Goal: Task Accomplishment & Management: Manage account settings

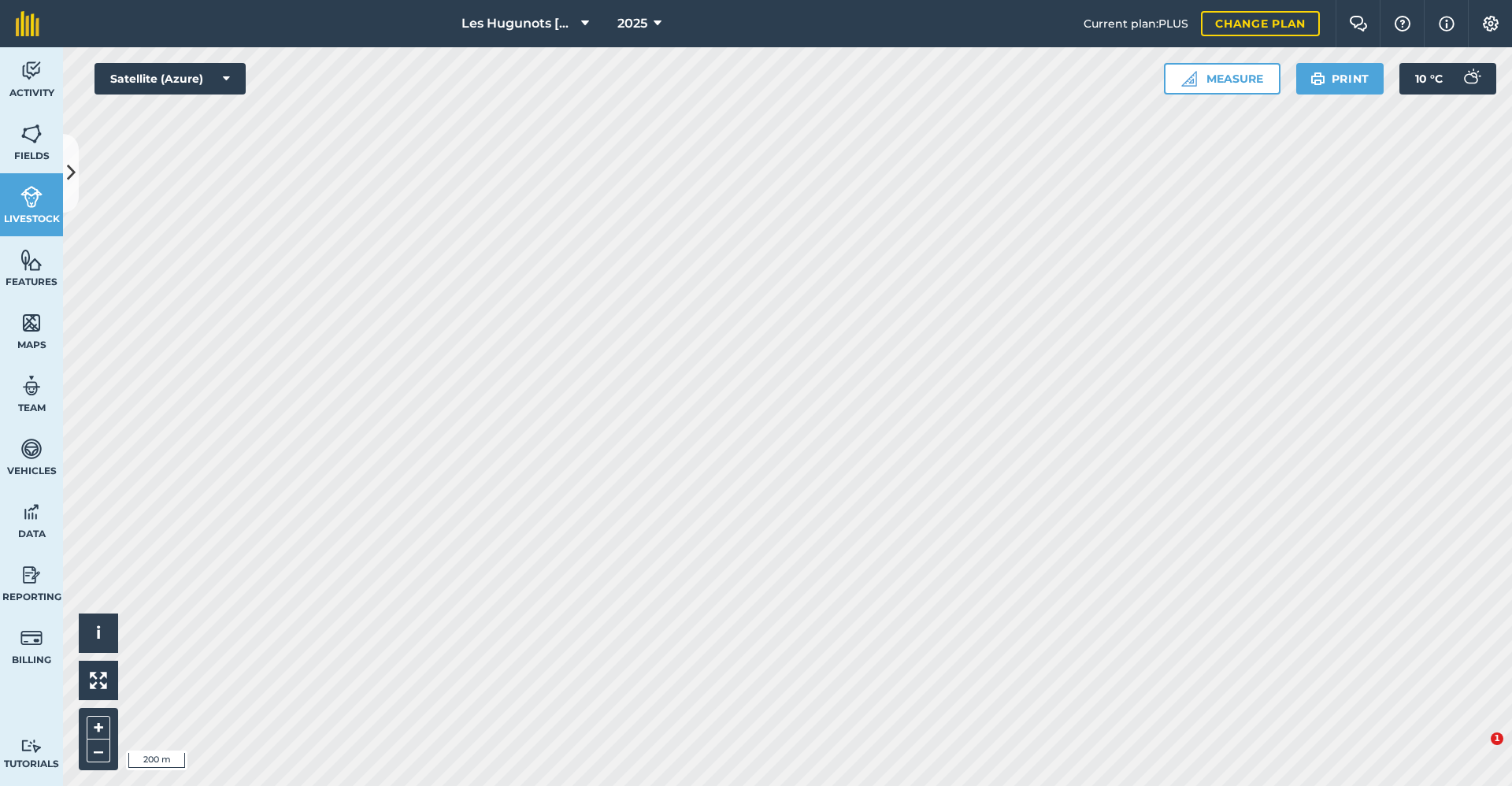
click at [75, 179] on icon at bounding box center [71, 172] width 8 height 28
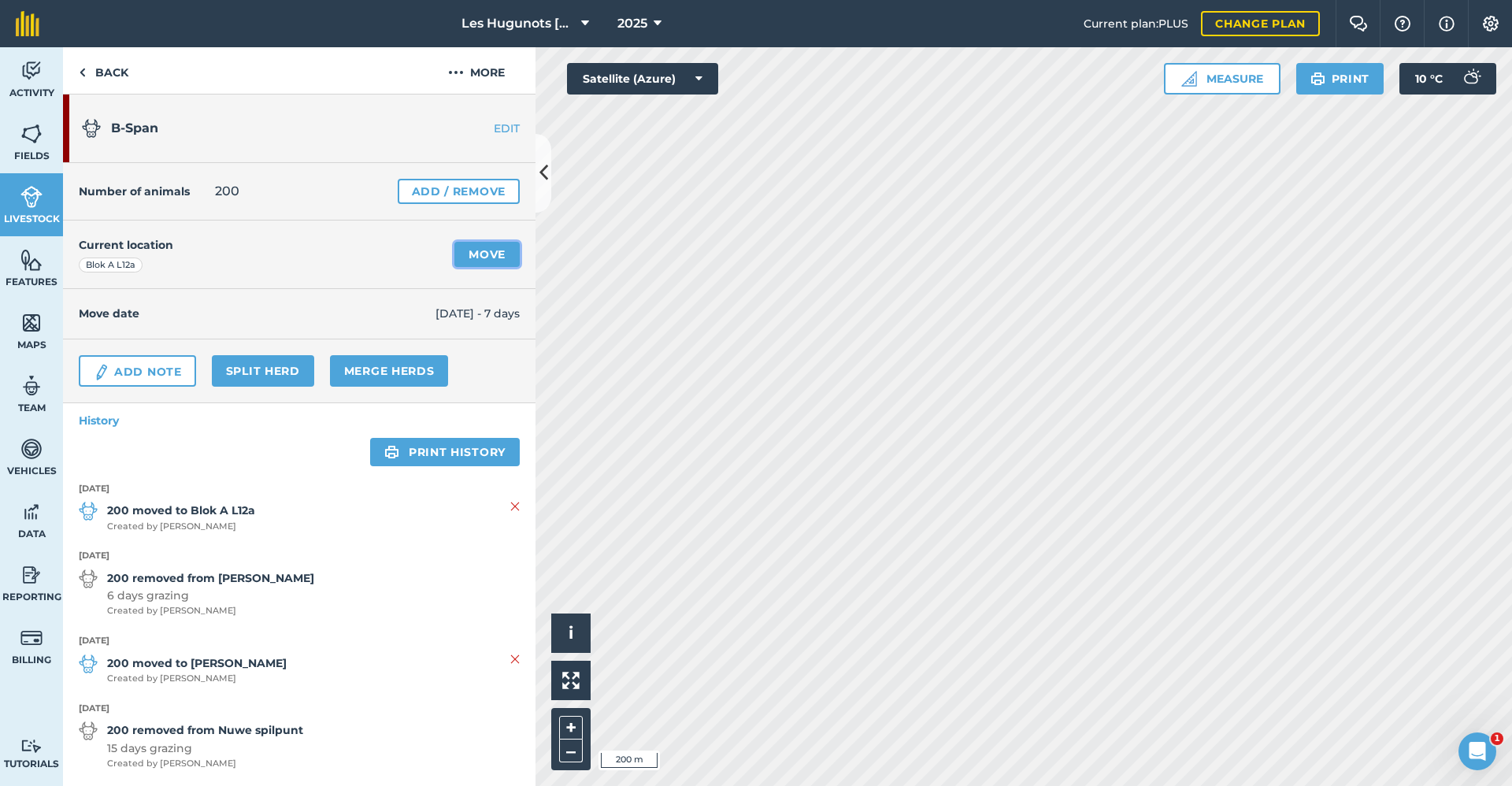
click at [467, 251] on link "Move" at bounding box center [487, 254] width 65 height 25
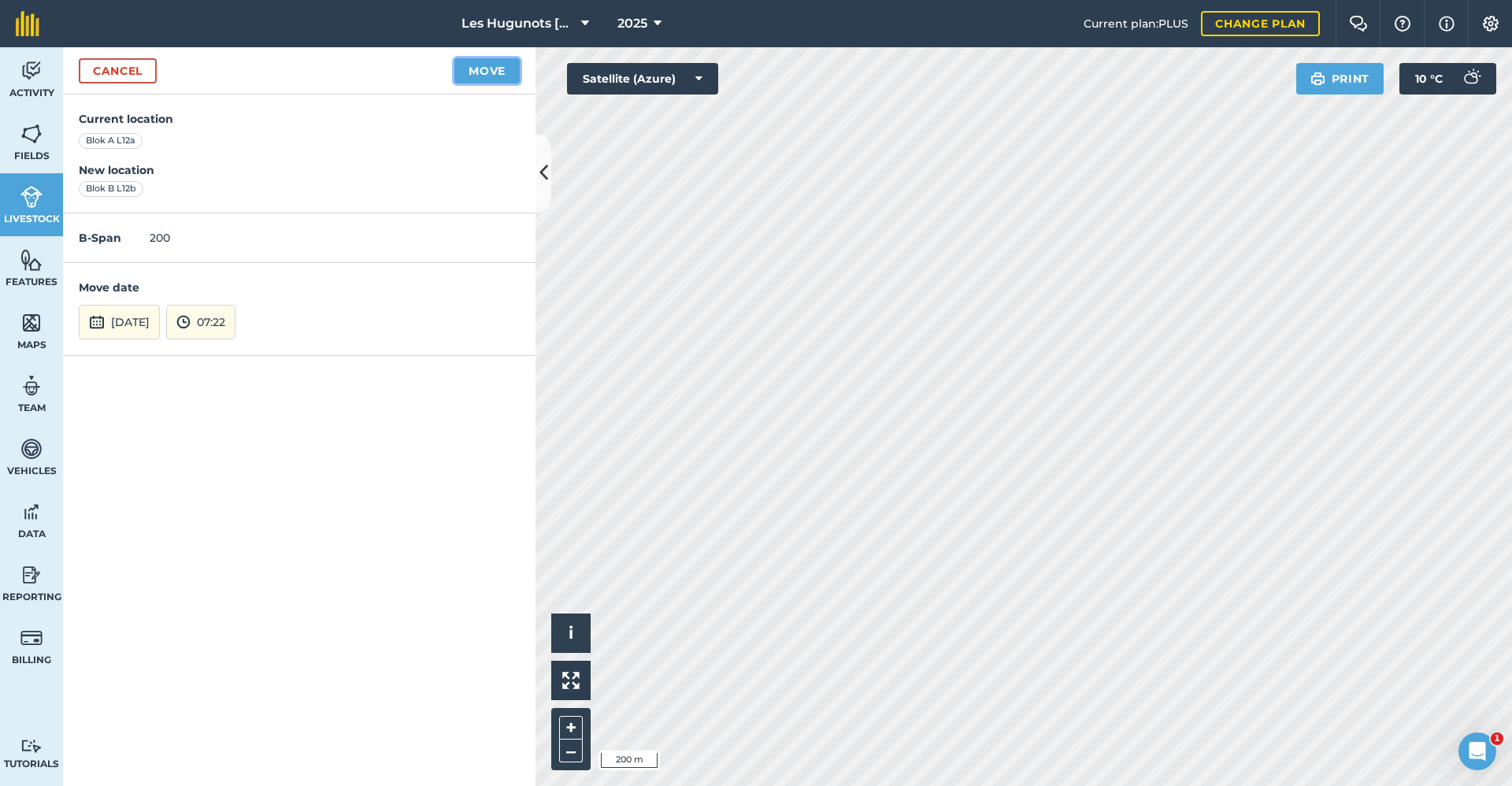
click at [481, 75] on button "Move" at bounding box center [487, 71] width 65 height 25
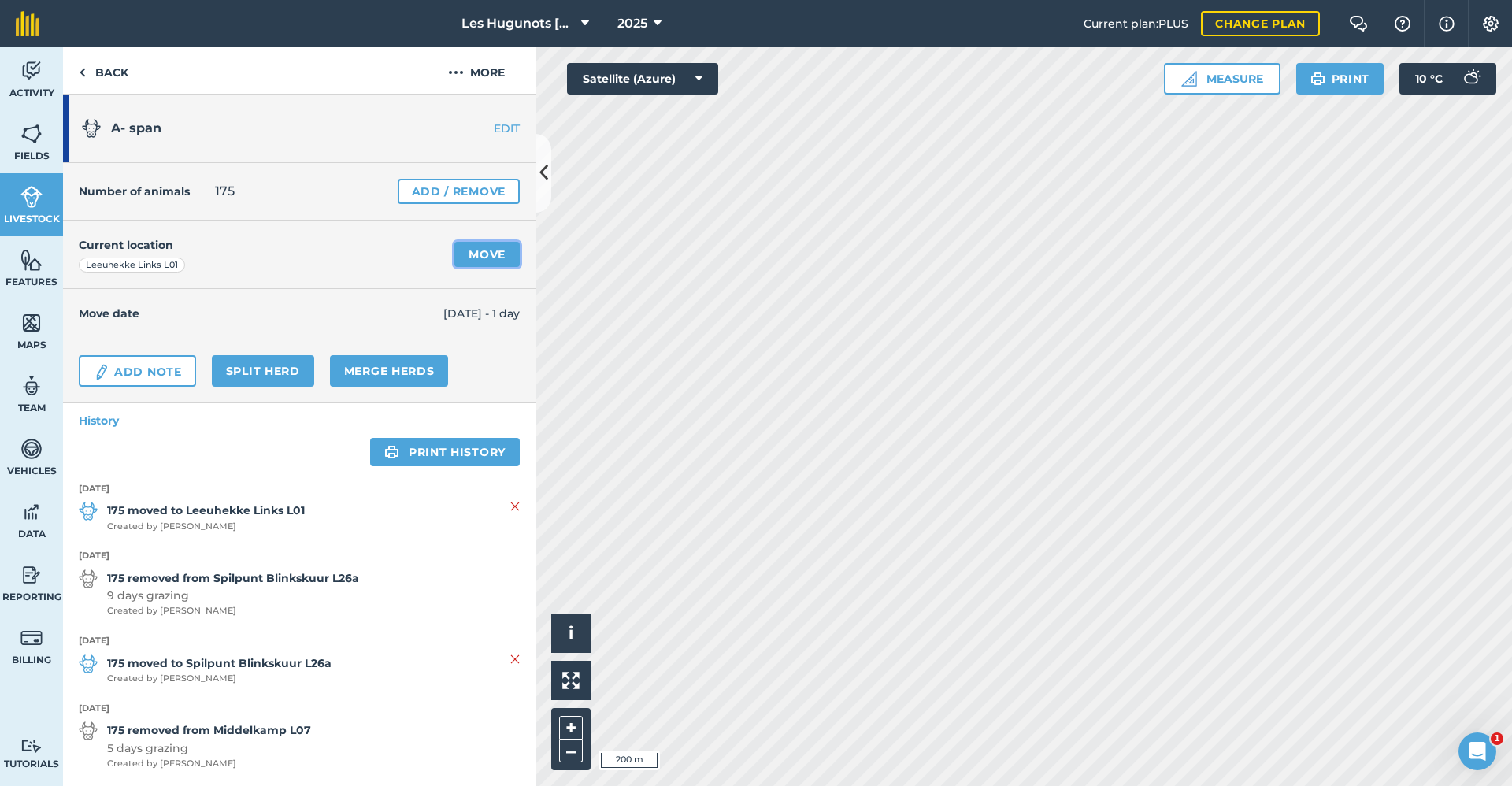
click at [481, 258] on link "Move" at bounding box center [487, 254] width 65 height 25
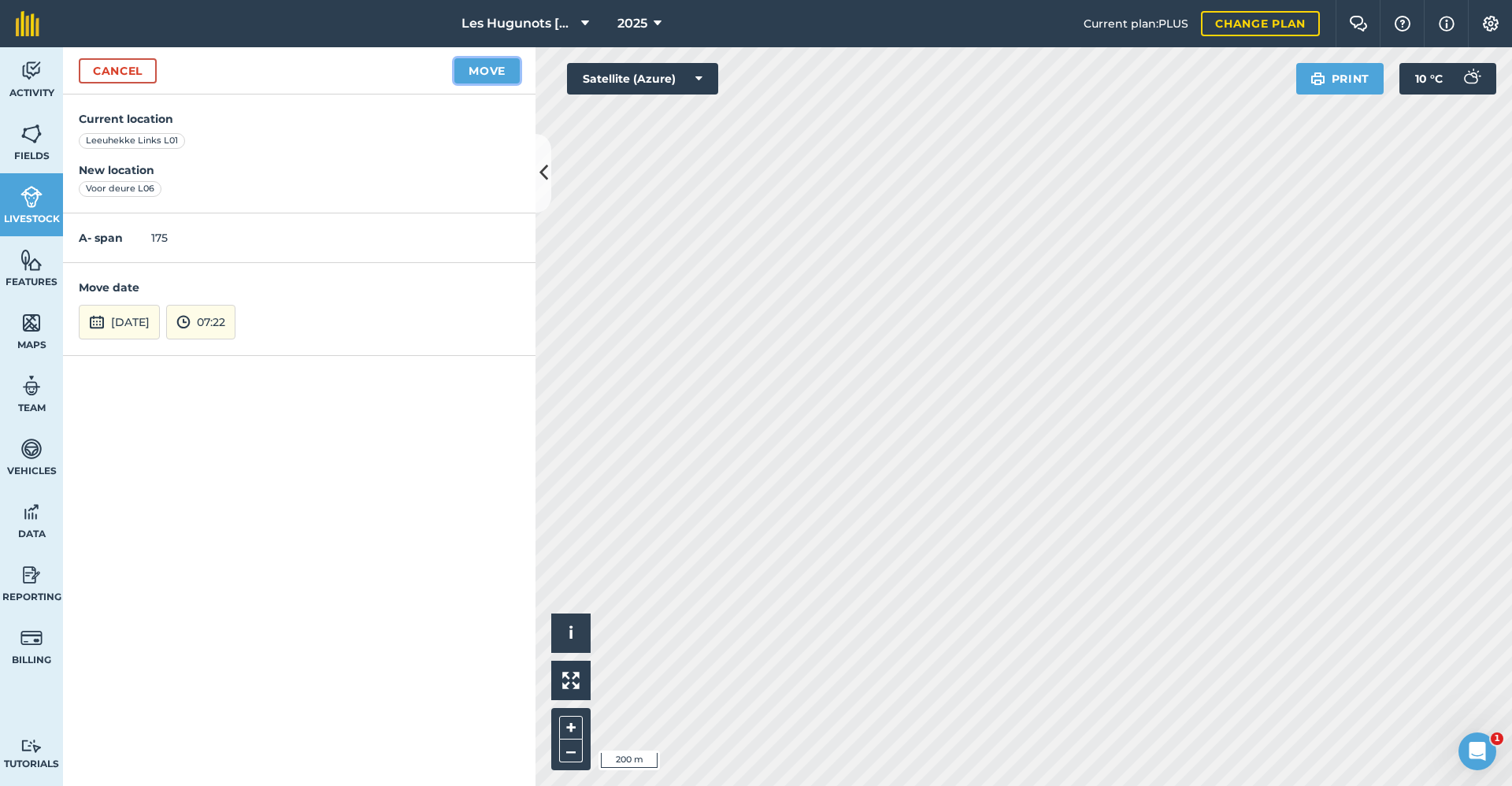
click at [481, 68] on button "Move" at bounding box center [487, 71] width 65 height 25
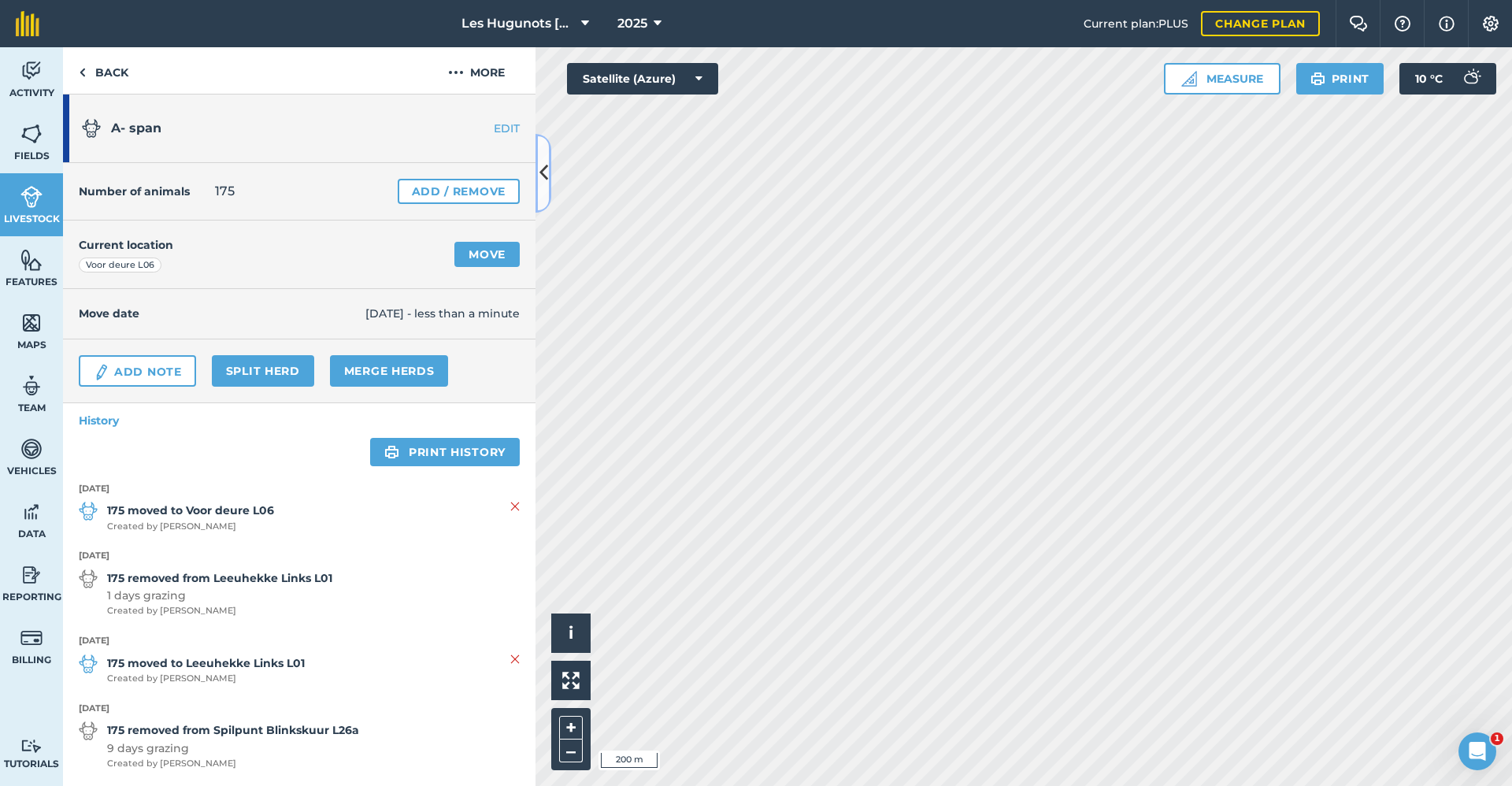
click at [544, 177] on icon at bounding box center [543, 172] width 8 height 28
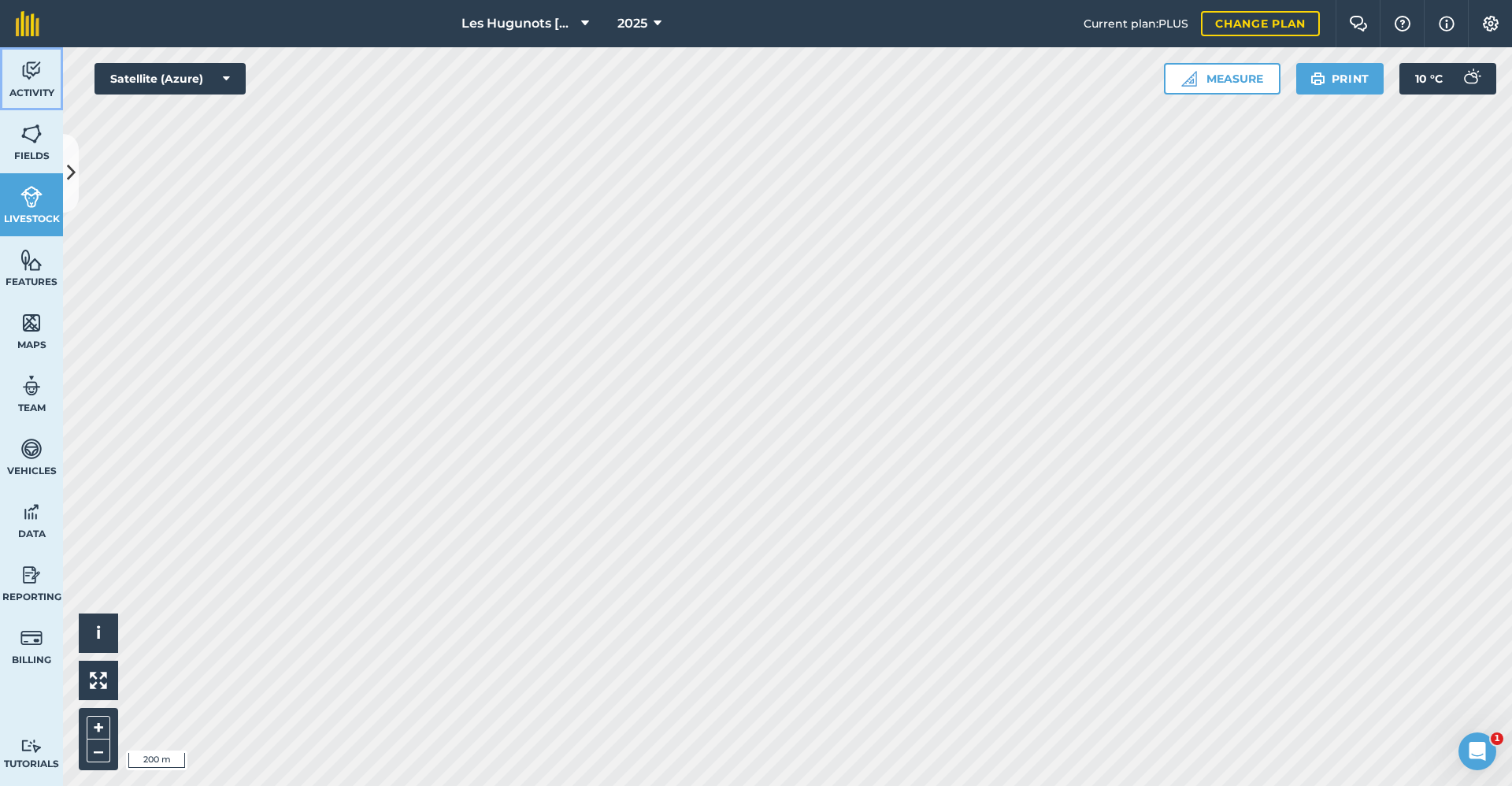
click at [27, 82] on img at bounding box center [31, 71] width 22 height 24
click at [70, 180] on icon at bounding box center [71, 172] width 8 height 28
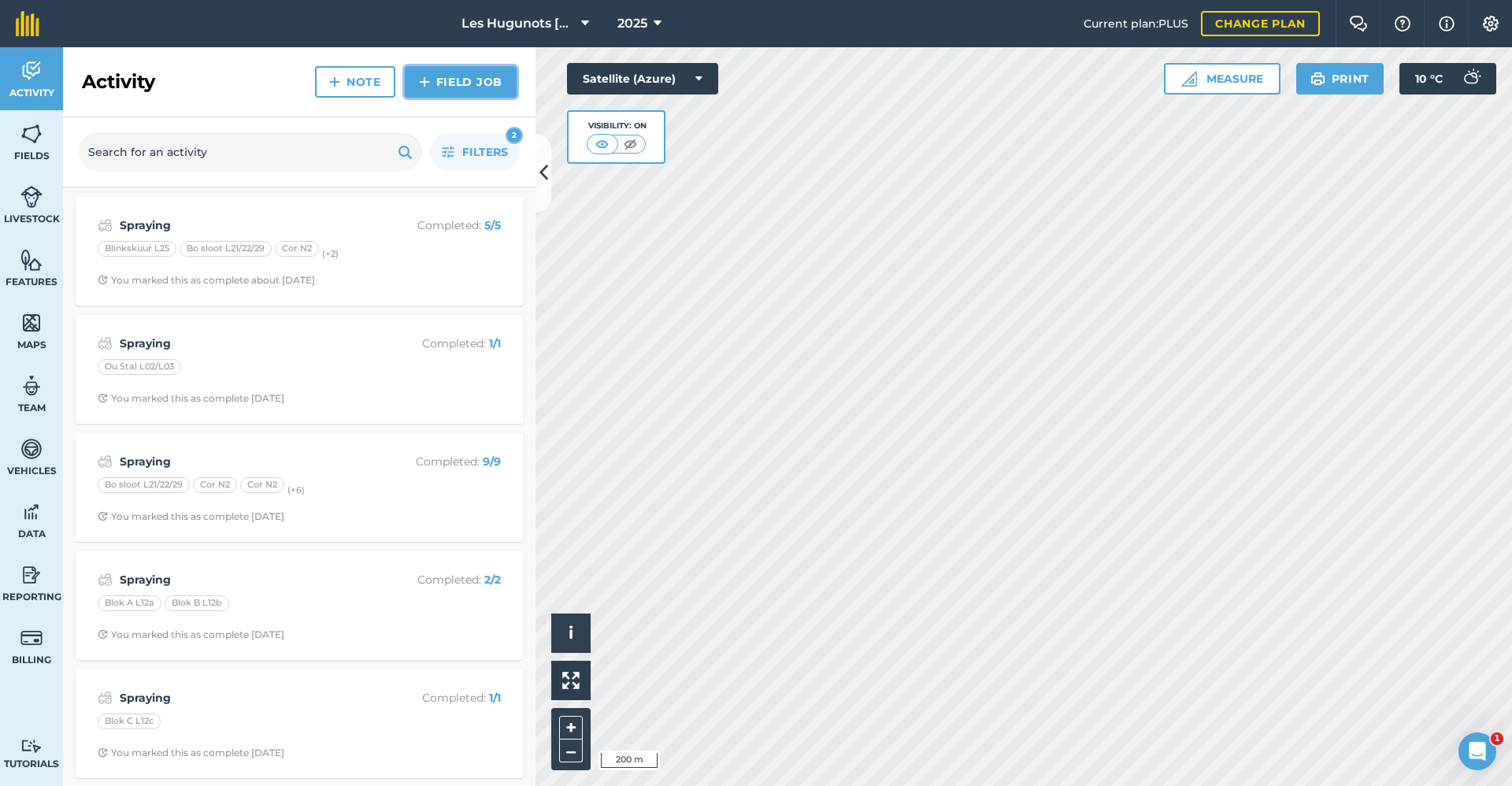
click at [482, 87] on link "Field Job" at bounding box center [461, 81] width 112 height 31
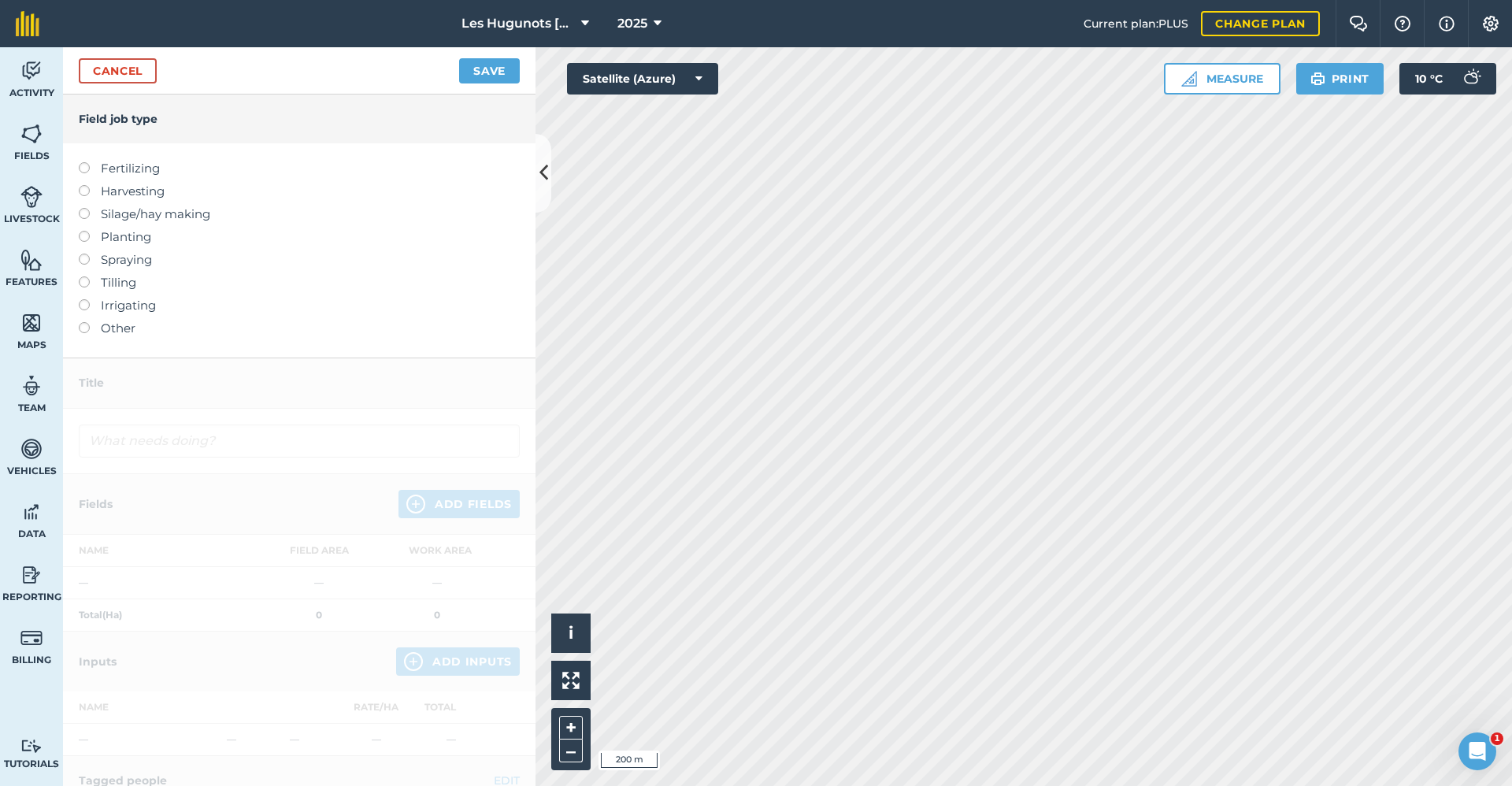
click at [87, 162] on label at bounding box center [90, 162] width 22 height 0
type input "Fertilizing"
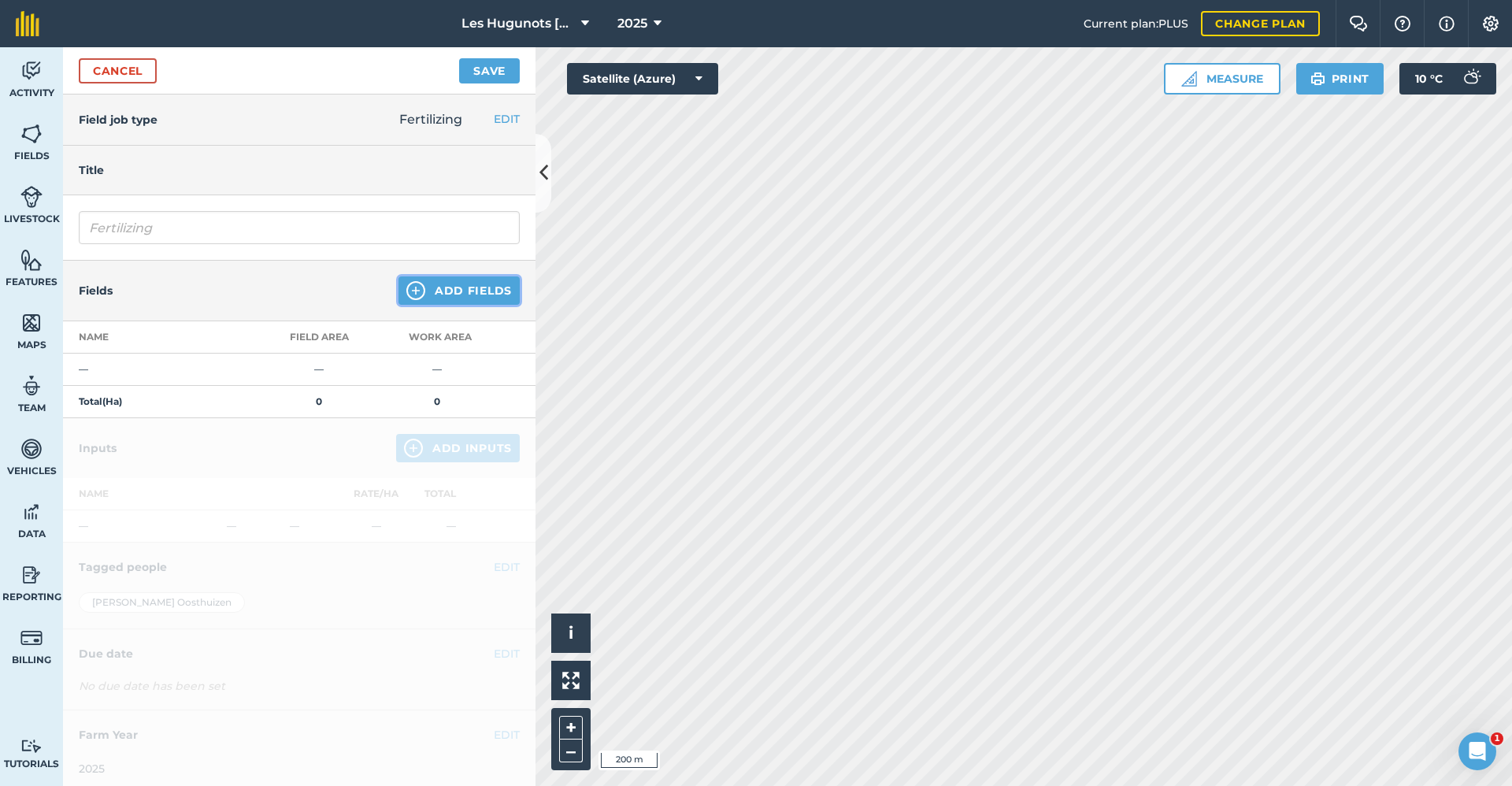
click at [470, 283] on button "Add Fields" at bounding box center [460, 291] width 122 height 29
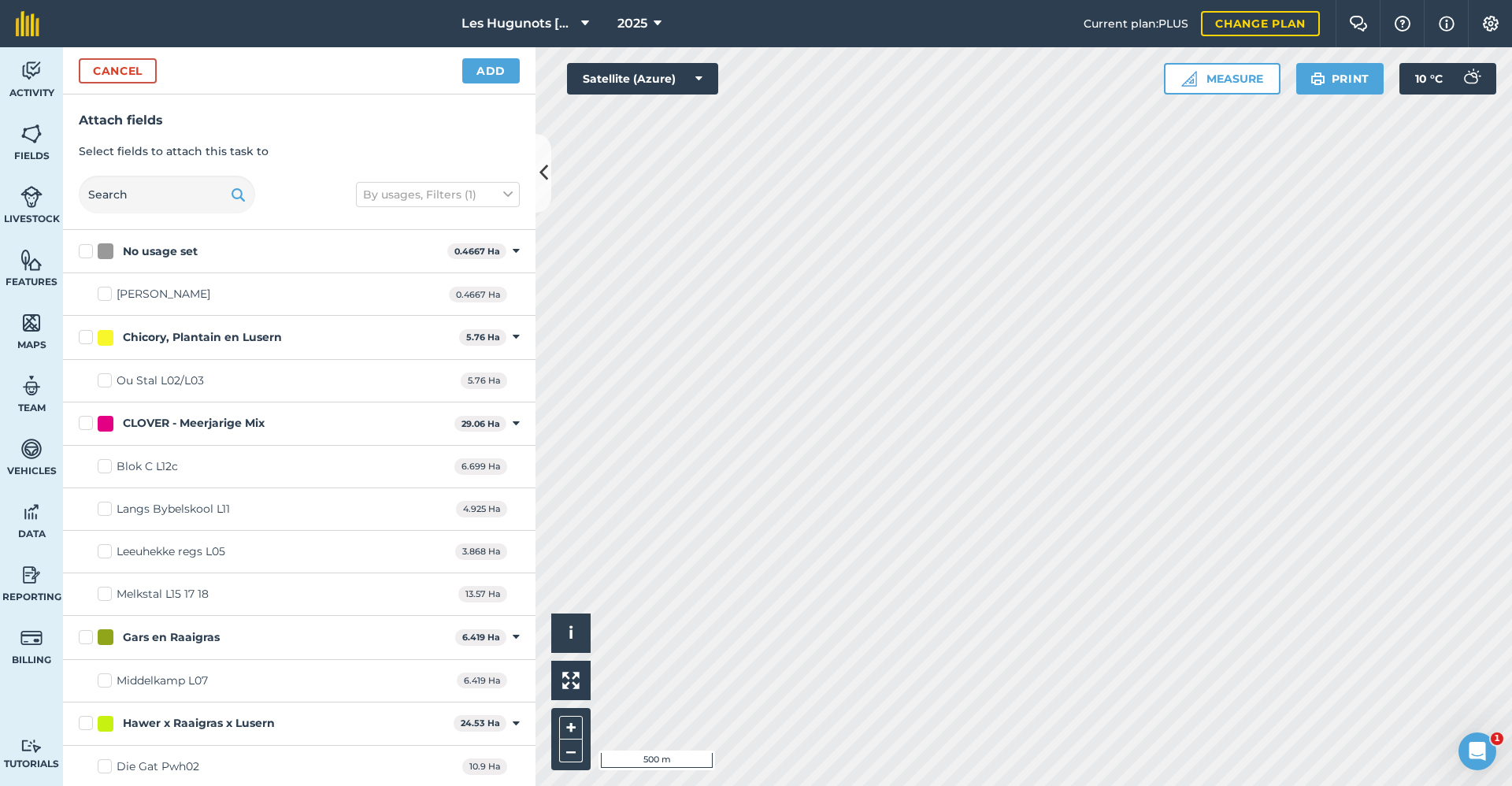
checkbox input "true"
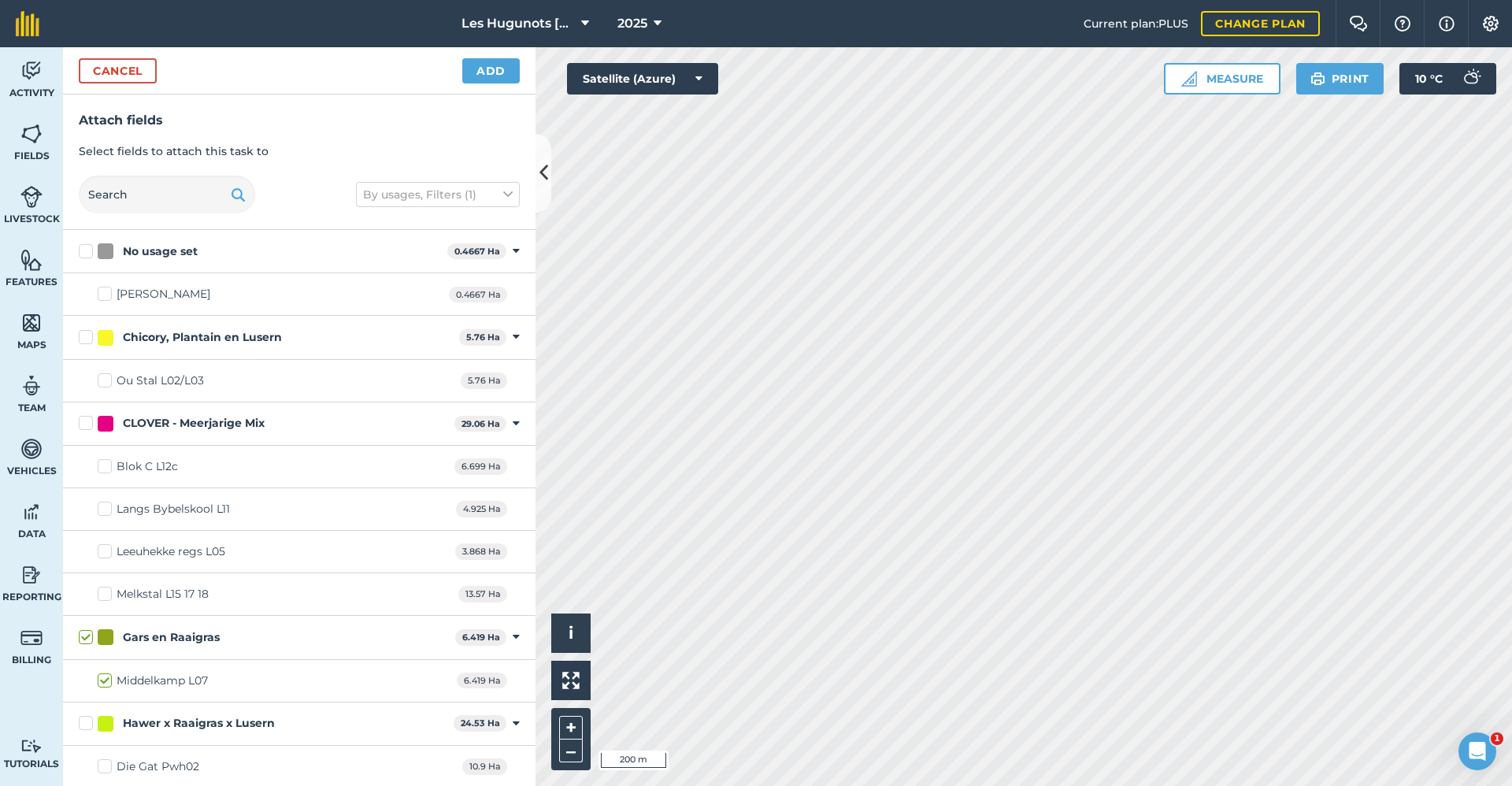
checkbox input "true"
click at [510, 74] on button "Add" at bounding box center [491, 71] width 57 height 25
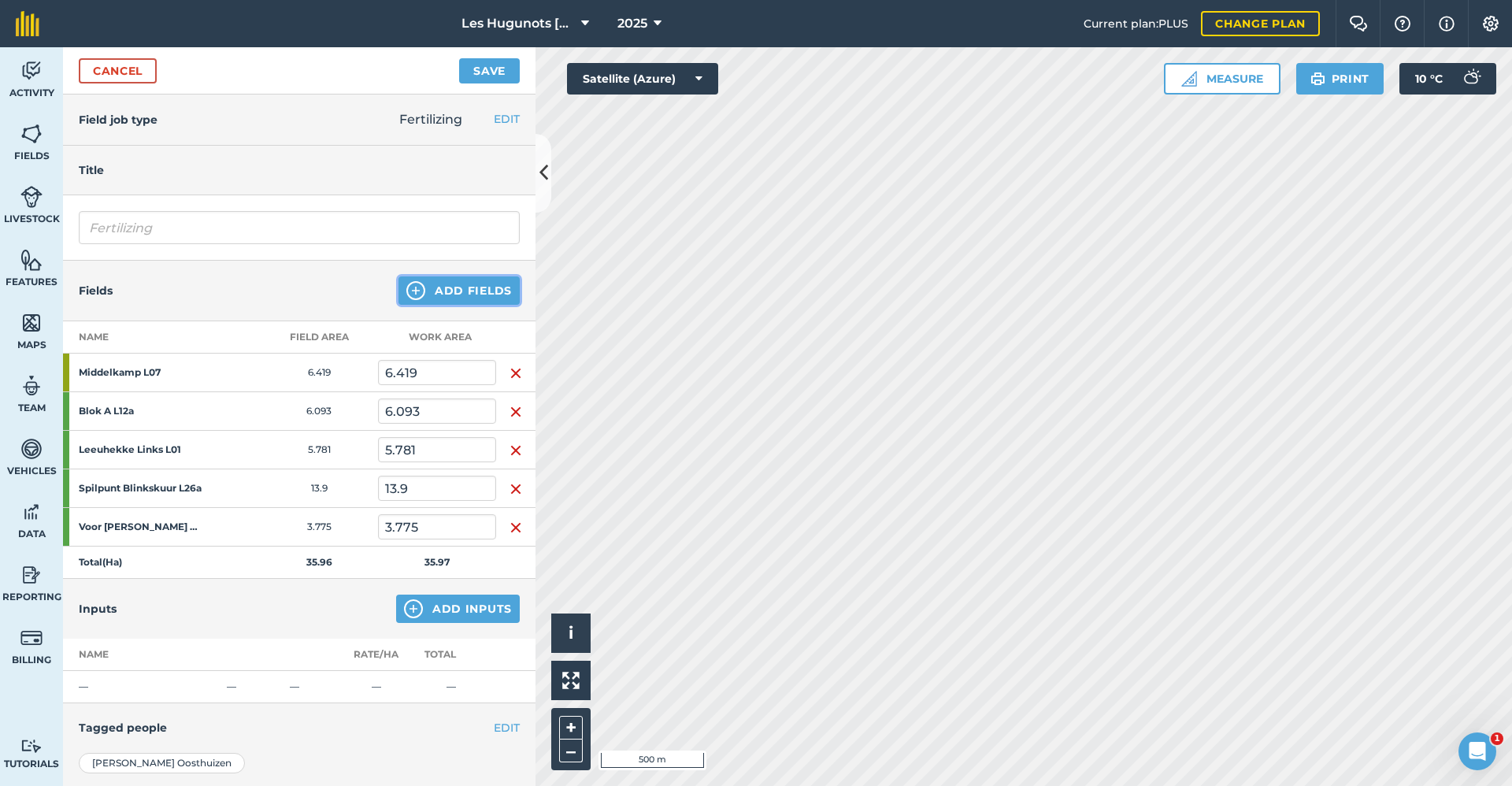
click at [458, 297] on button "Add Fields" at bounding box center [460, 291] width 122 height 29
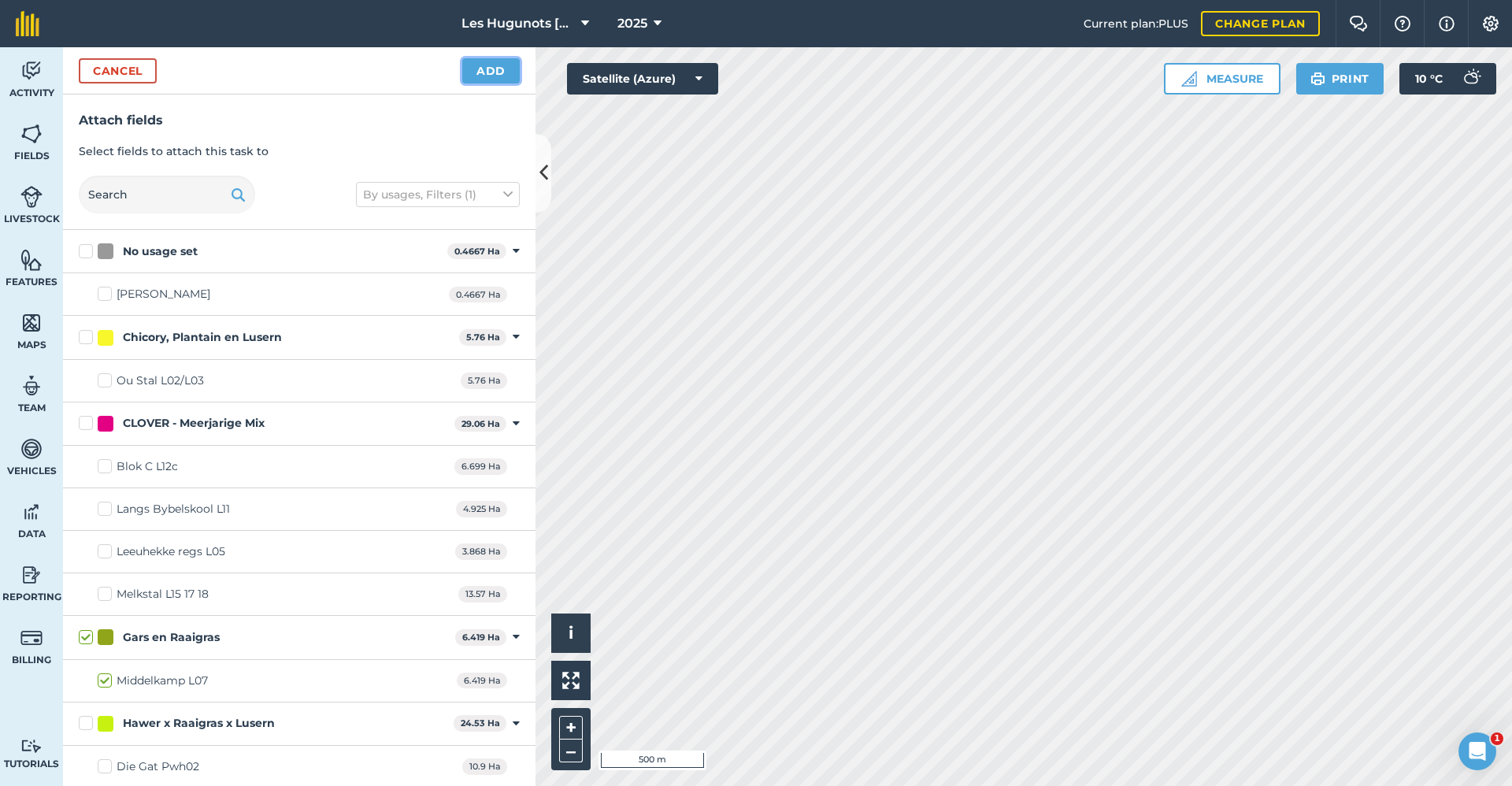
click at [506, 75] on button "Add" at bounding box center [491, 71] width 57 height 25
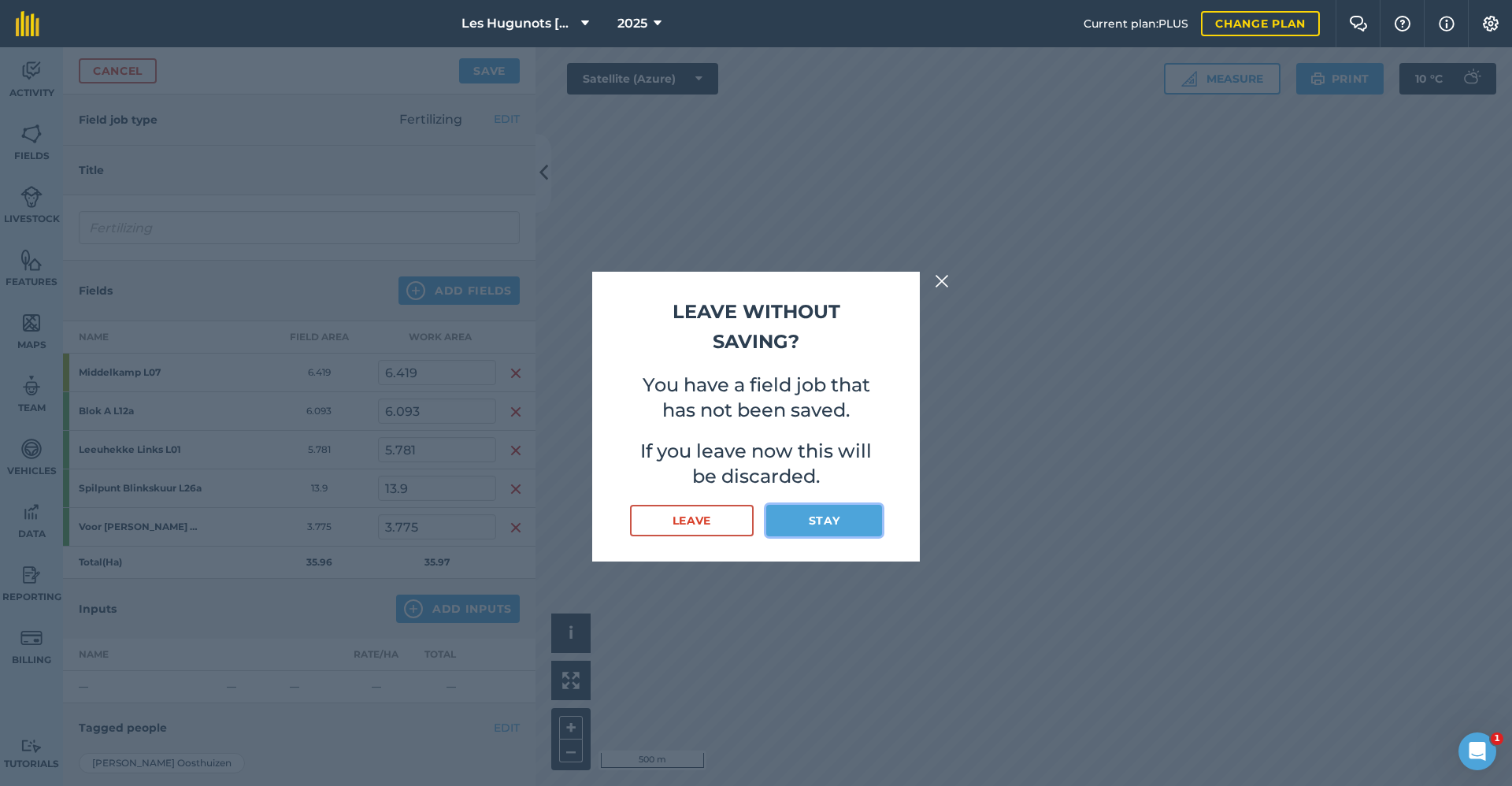
click at [819, 521] on button "Stay" at bounding box center [824, 520] width 116 height 31
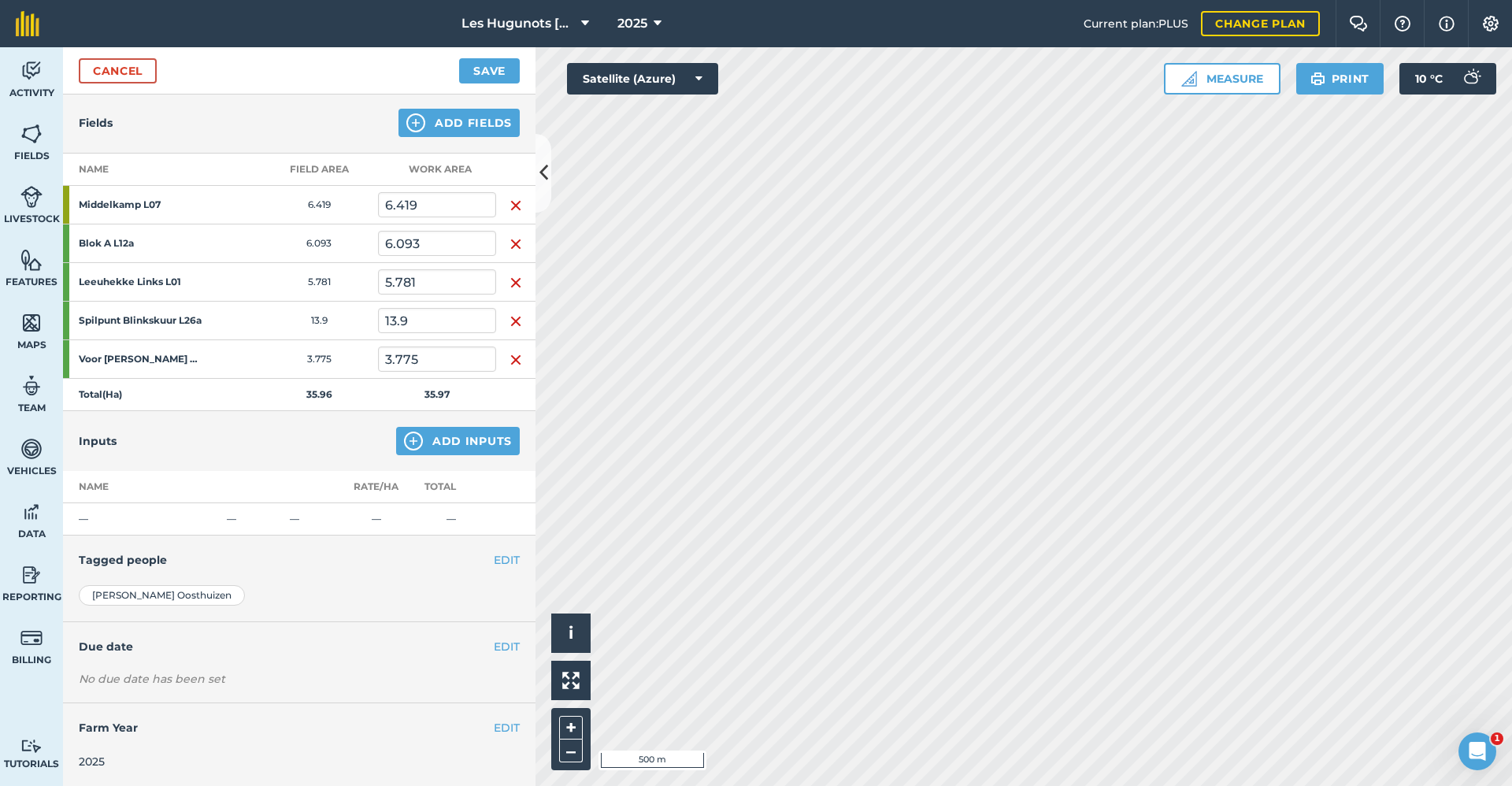
scroll to position [168, 0]
click at [494, 643] on button "EDIT" at bounding box center [506, 646] width 26 height 18
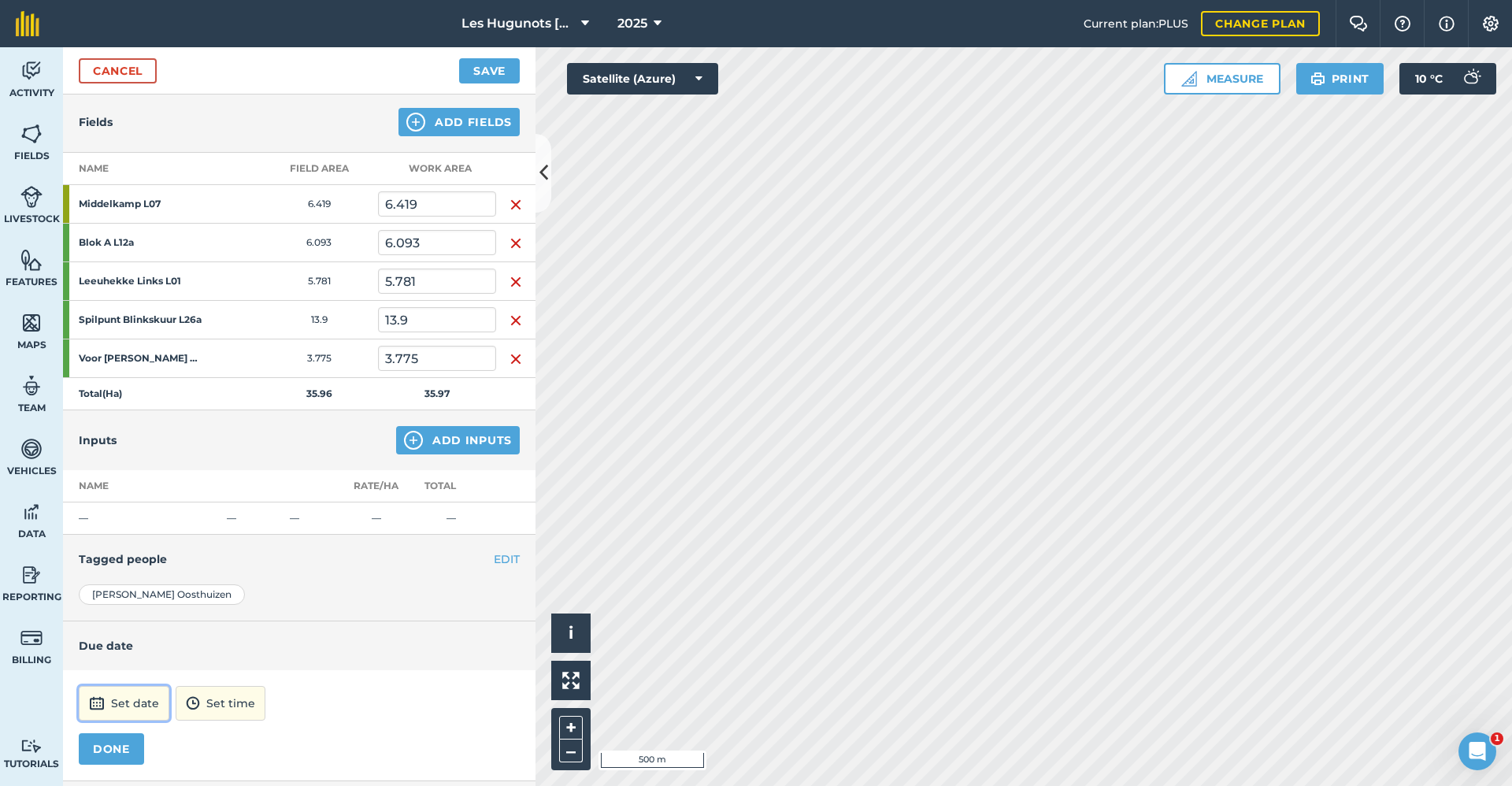
click at [154, 697] on button "Set date" at bounding box center [123, 703] width 90 height 35
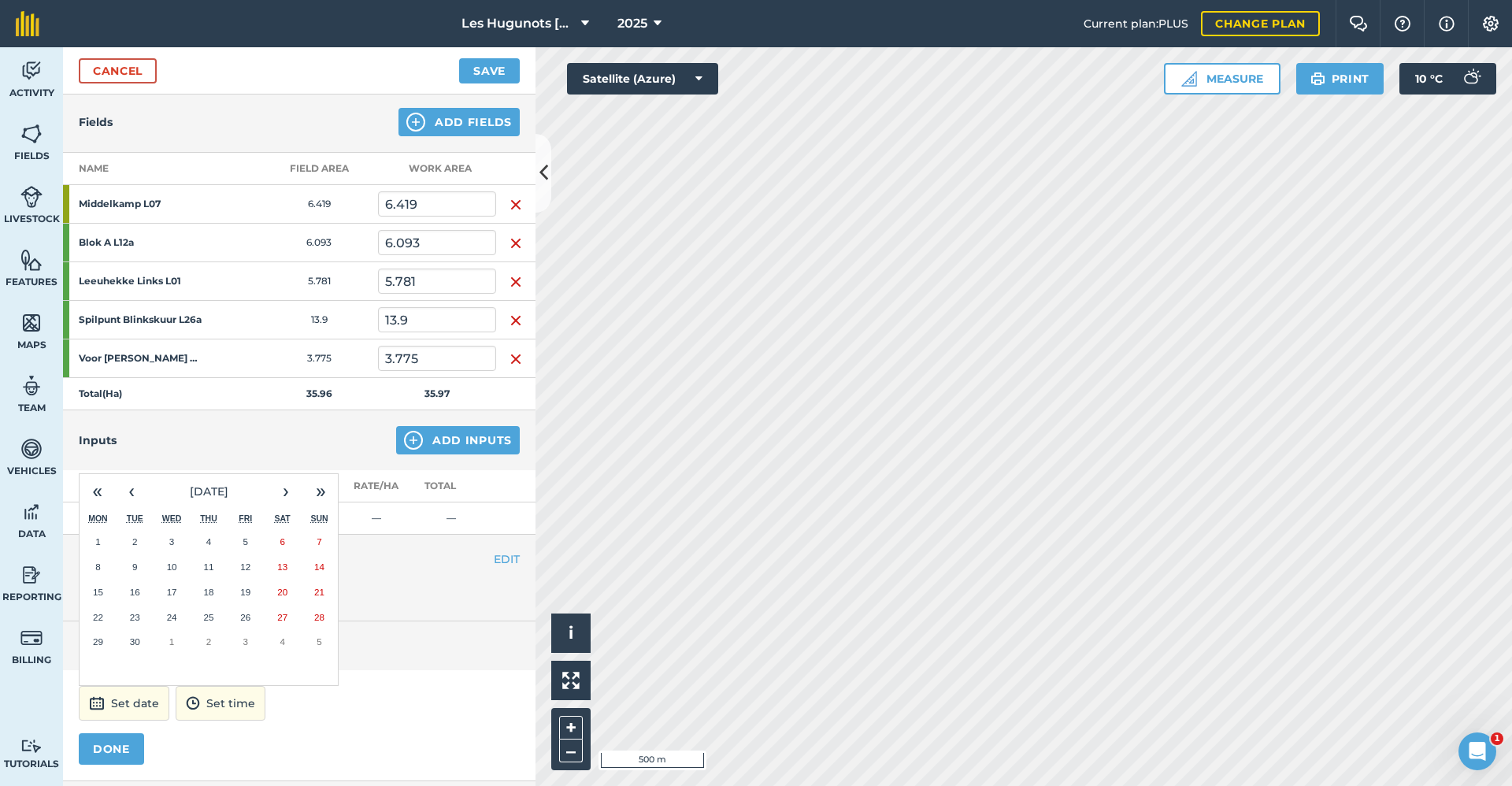
click at [95, 542] on button "1" at bounding box center [98, 542] width 37 height 25
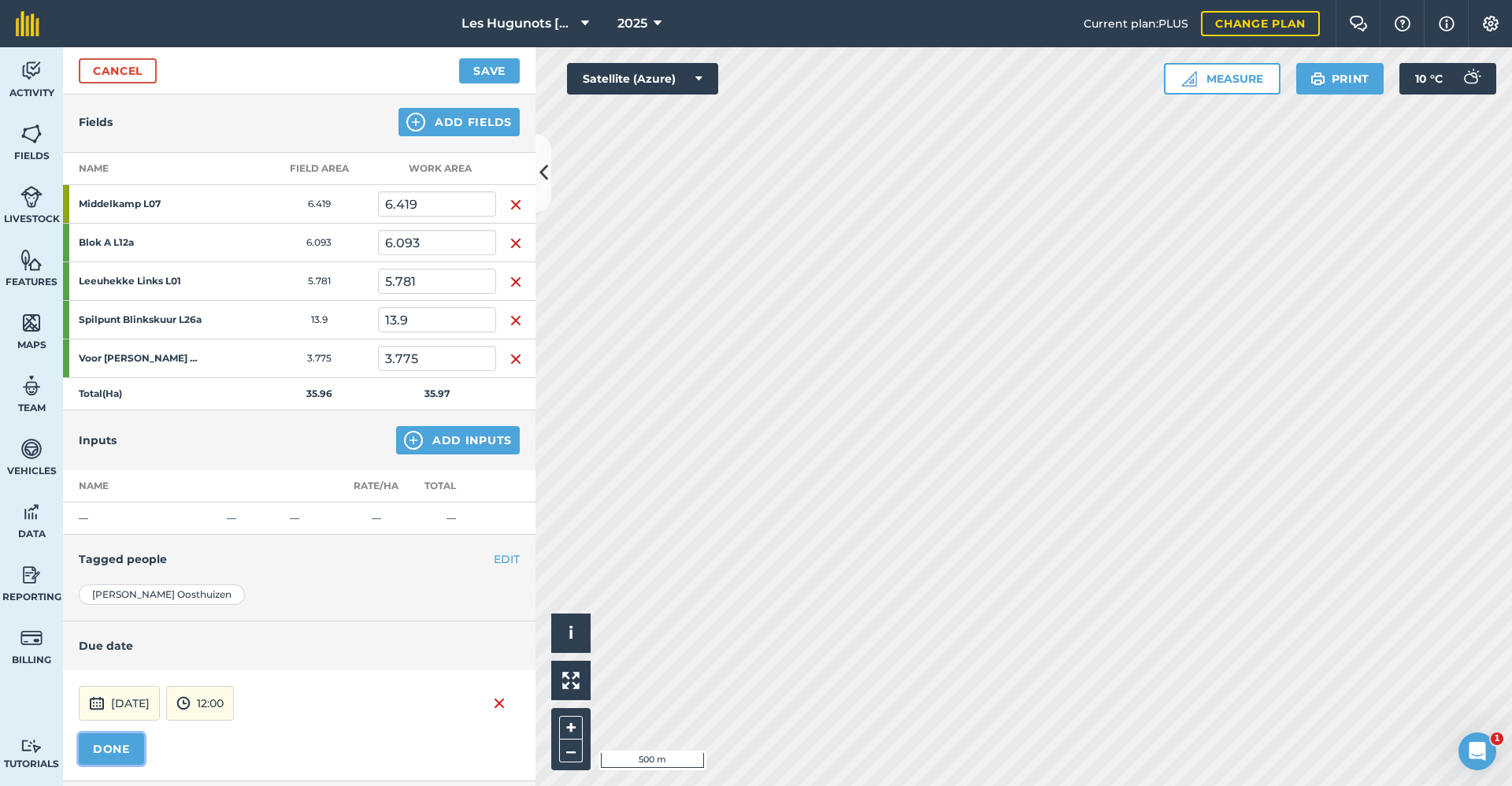
click at [104, 751] on button "DONE" at bounding box center [111, 749] width 65 height 31
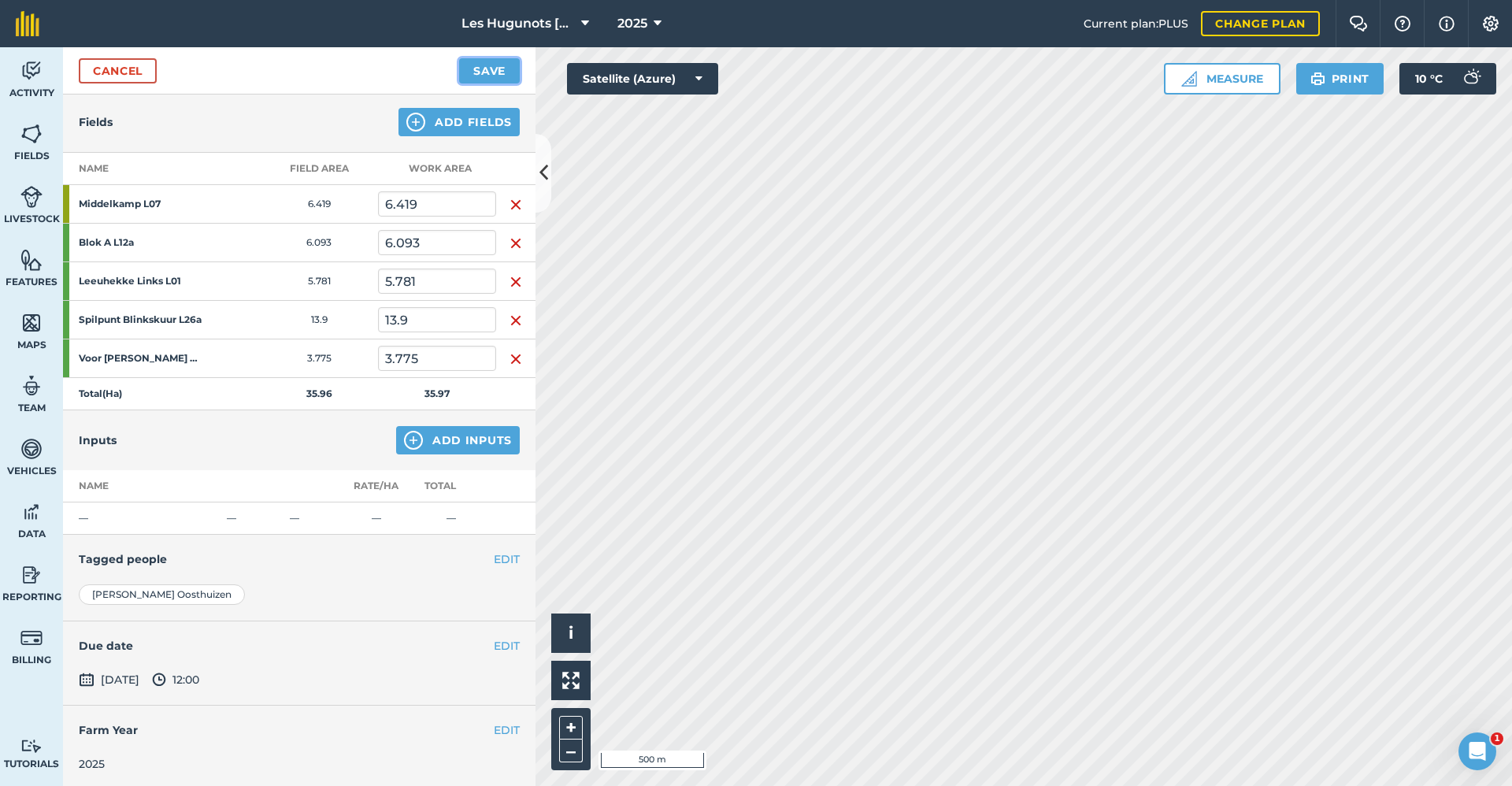
click at [500, 63] on button "Save" at bounding box center [489, 71] width 61 height 25
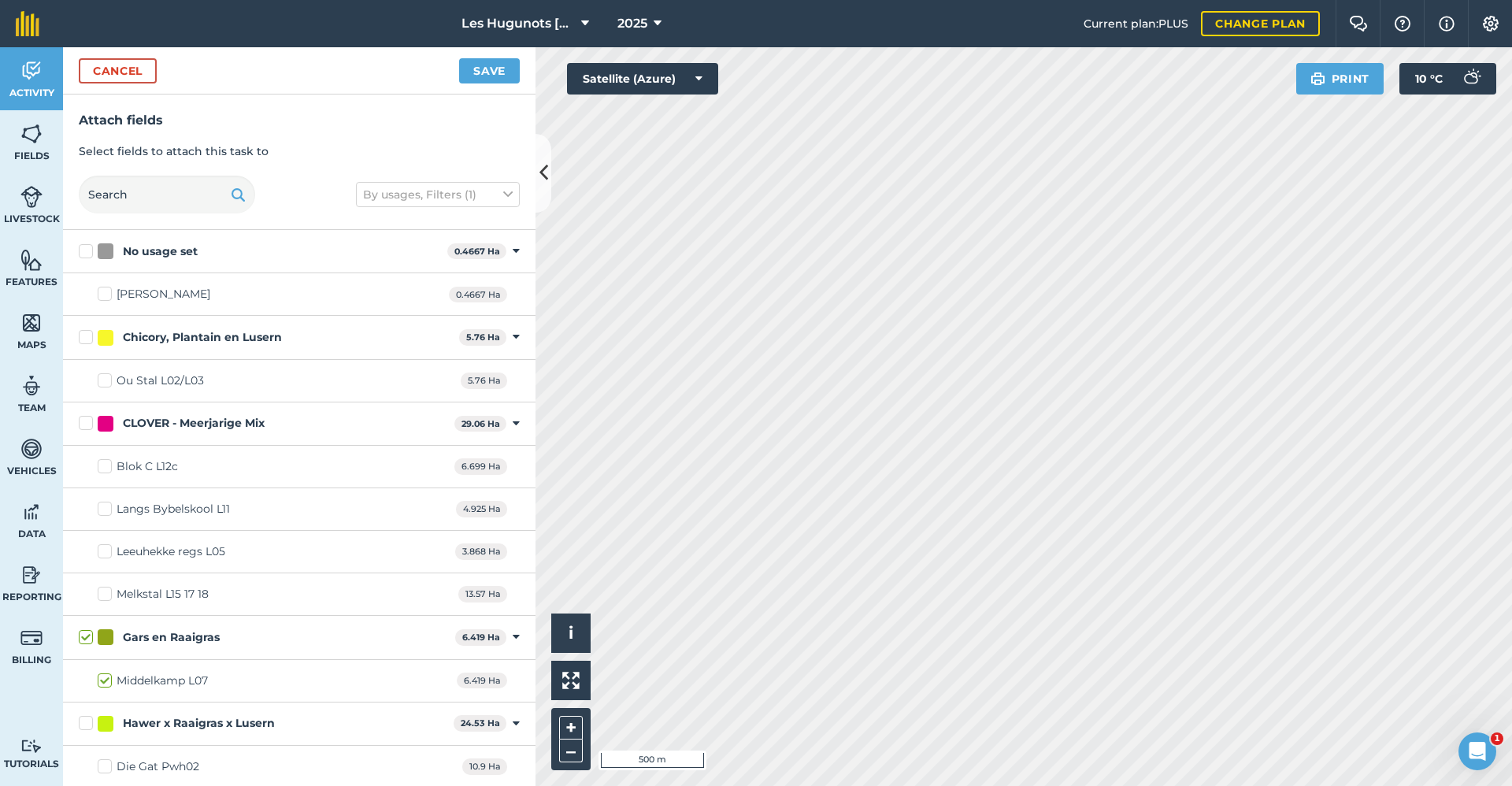
checkbox input "true"
click at [481, 70] on button "Save" at bounding box center [489, 71] width 61 height 25
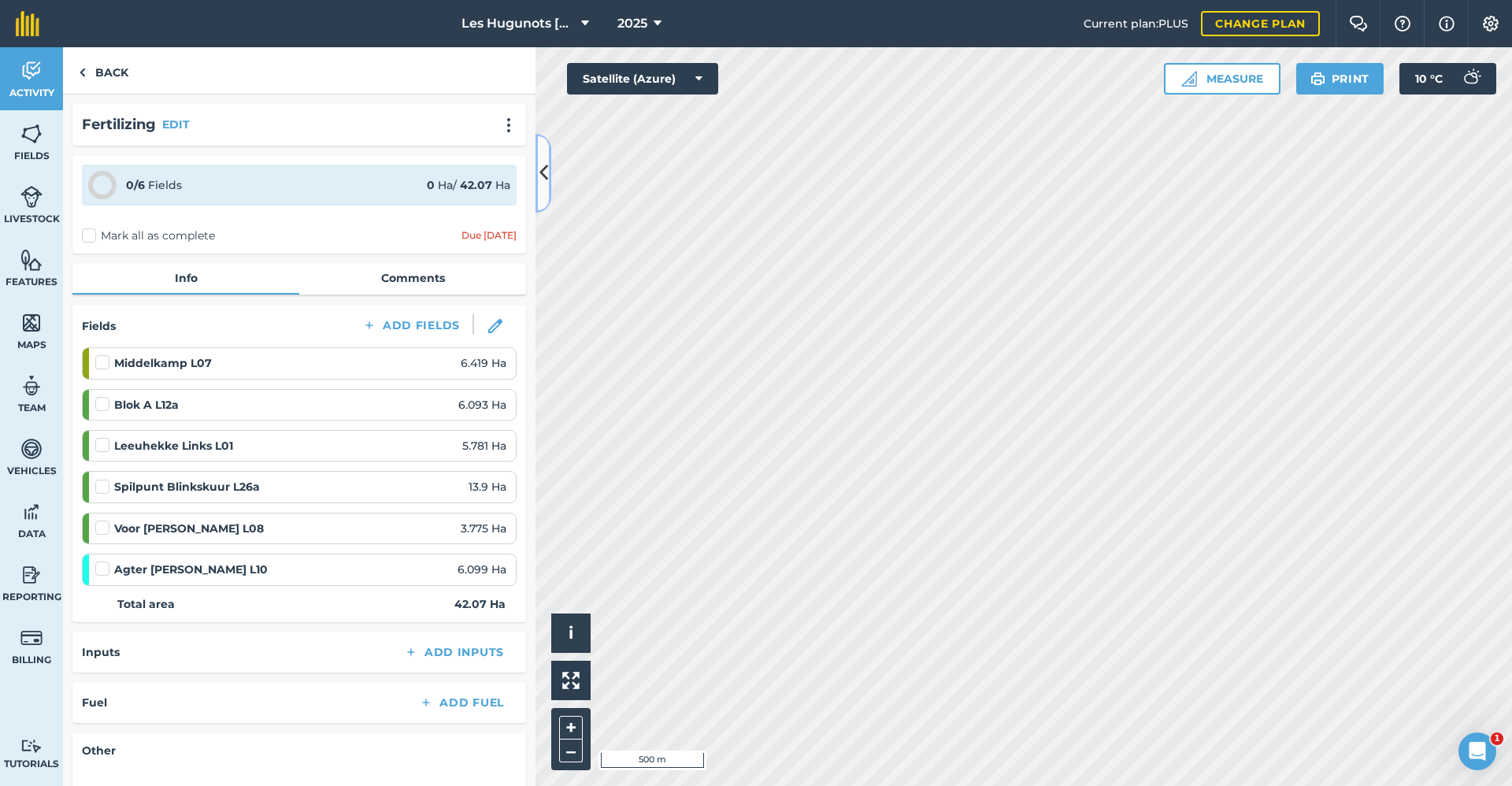
click at [547, 176] on icon at bounding box center [543, 172] width 8 height 28
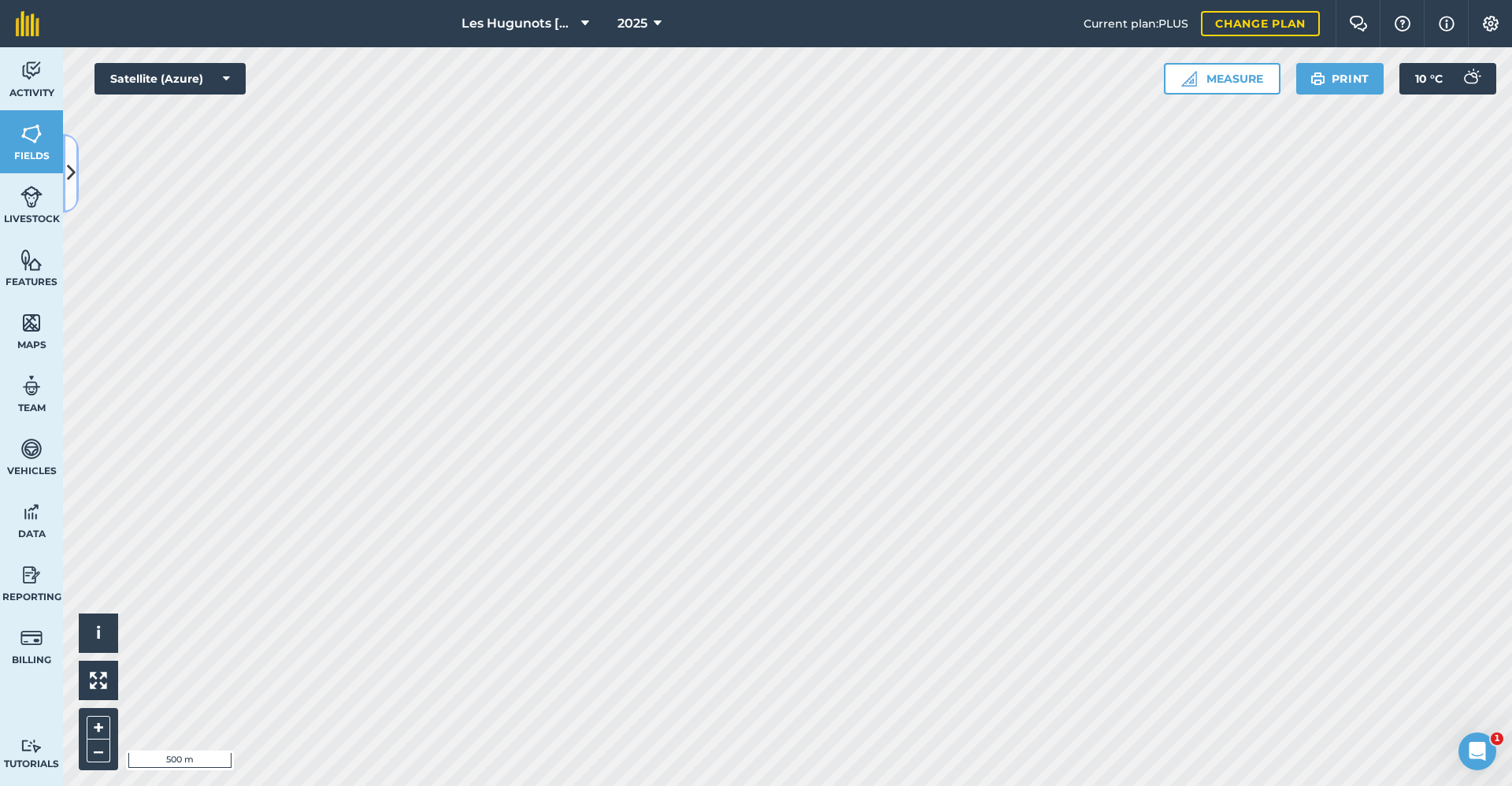
click at [72, 166] on icon at bounding box center [71, 172] width 8 height 28
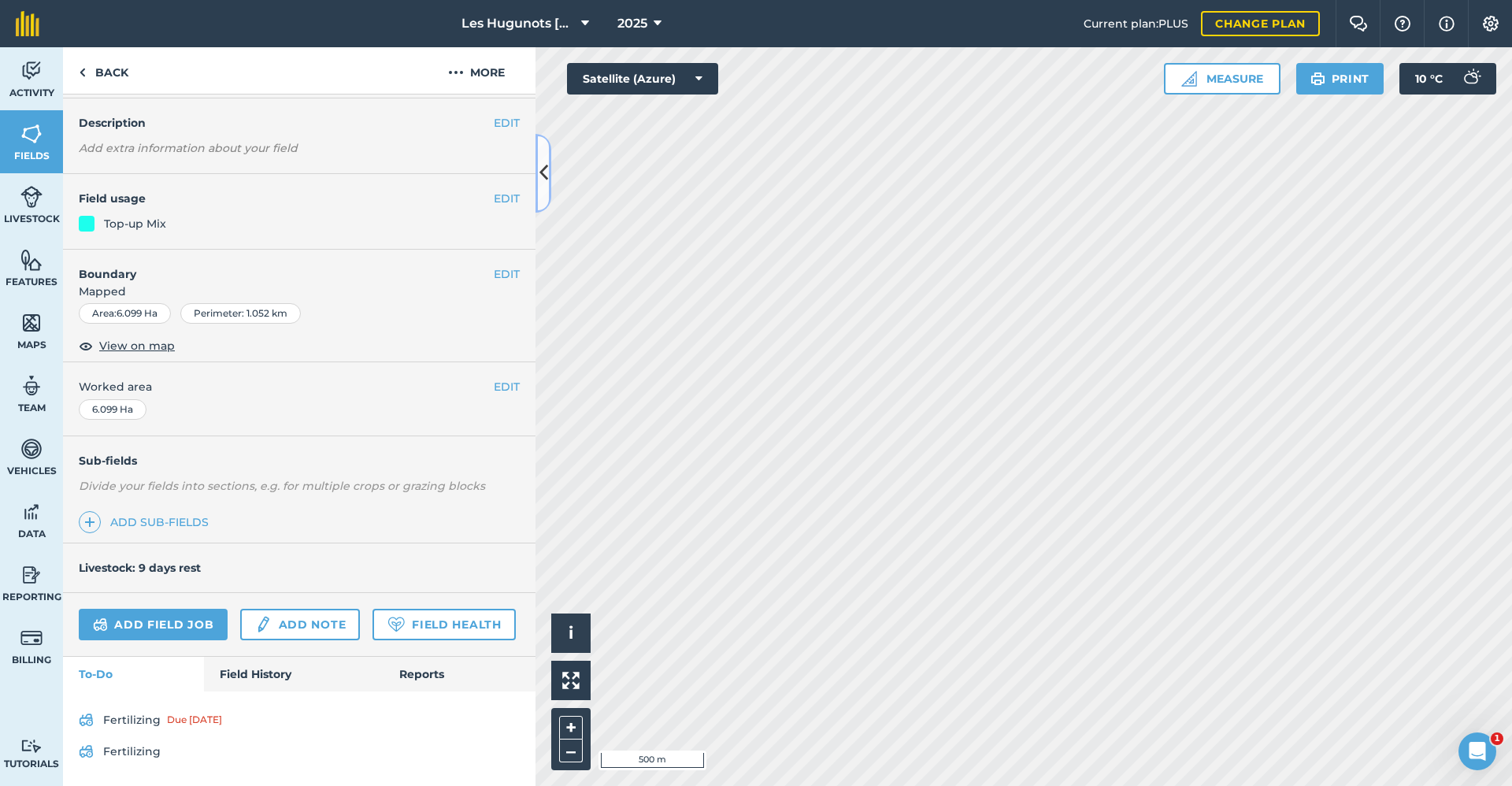
scroll to position [95, 0]
click at [246, 664] on link "Field History" at bounding box center [293, 674] width 179 height 35
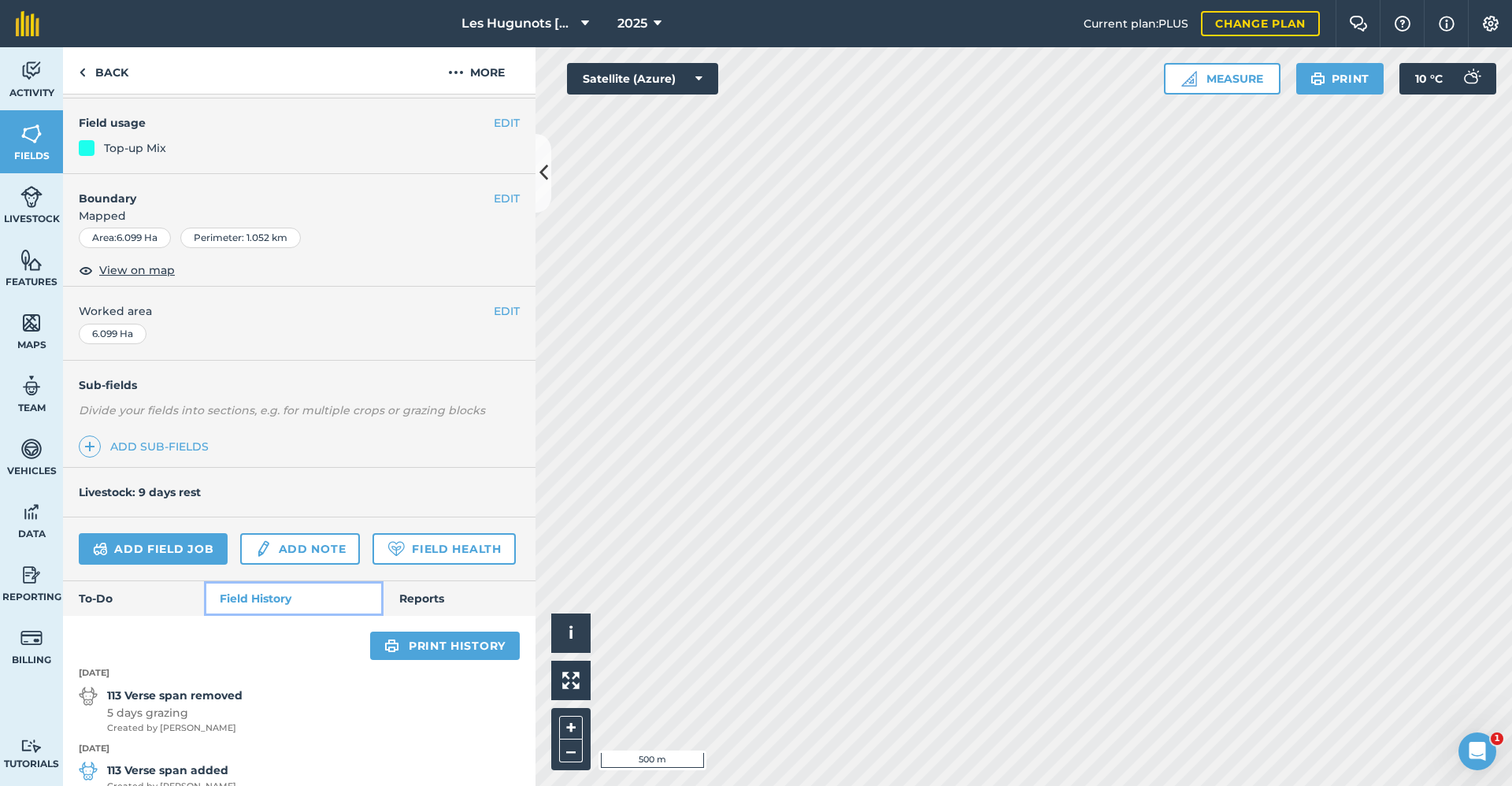
scroll to position [394, 0]
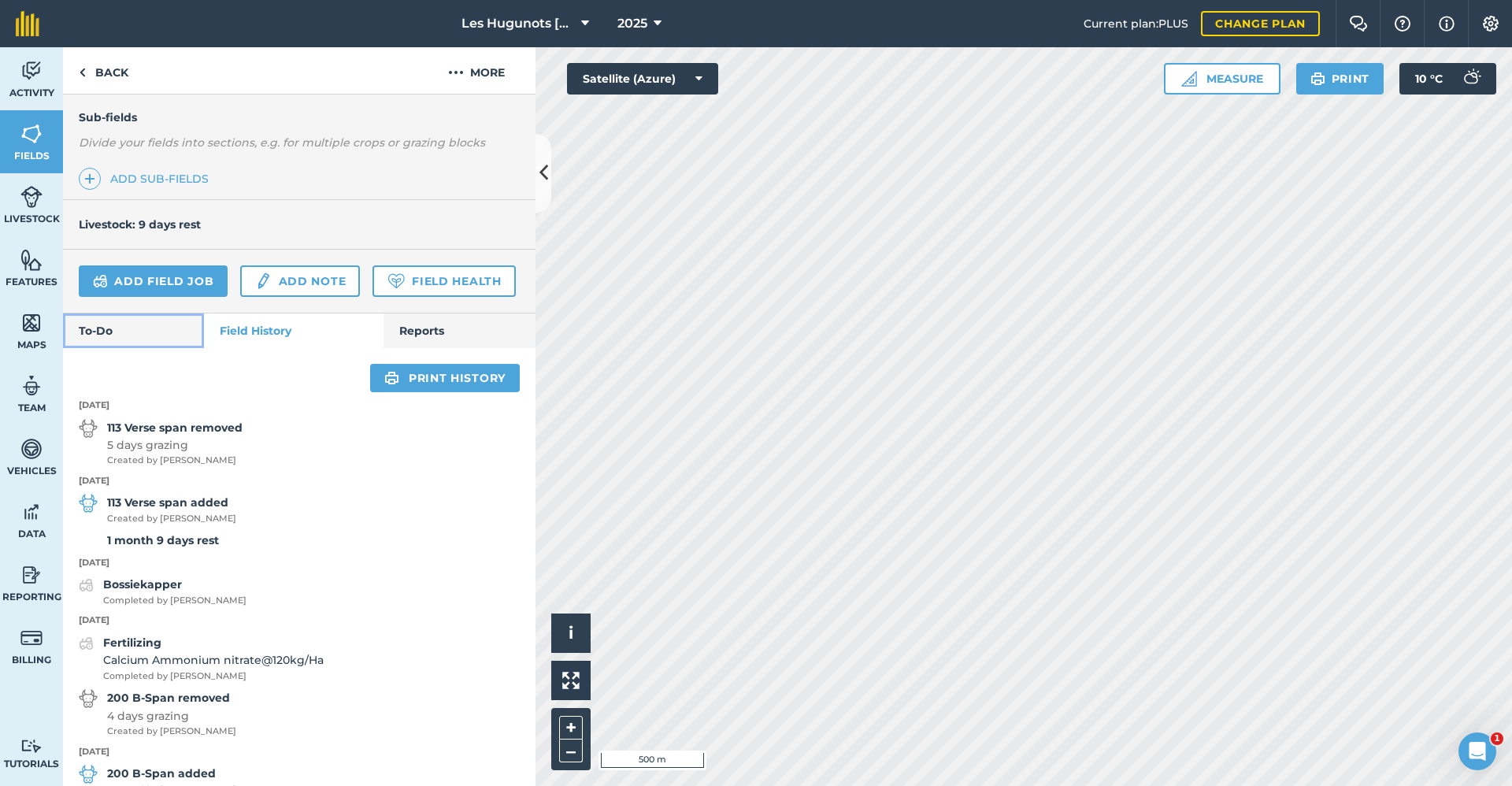
click at [108, 348] on link "To-Do" at bounding box center [134, 330] width 141 height 35
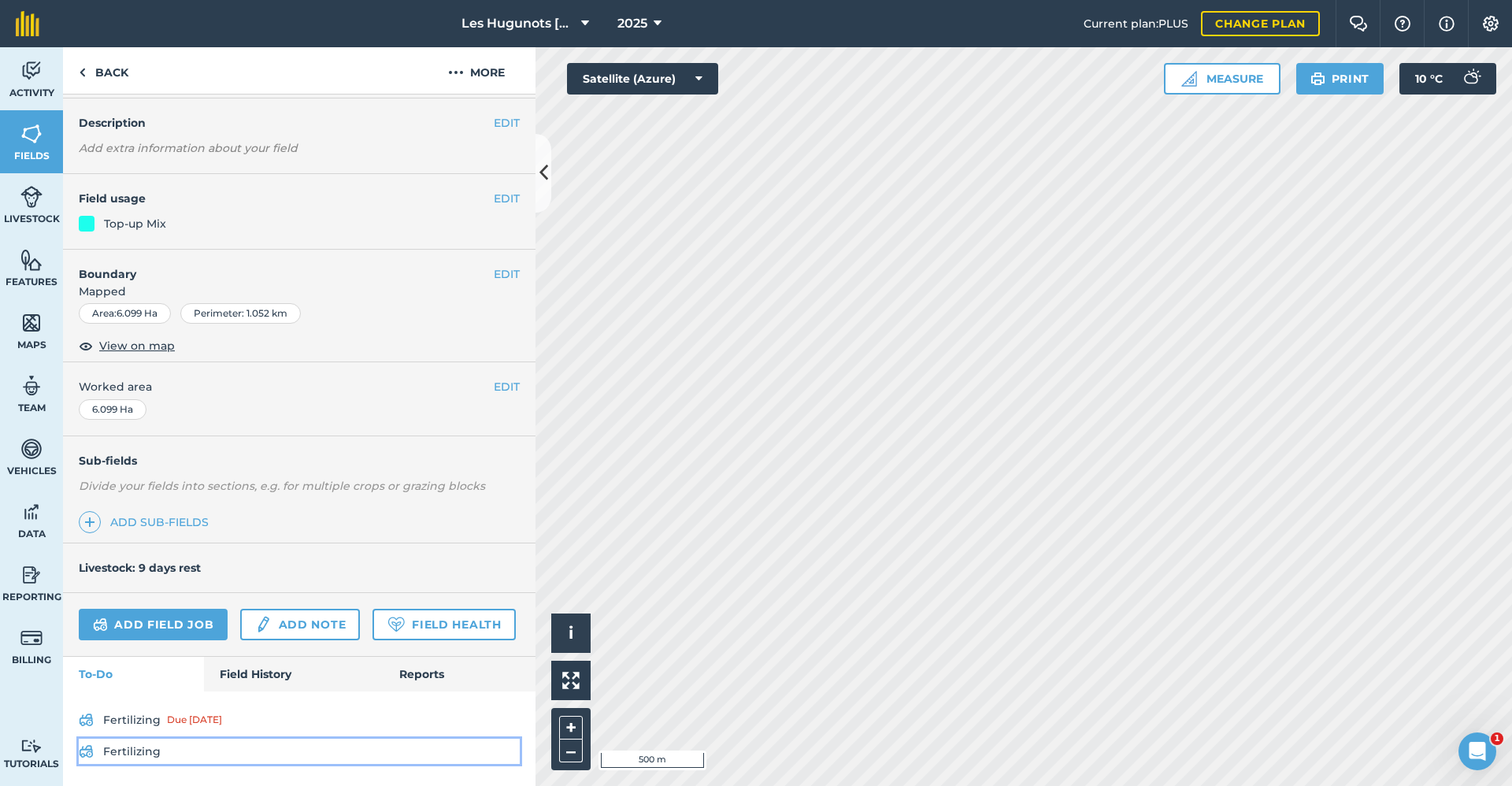
click at [144, 751] on link "Fertilizing" at bounding box center [299, 751] width 441 height 25
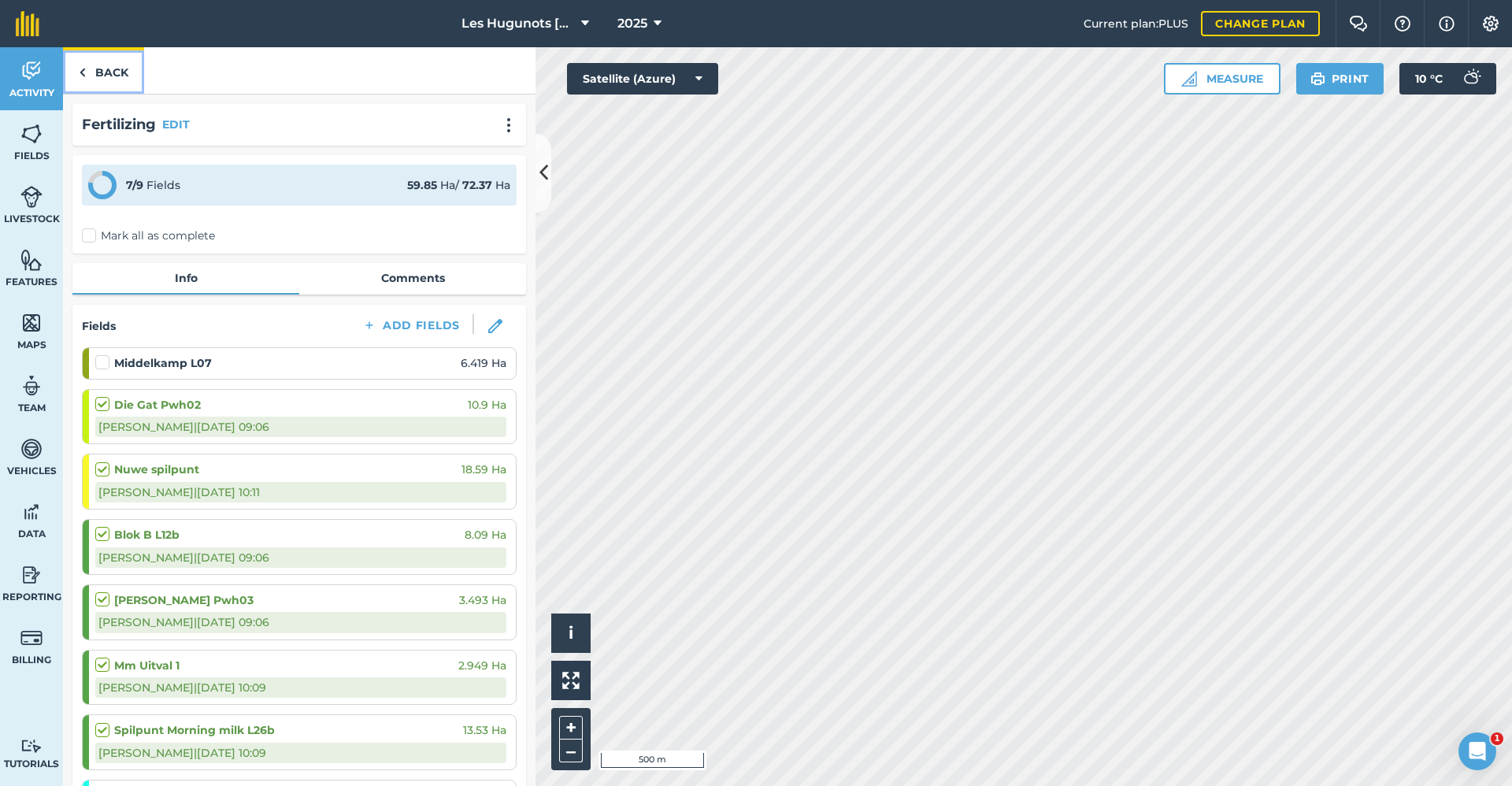
click at [100, 74] on link "Back" at bounding box center [104, 70] width 81 height 46
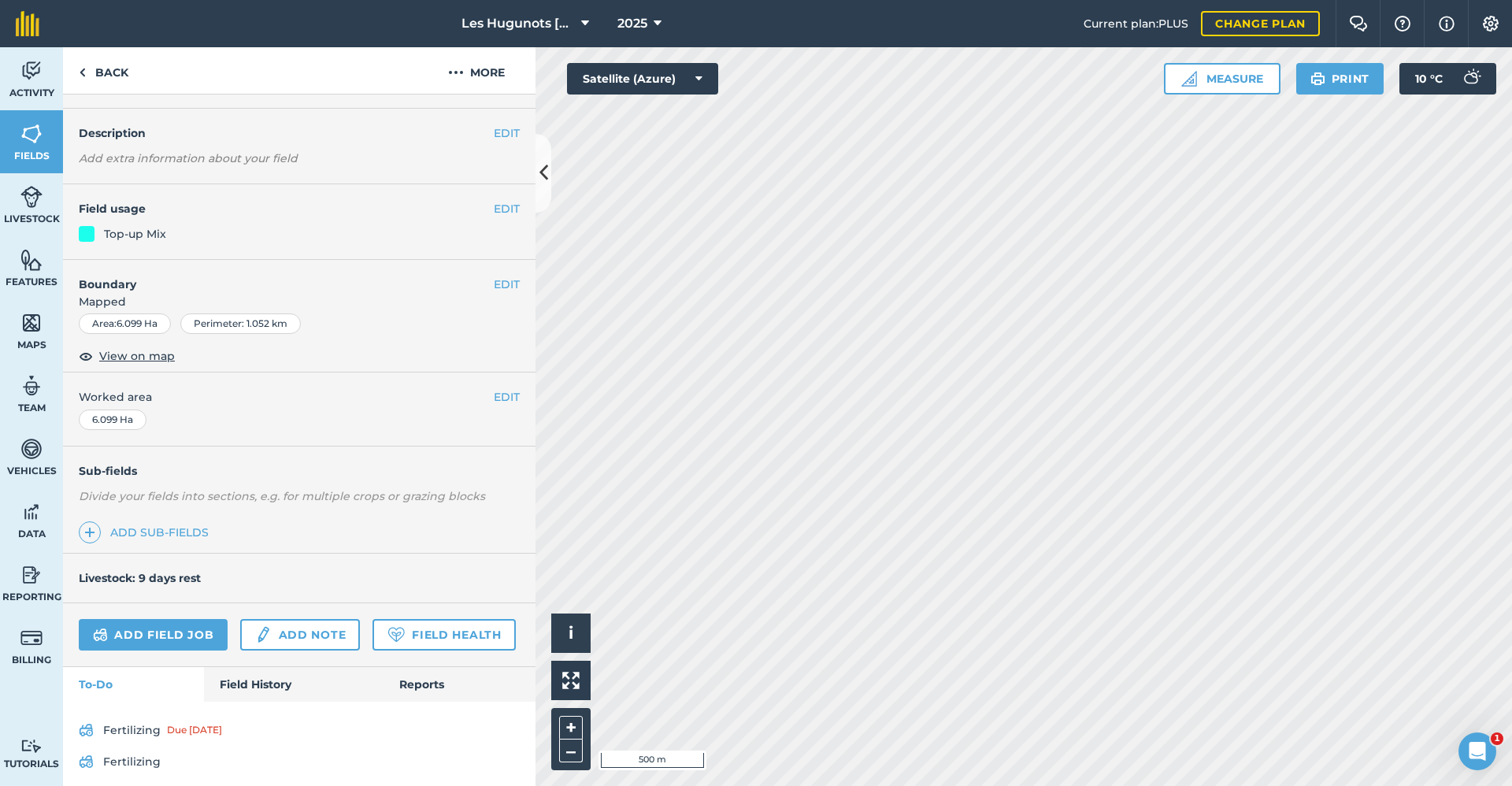
scroll to position [95, 0]
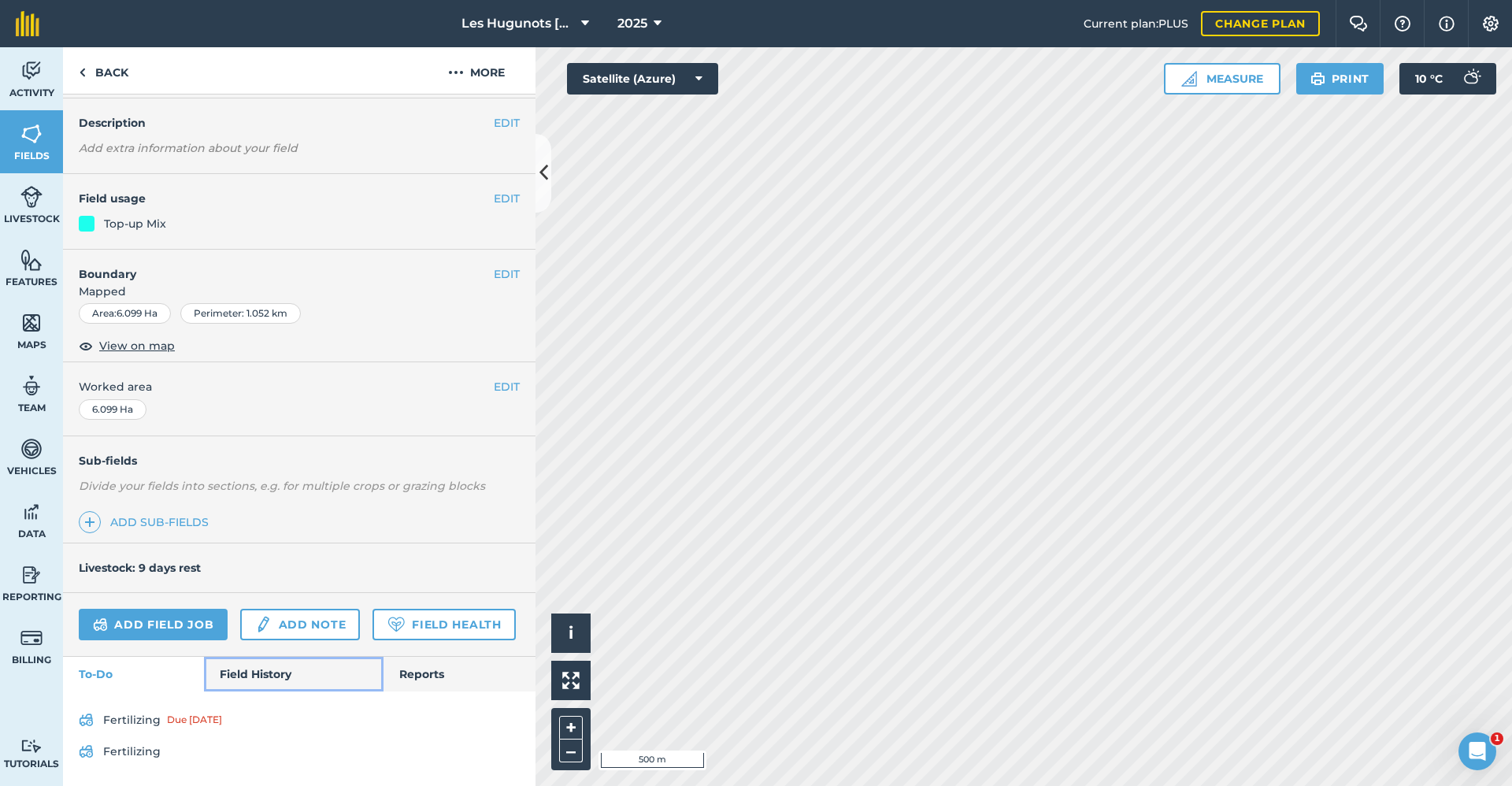
click at [257, 673] on link "Field History" at bounding box center [293, 674] width 179 height 35
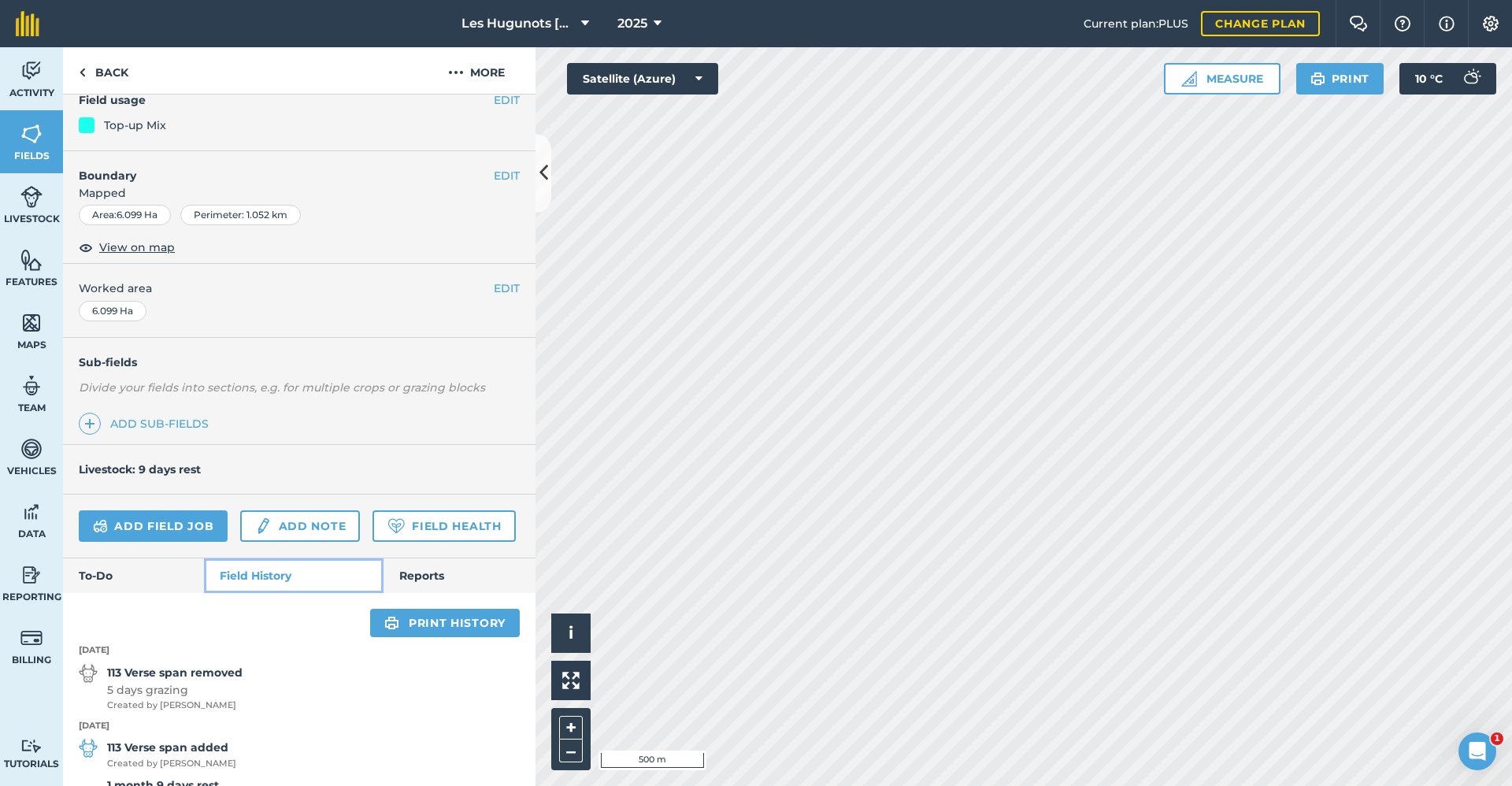
scroll to position [410, 0]
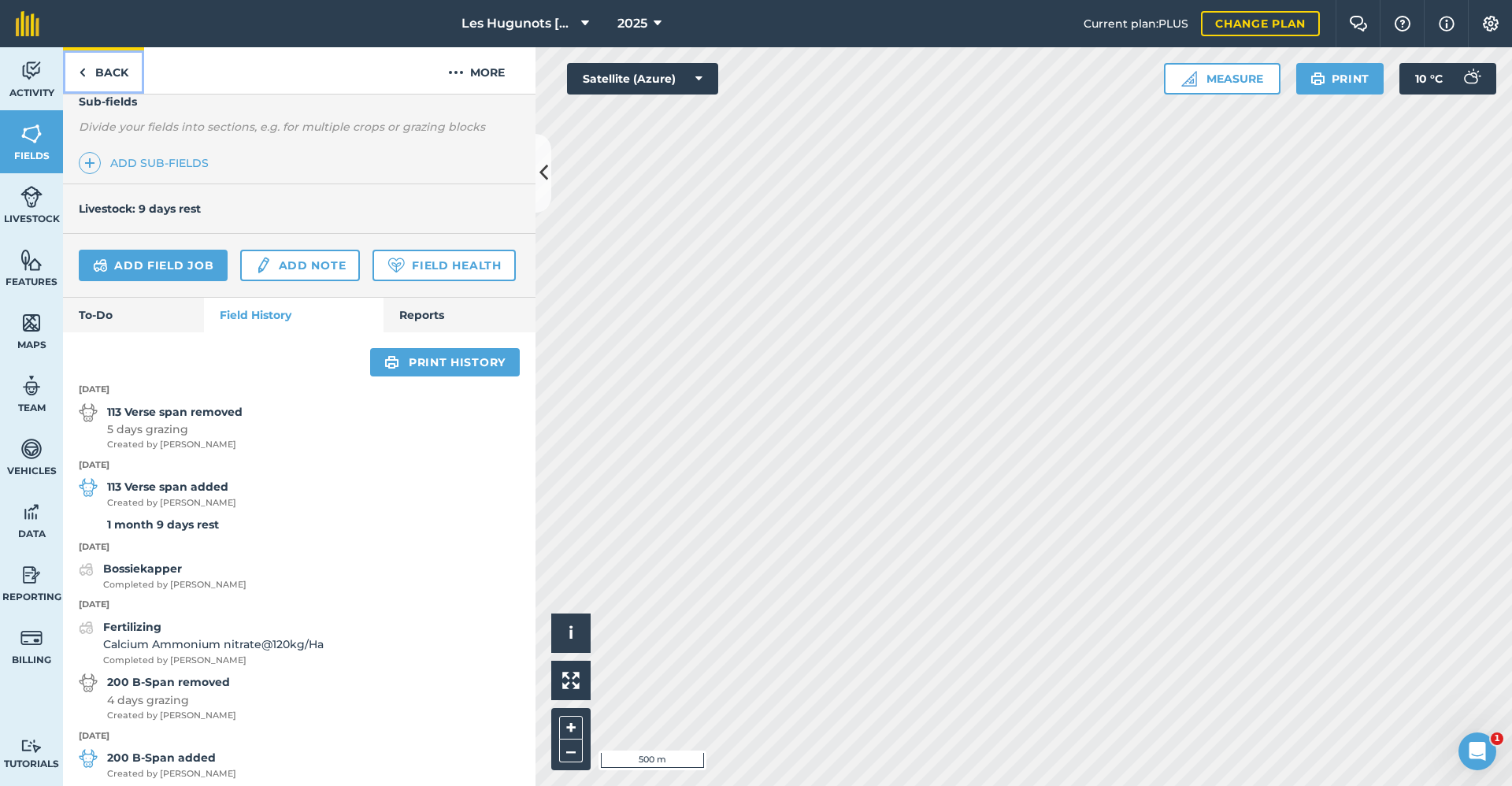
click at [119, 86] on link "Back" at bounding box center [104, 70] width 81 height 46
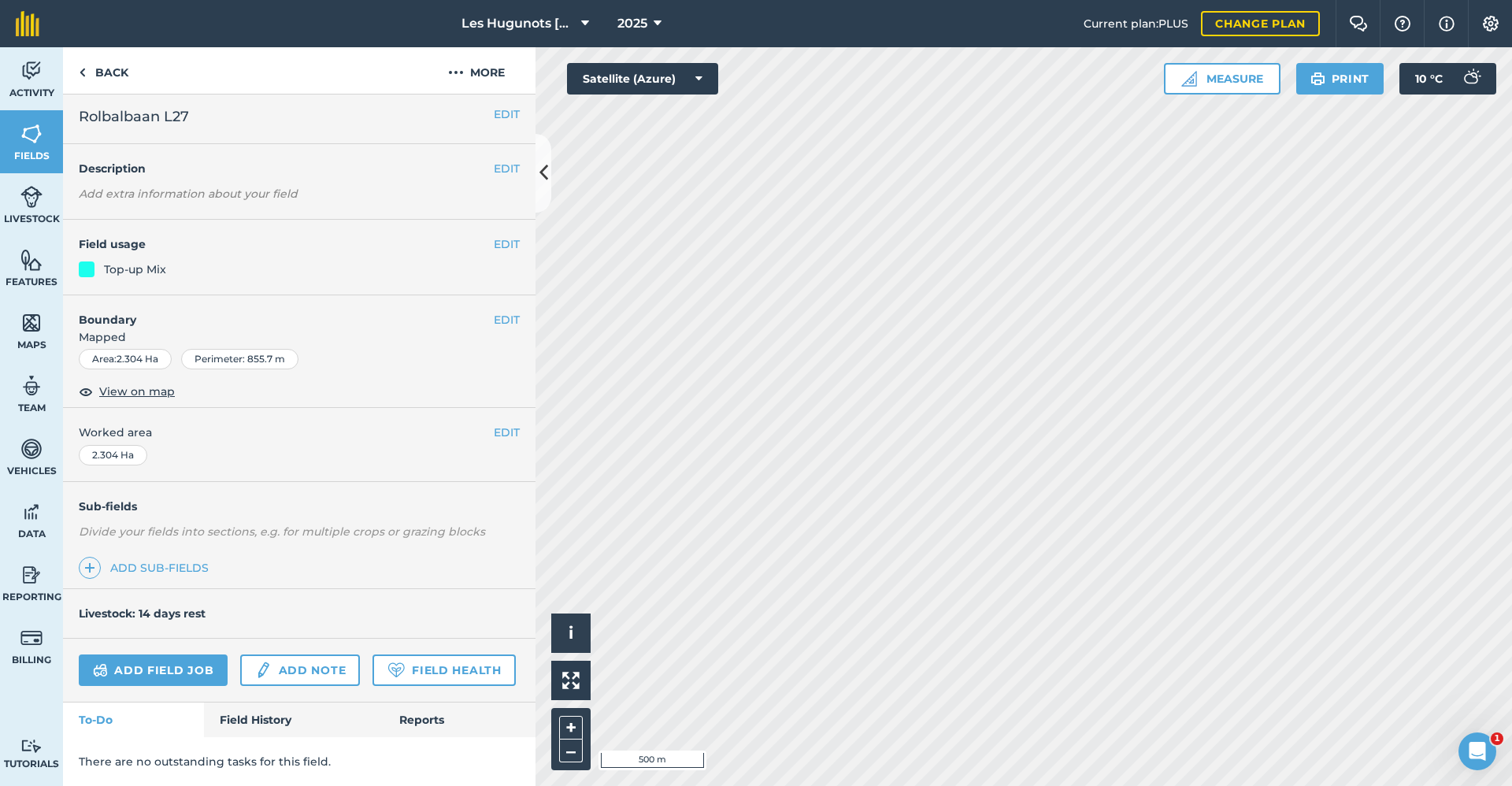
scroll to position [49, 0]
click at [238, 705] on link "Field History" at bounding box center [293, 719] width 179 height 35
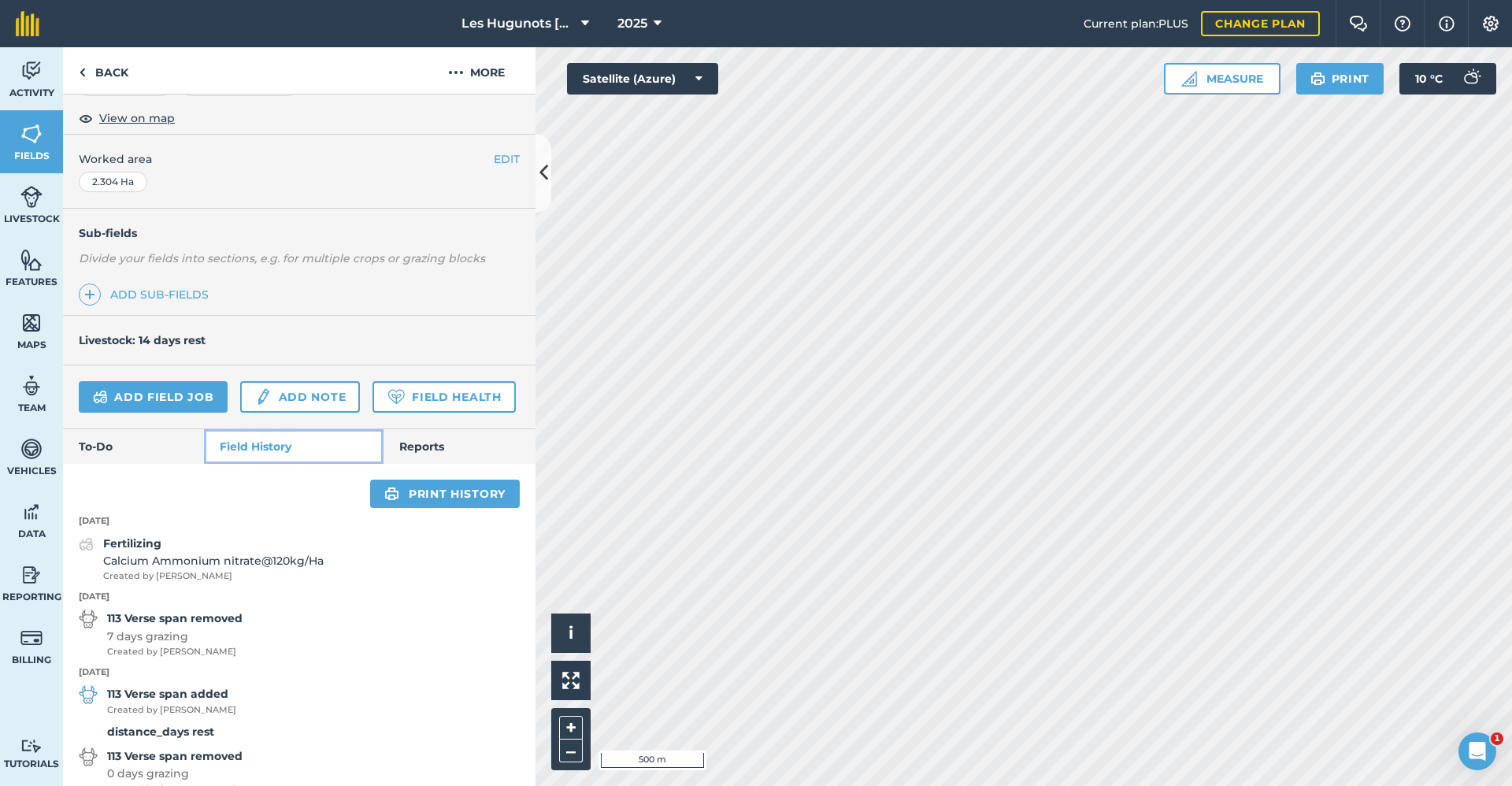
scroll to position [285, 0]
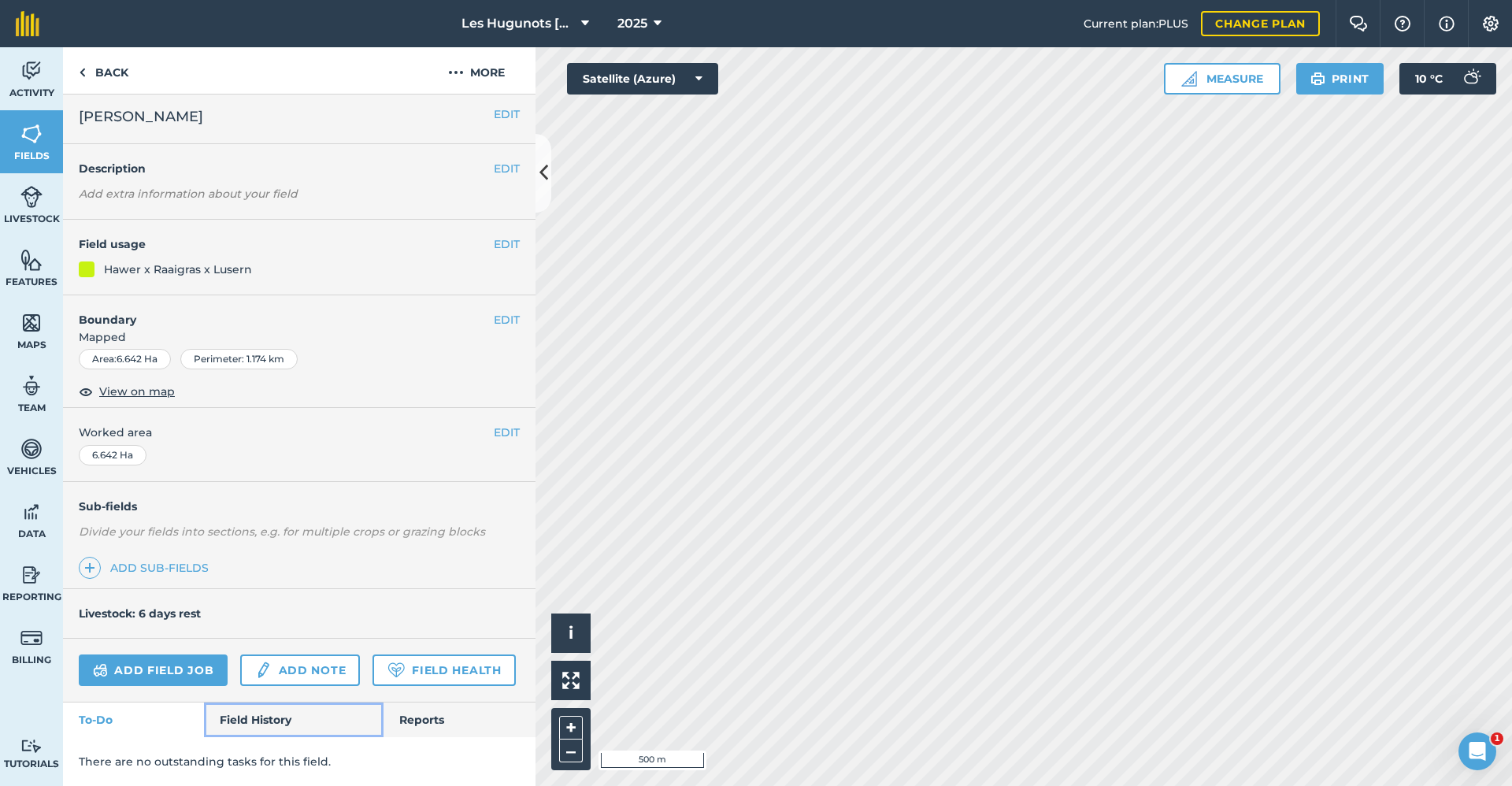
click at [252, 713] on link "Field History" at bounding box center [293, 719] width 179 height 35
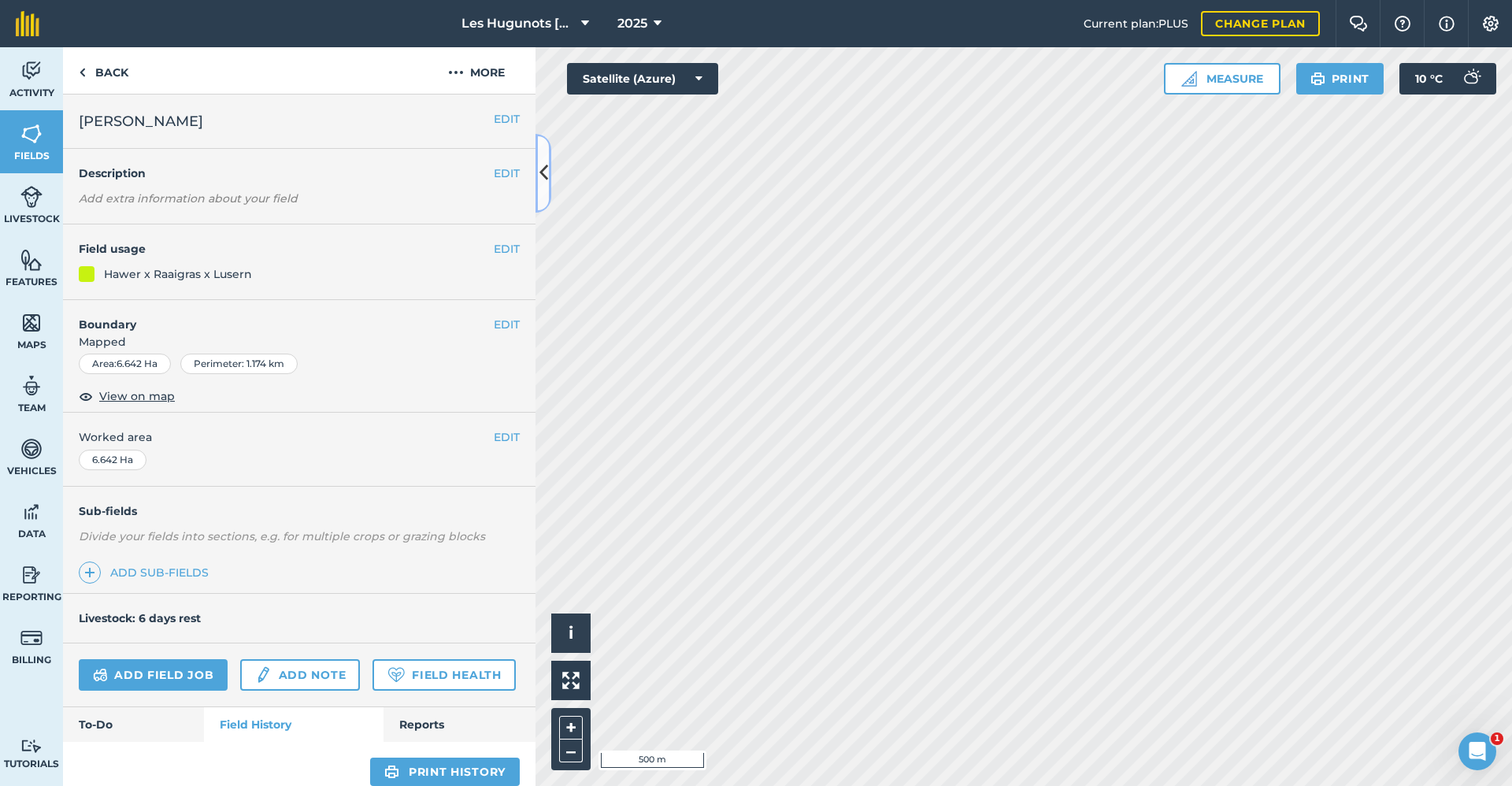
click at [544, 189] on button at bounding box center [543, 172] width 16 height 79
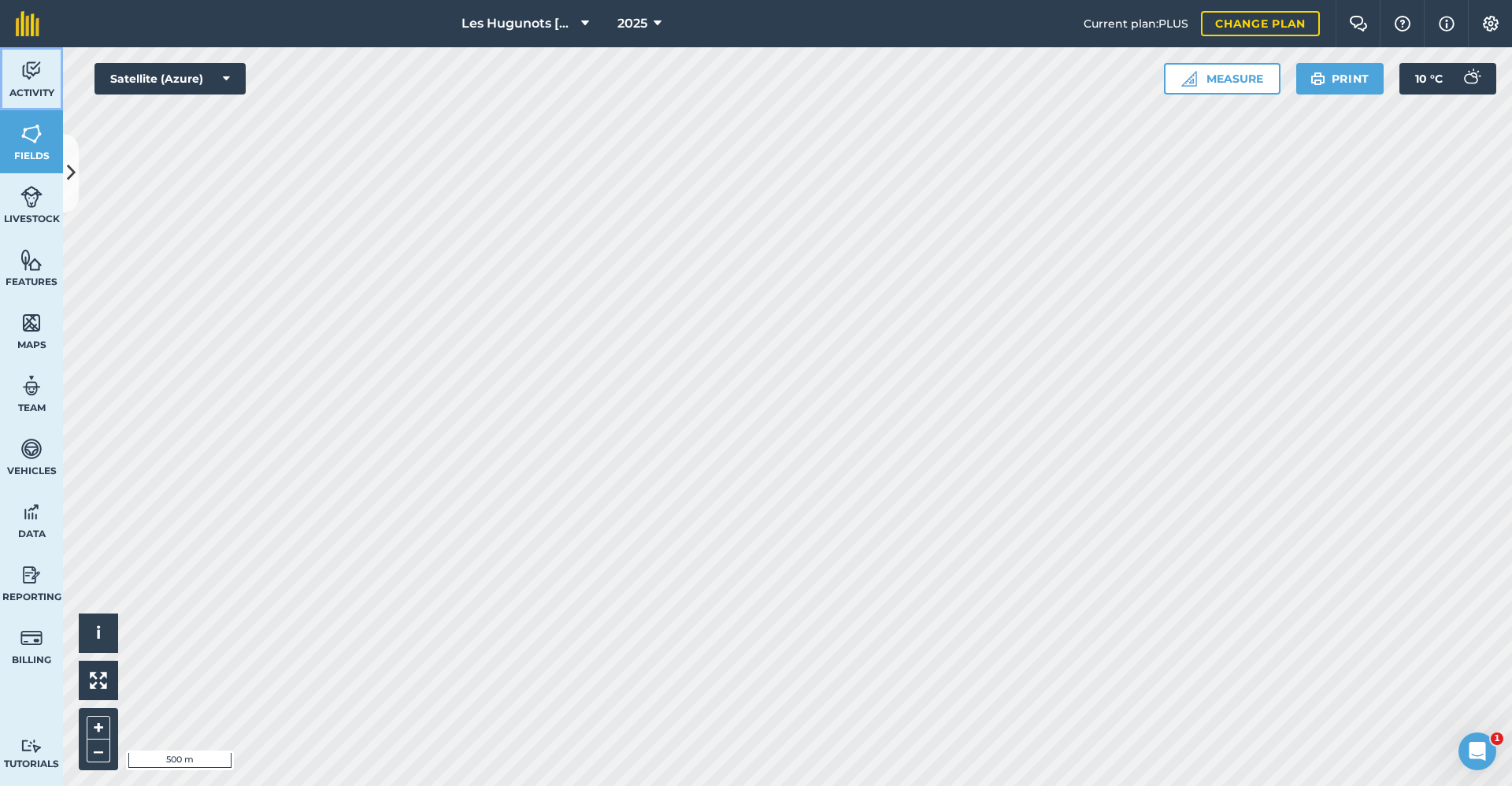
click at [18, 84] on link "Activity" at bounding box center [31, 79] width 63 height 63
click at [72, 159] on icon at bounding box center [71, 172] width 8 height 28
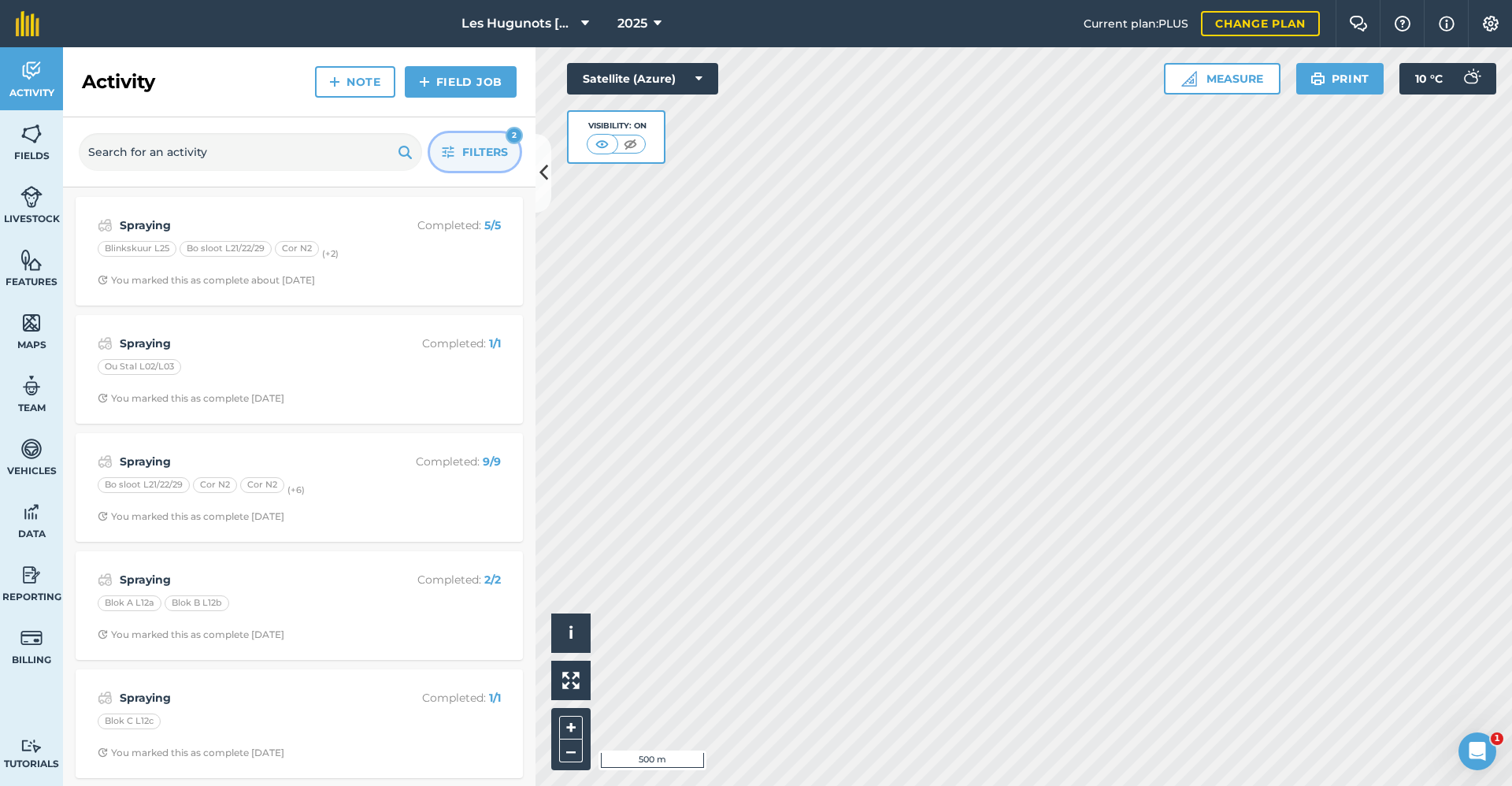
click at [477, 154] on span "Filters" at bounding box center [485, 152] width 46 height 18
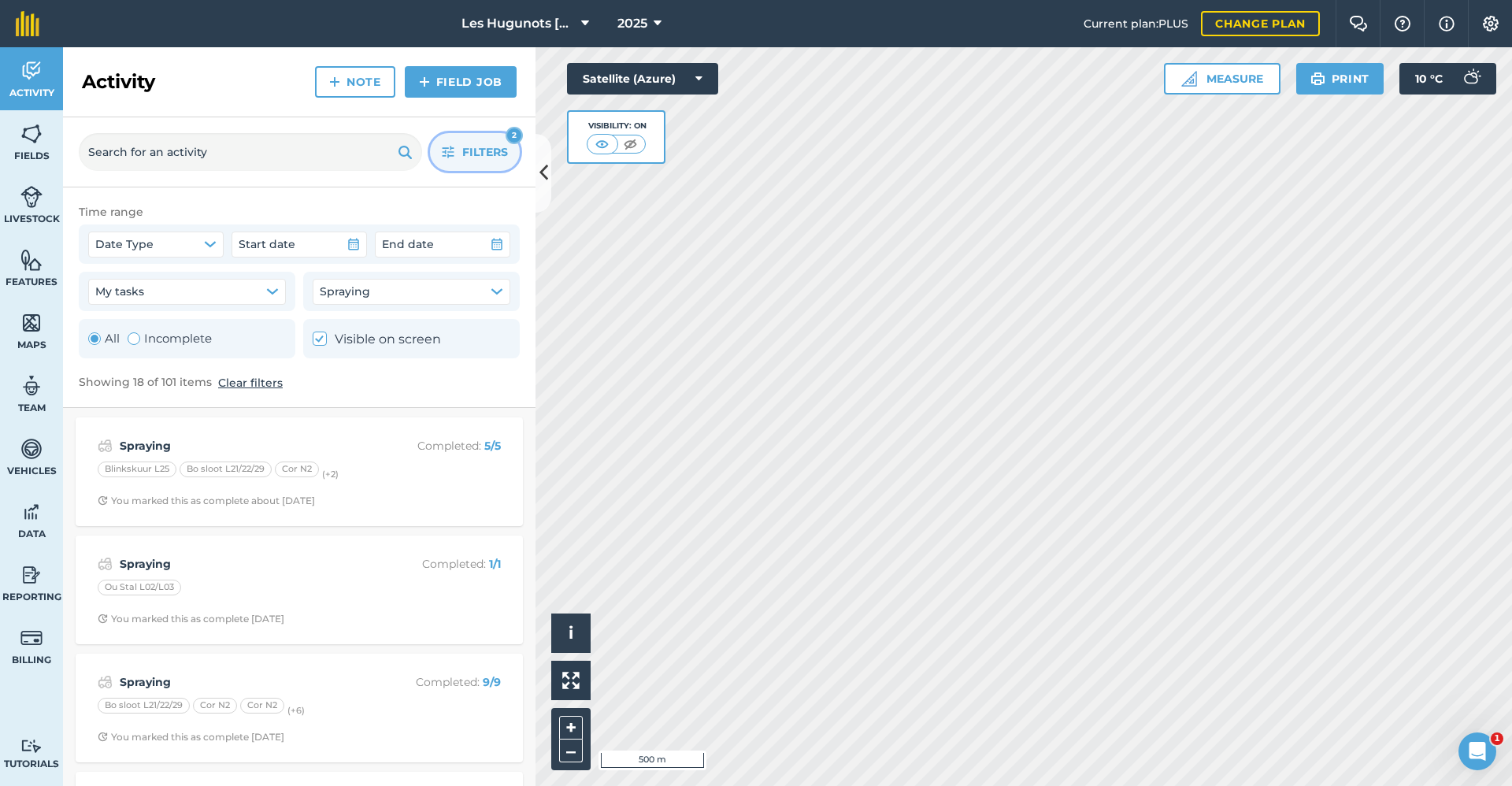
click at [169, 332] on label "Incomplete" at bounding box center [170, 339] width 85 height 19
radio input "false"
radio input "true"
click at [538, 156] on button at bounding box center [543, 172] width 16 height 79
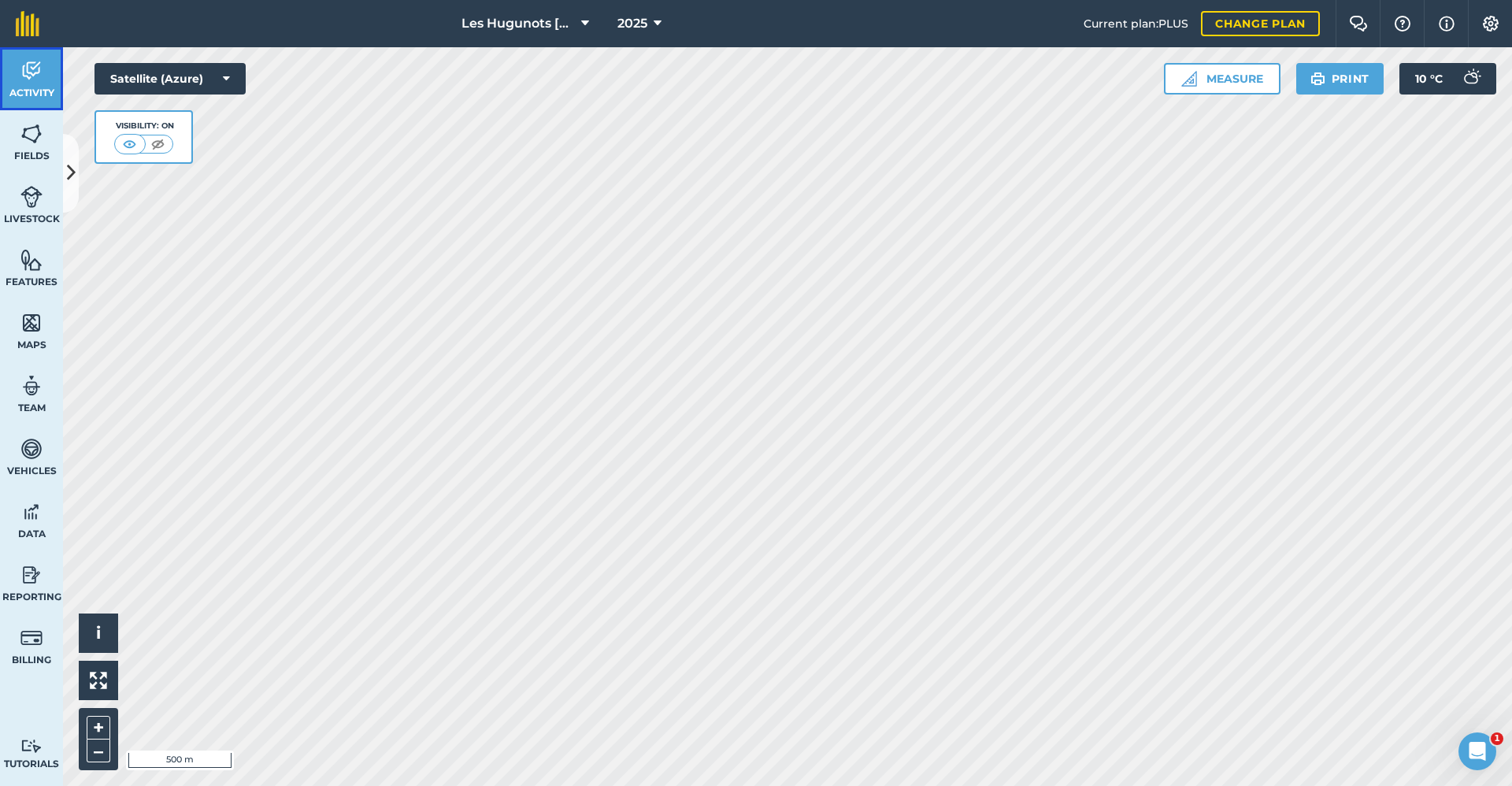
drag, startPoint x: 0, startPoint y: 67, endPoint x: 9, endPoint y: 65, distance: 9.2
click at [0, 66] on link "Activity" at bounding box center [31, 79] width 63 height 63
click at [32, 75] on img at bounding box center [31, 71] width 22 height 24
click at [47, 142] on link "Fields" at bounding box center [31, 141] width 63 height 63
click at [41, 84] on link "Activity" at bounding box center [31, 79] width 63 height 63
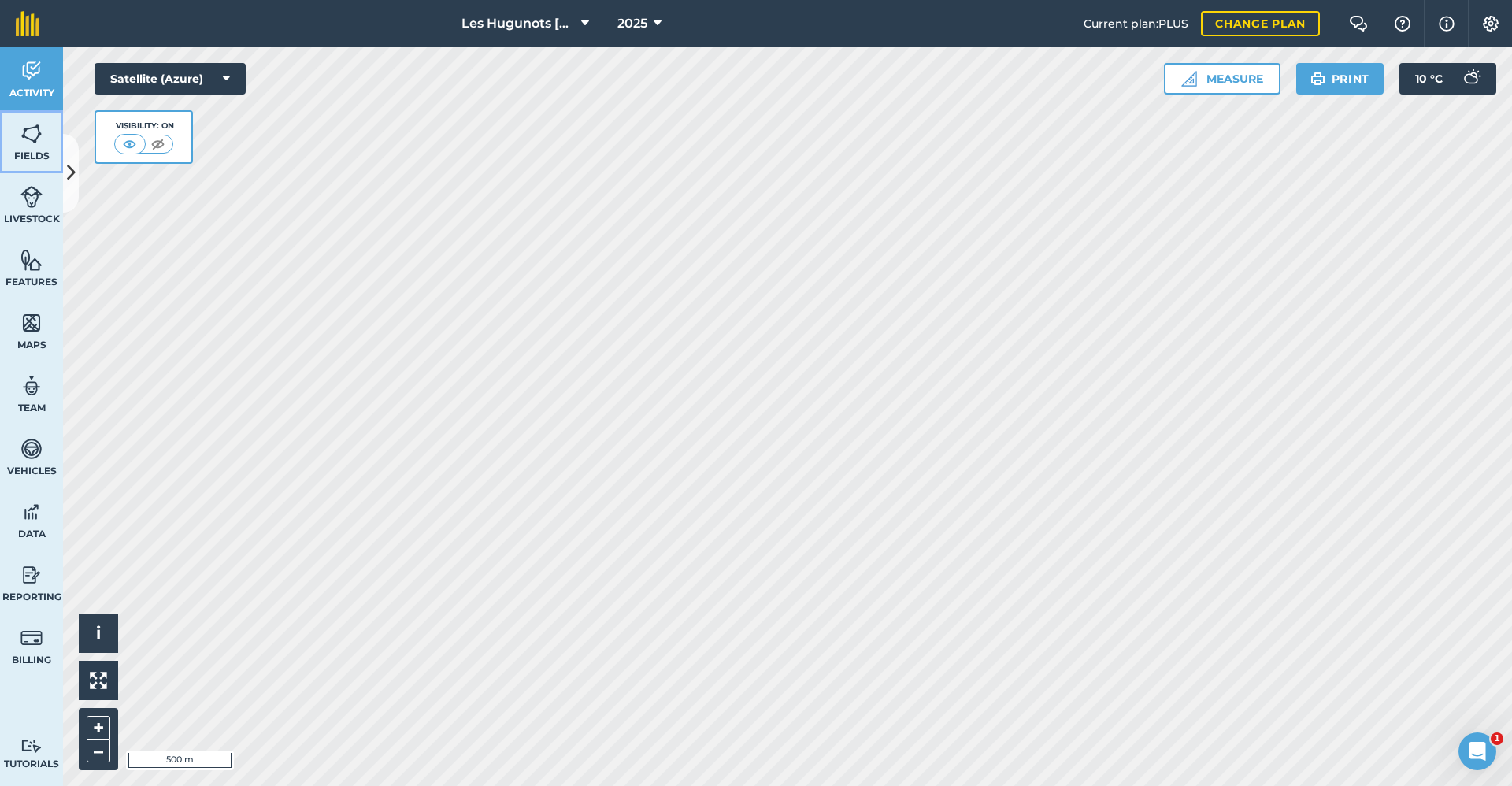
click at [63, 153] on div "Activity Fields Livestock Features Maps Team Vehicles Data Reporting Billing Tu…" at bounding box center [756, 417] width 1512 height 739
click at [24, 87] on span "Activity" at bounding box center [31, 93] width 63 height 13
click at [68, 148] on button at bounding box center [71, 172] width 16 height 79
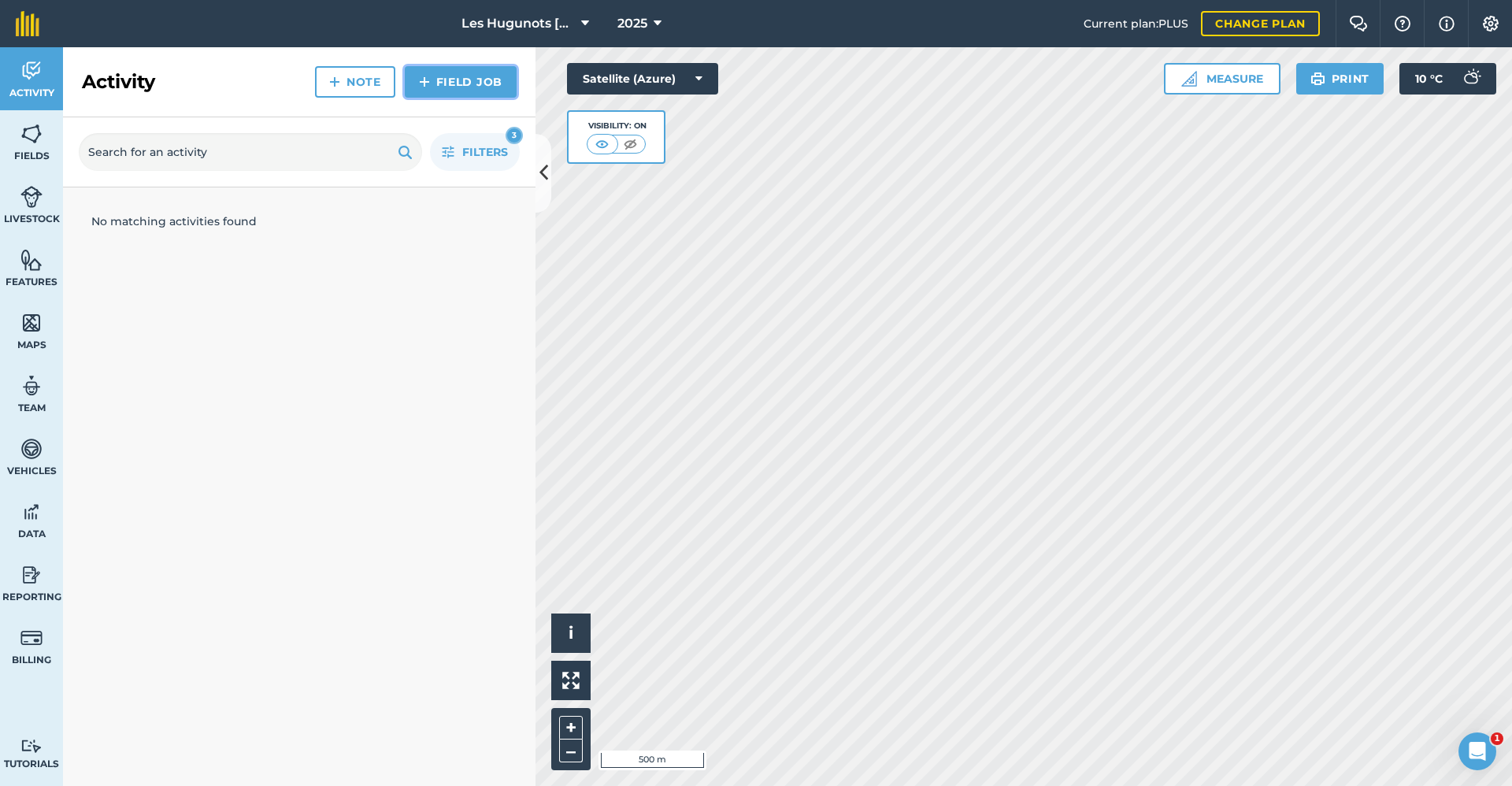
click at [455, 86] on link "Field Job" at bounding box center [461, 81] width 112 height 31
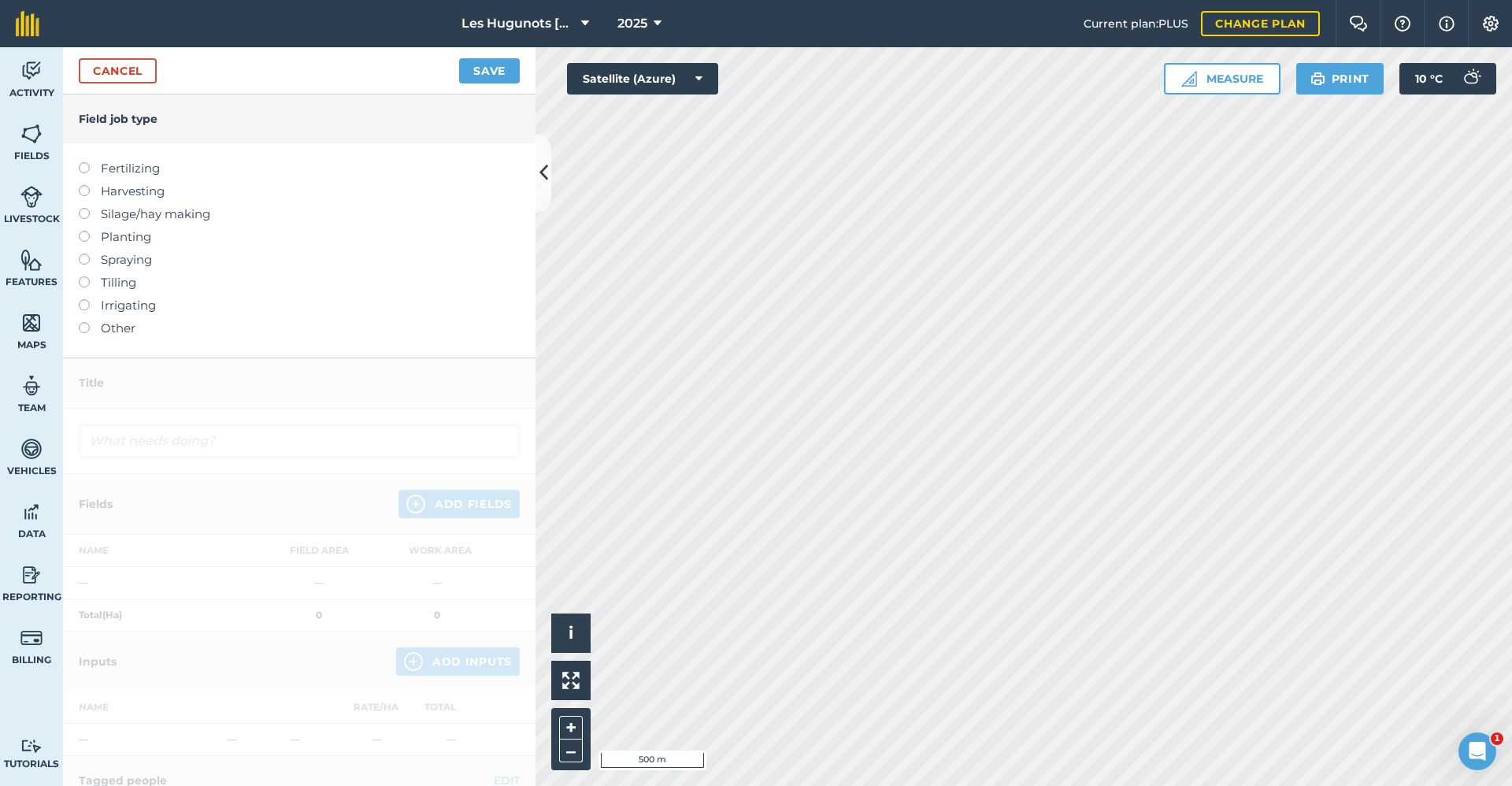
click at [84, 162] on label at bounding box center [90, 162] width 22 height 0
type input "Fertilizing"
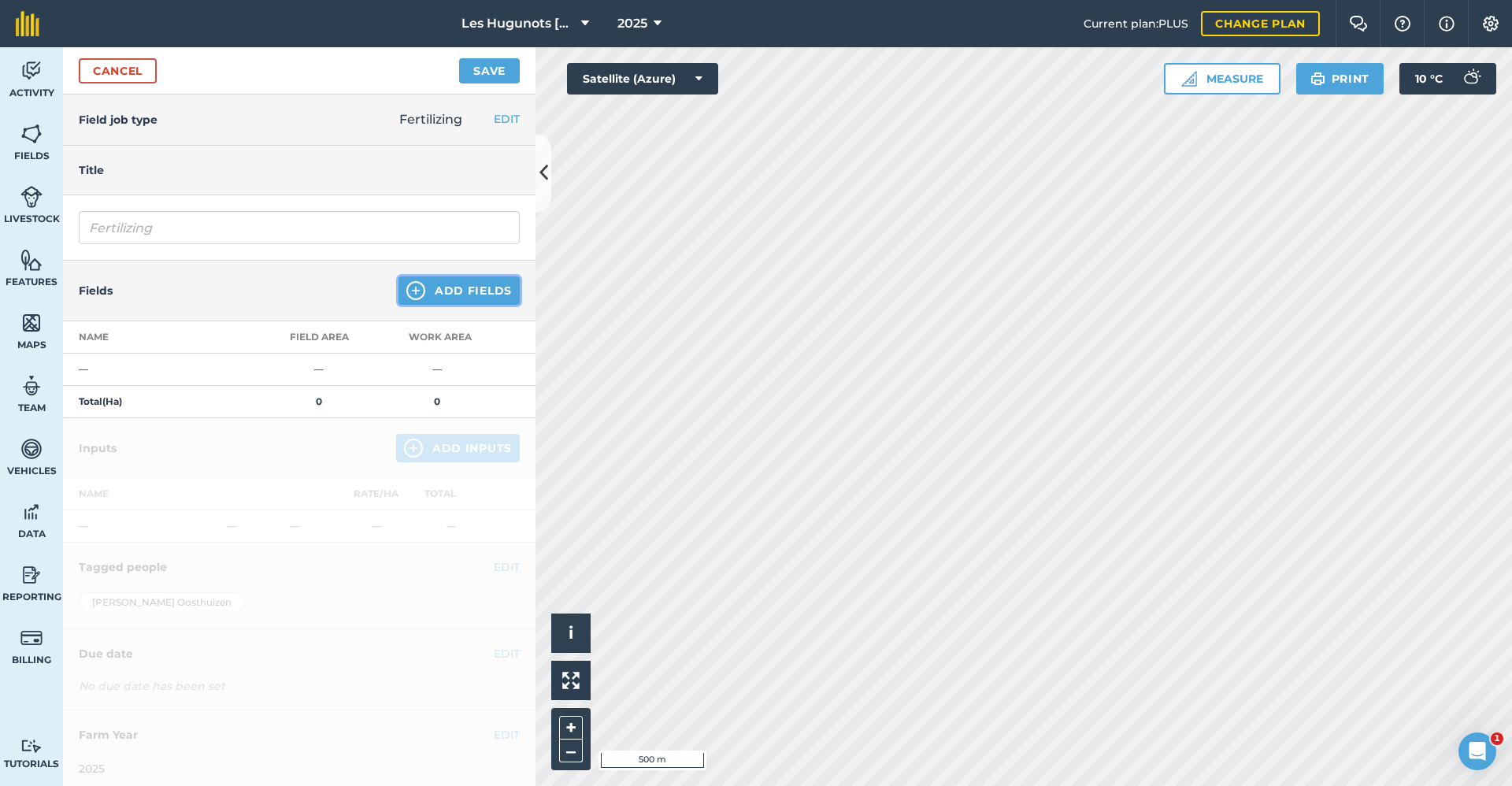
click at [435, 292] on button "Add Fields" at bounding box center [460, 291] width 122 height 29
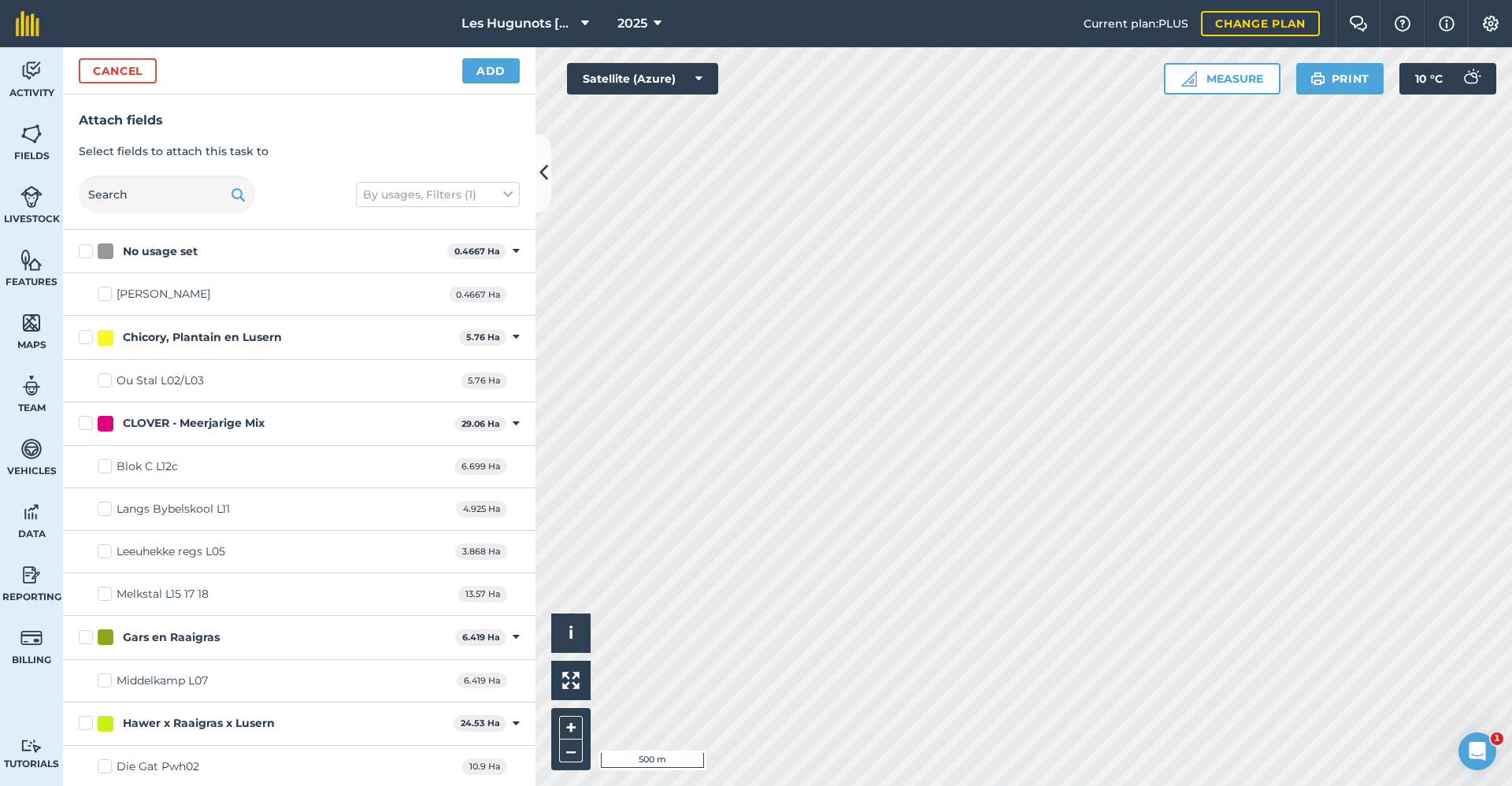
checkbox input "false"
checkbox input "true"
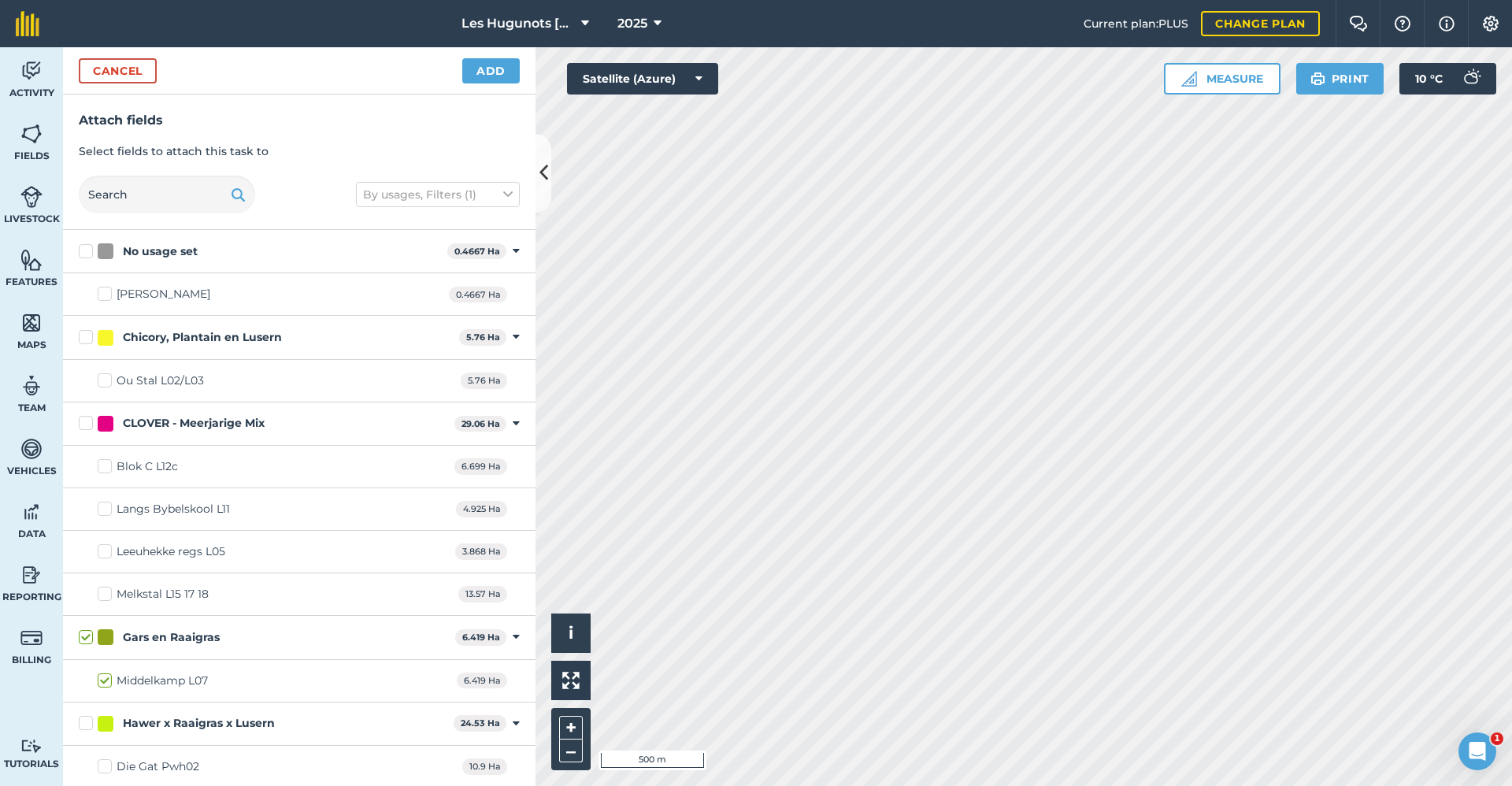
checkbox input "true"
click at [493, 73] on button "Add" at bounding box center [491, 71] width 57 height 25
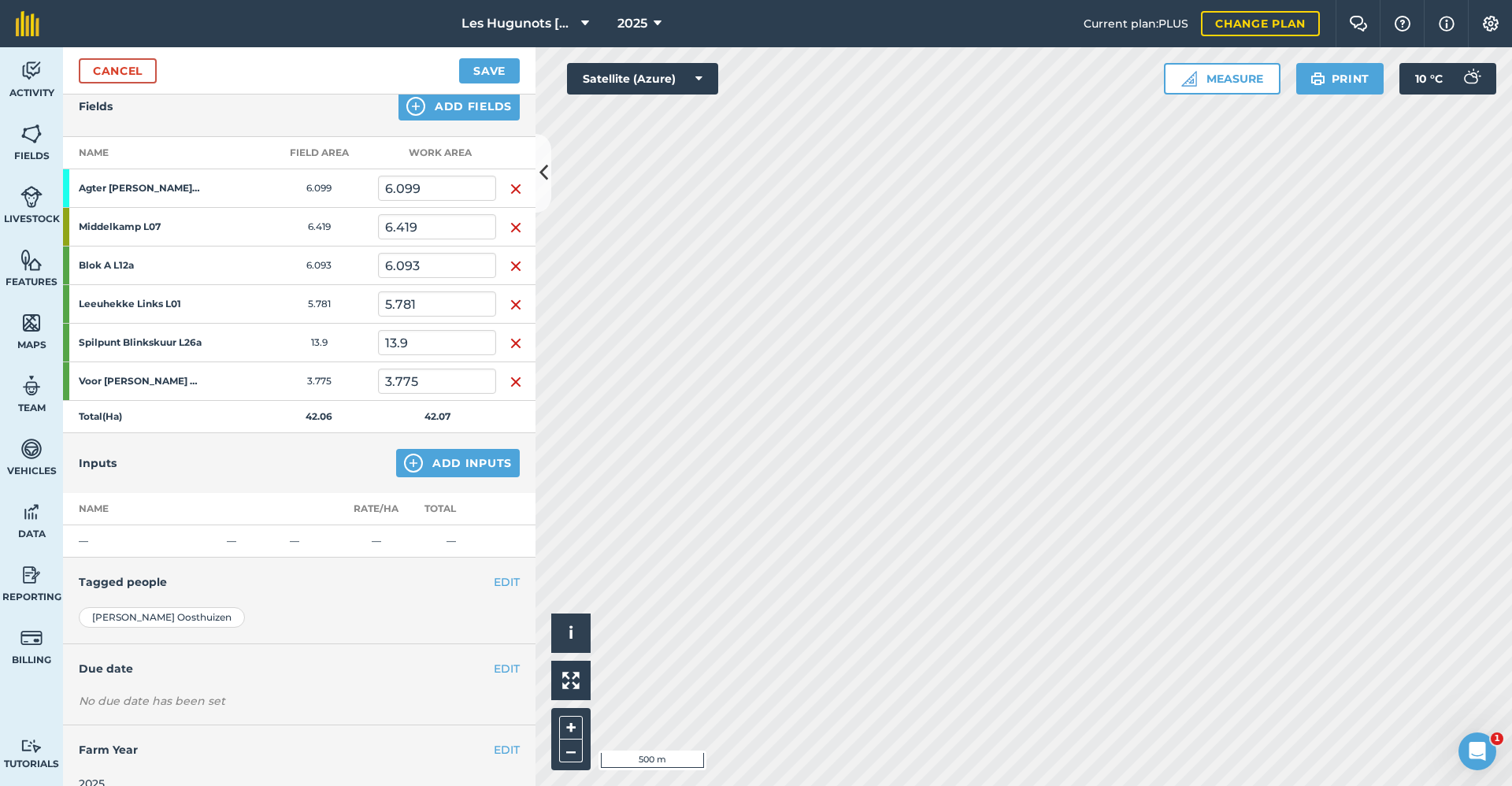
scroll to position [207, 0]
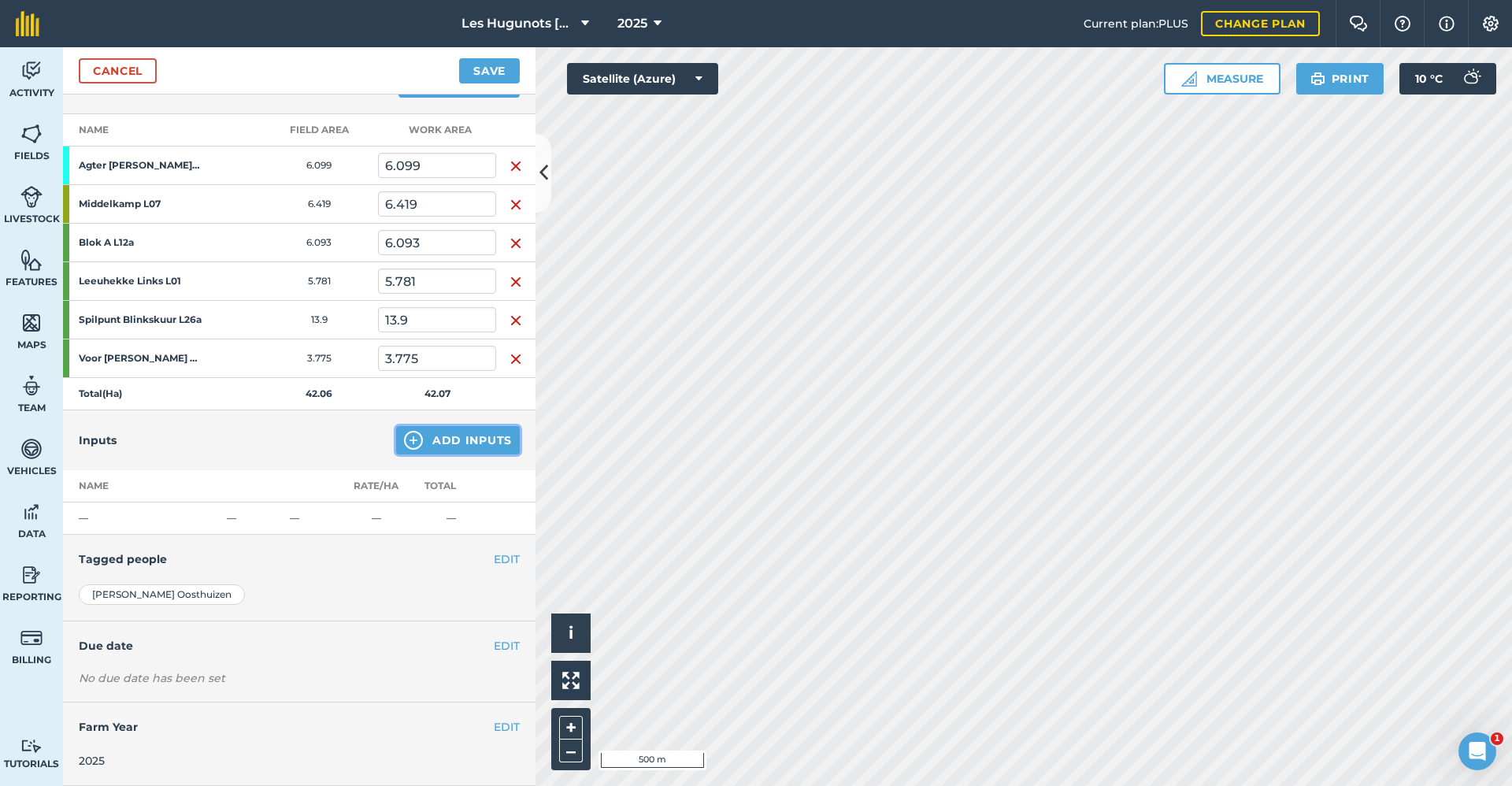
click at [469, 443] on button "Add Inputs" at bounding box center [458, 440] width 123 height 29
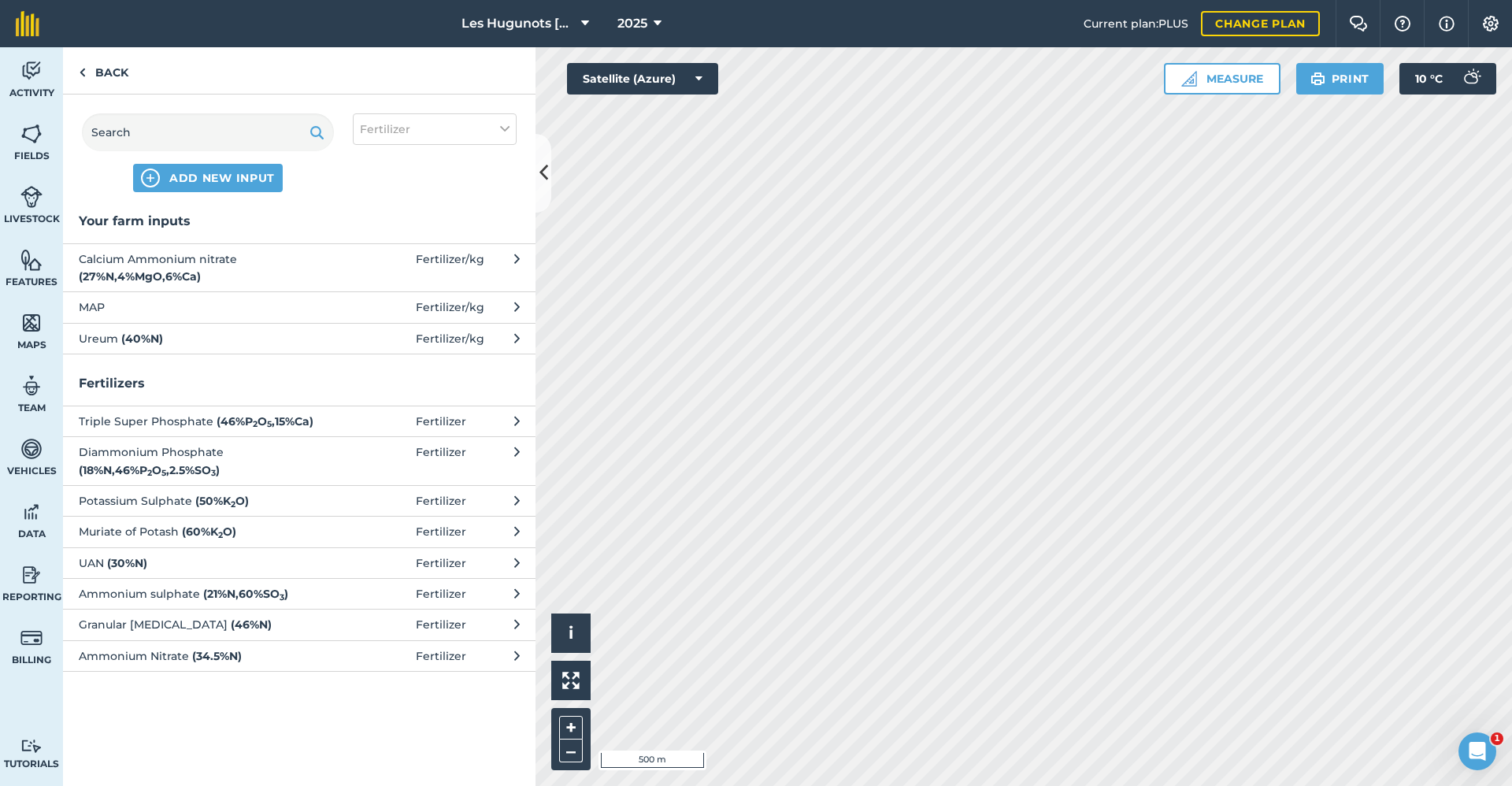
click at [213, 254] on span "Calcium Ammonium nitrate ( 27 % N , 4 % MgO , 6 % Ca )" at bounding box center [207, 268] width 258 height 35
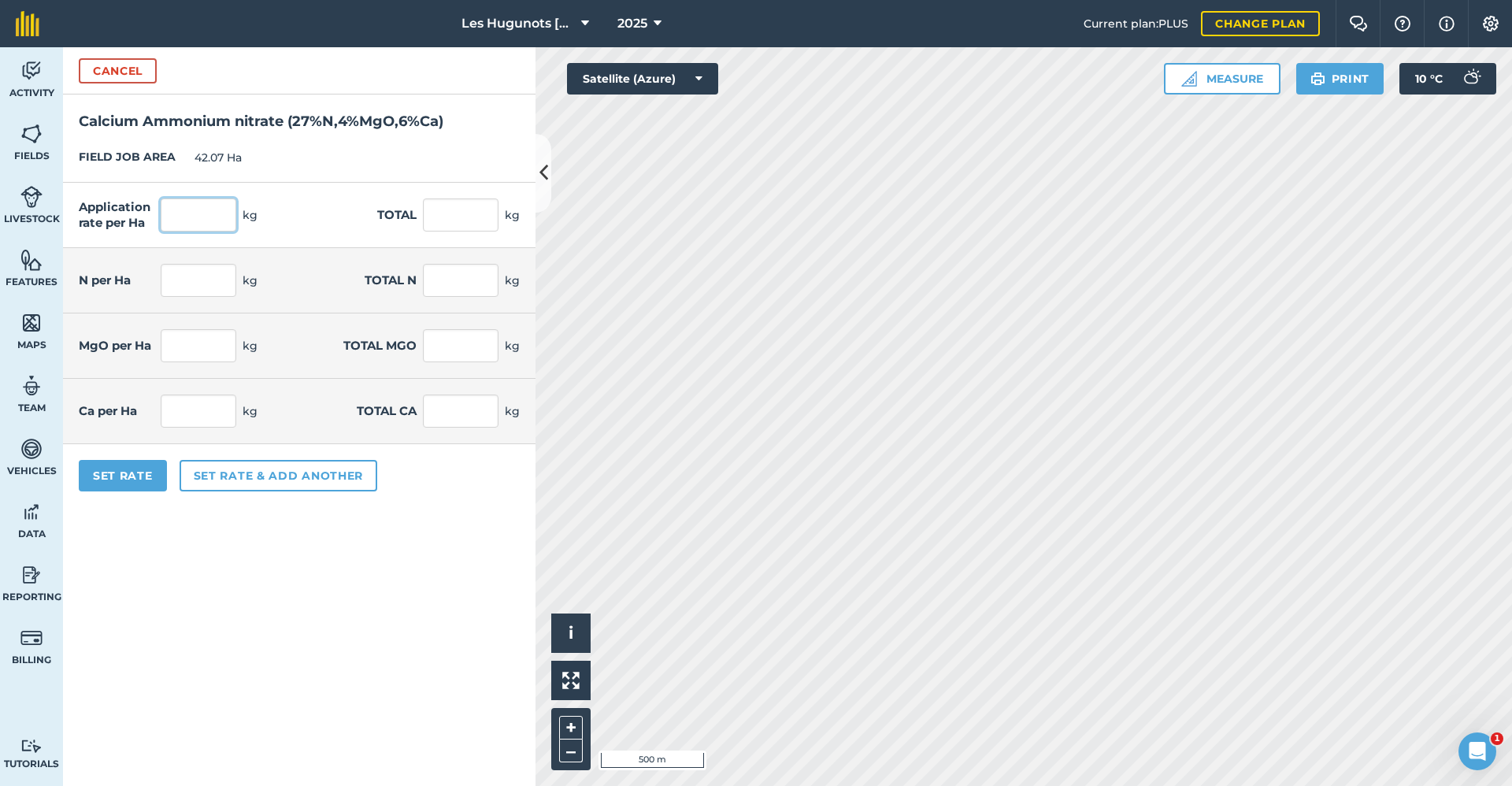
click at [212, 217] on input "text" at bounding box center [198, 215] width 75 height 33
type input "120"
type input "5,048.4"
type input "32.4"
type input "1,363.068"
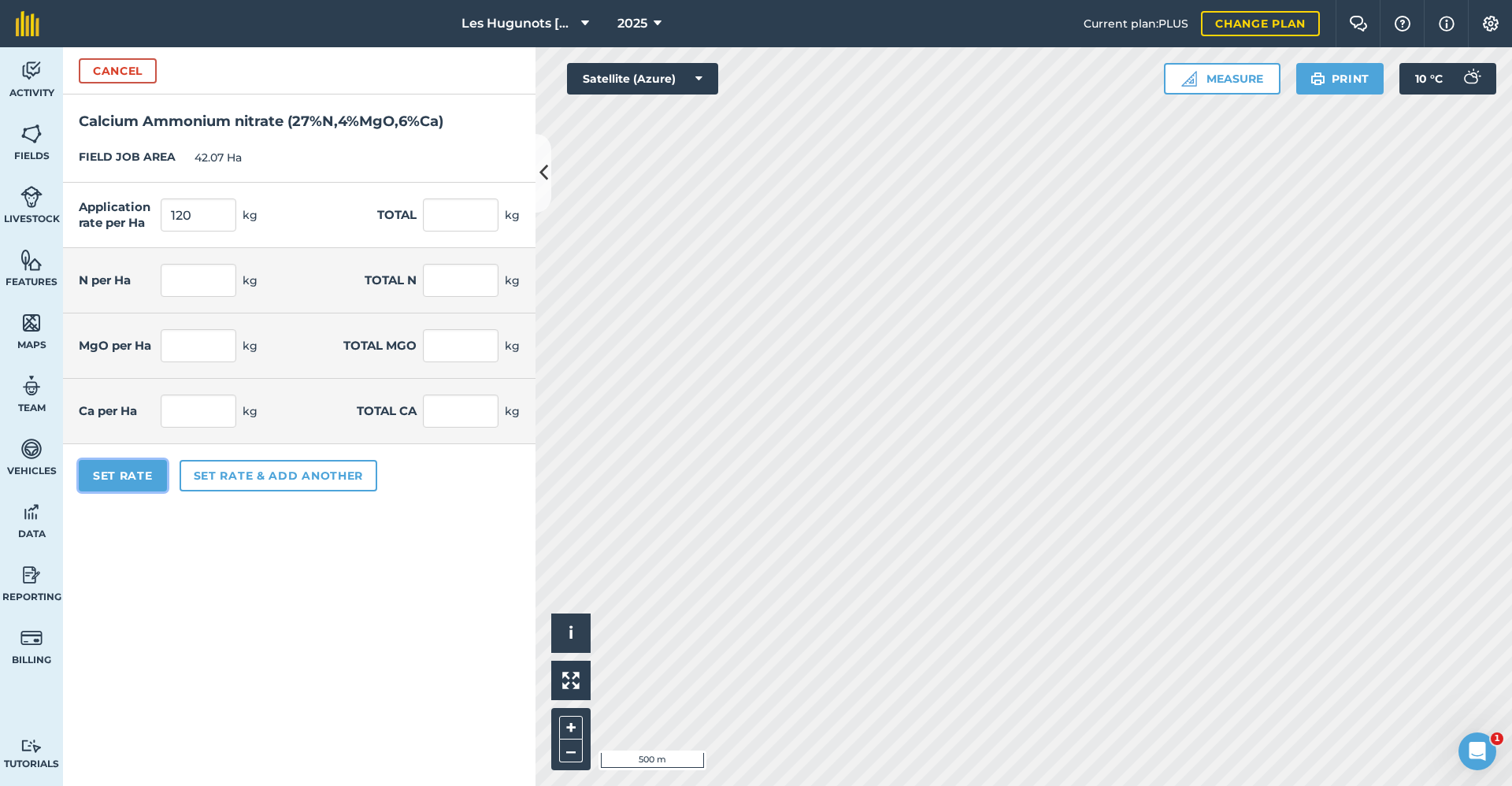
type input "4.8"
type input "201.936"
type input "7.2"
type input "302.904"
click at [129, 481] on button "Set Rate" at bounding box center [123, 475] width 88 height 31
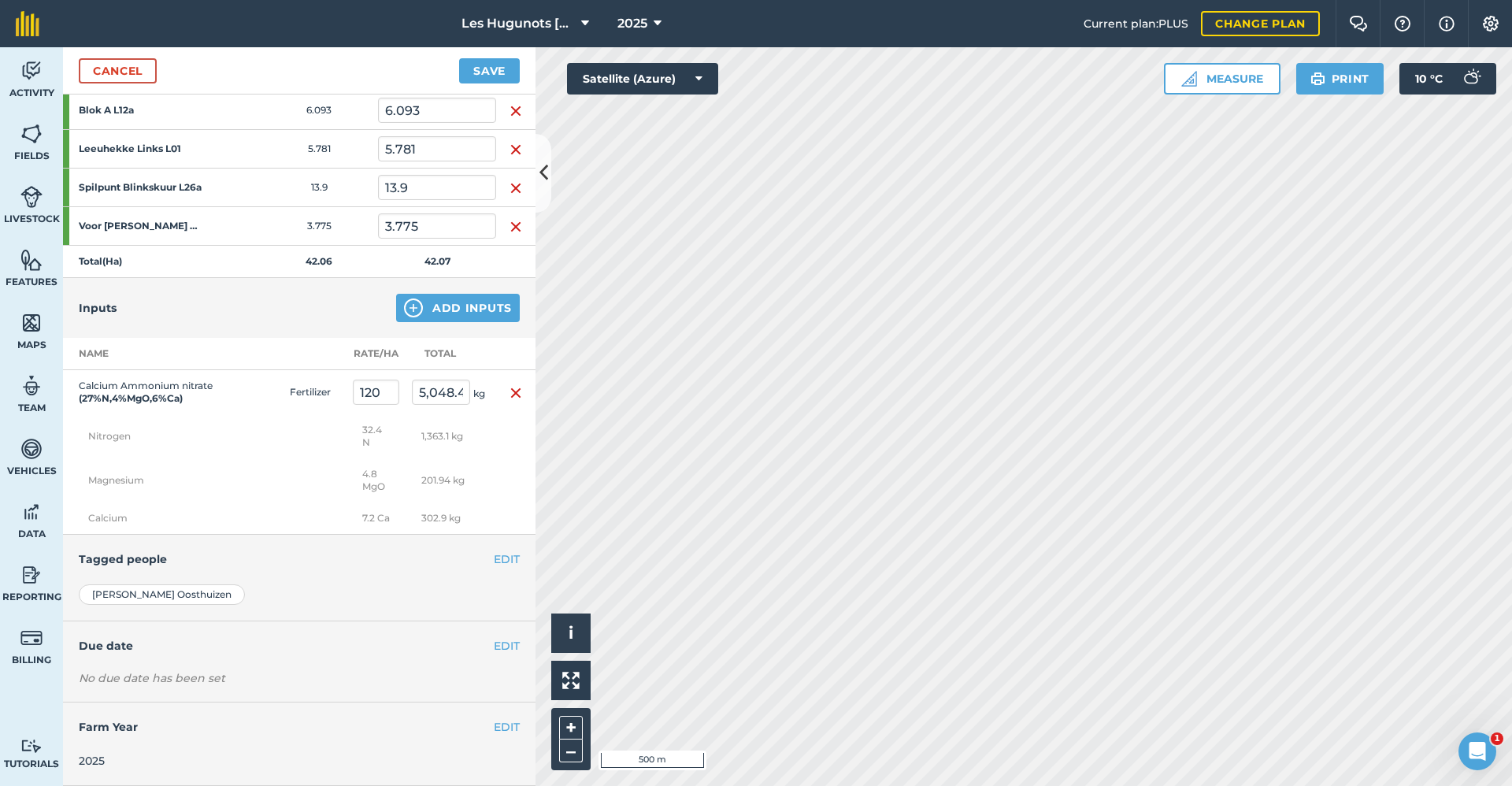
scroll to position [352, 0]
click at [509, 651] on div "EDIT Due date" at bounding box center [299, 646] width 472 height 49
click at [502, 650] on button "EDIT" at bounding box center [506, 646] width 26 height 18
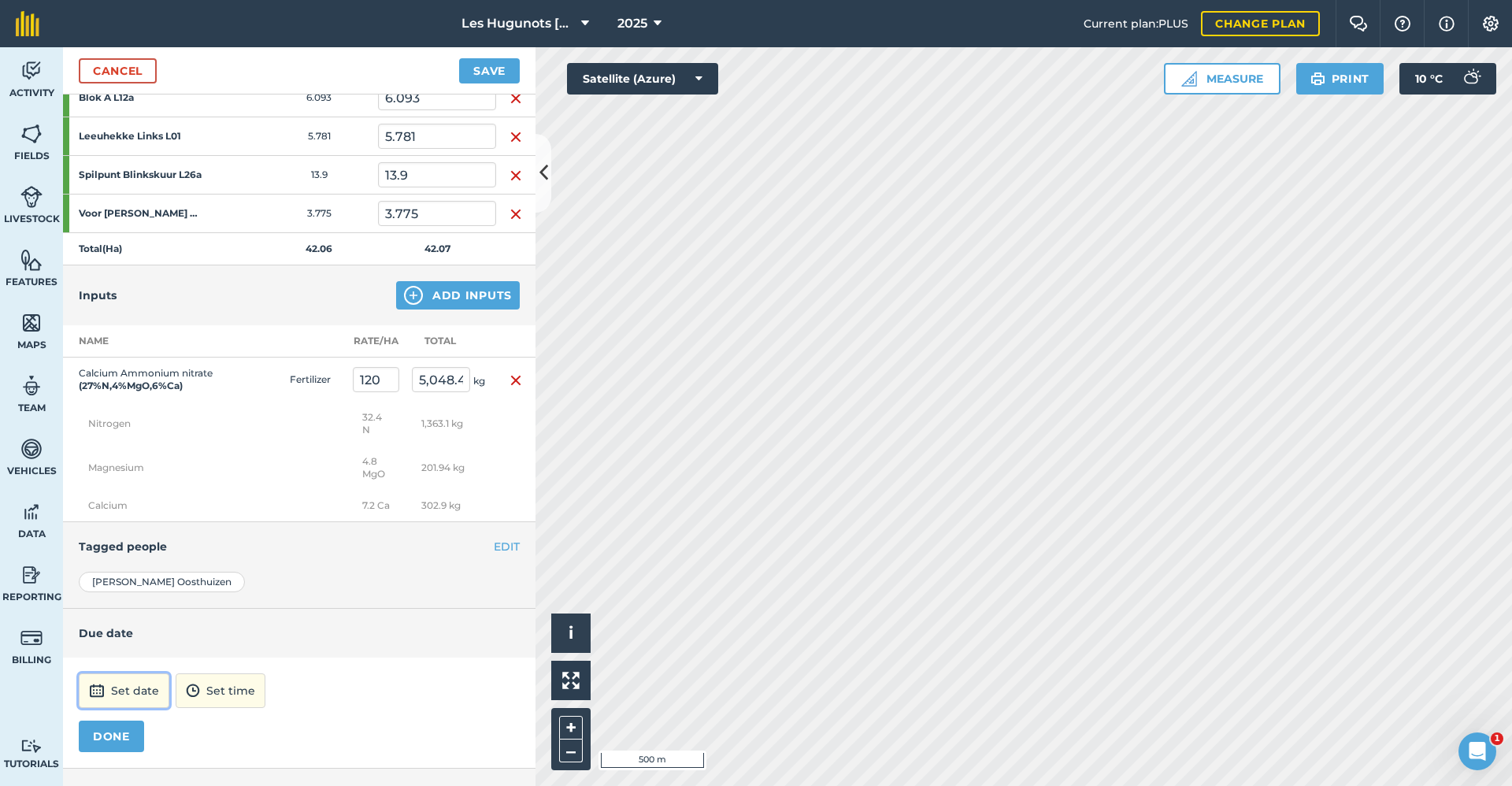
click at [117, 700] on button "Set date" at bounding box center [123, 690] width 90 height 35
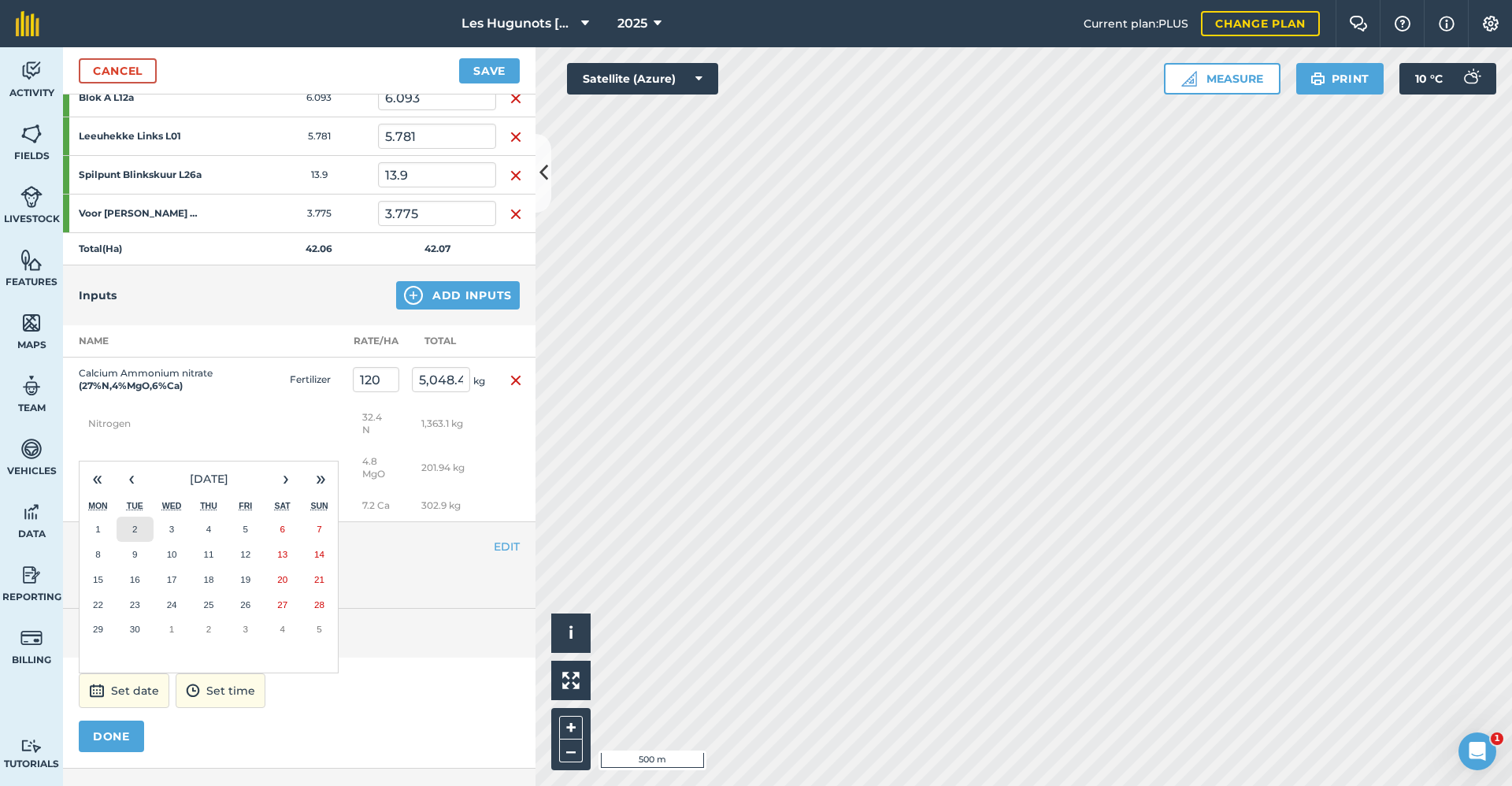
click at [131, 542] on button "2" at bounding box center [135, 529] width 37 height 25
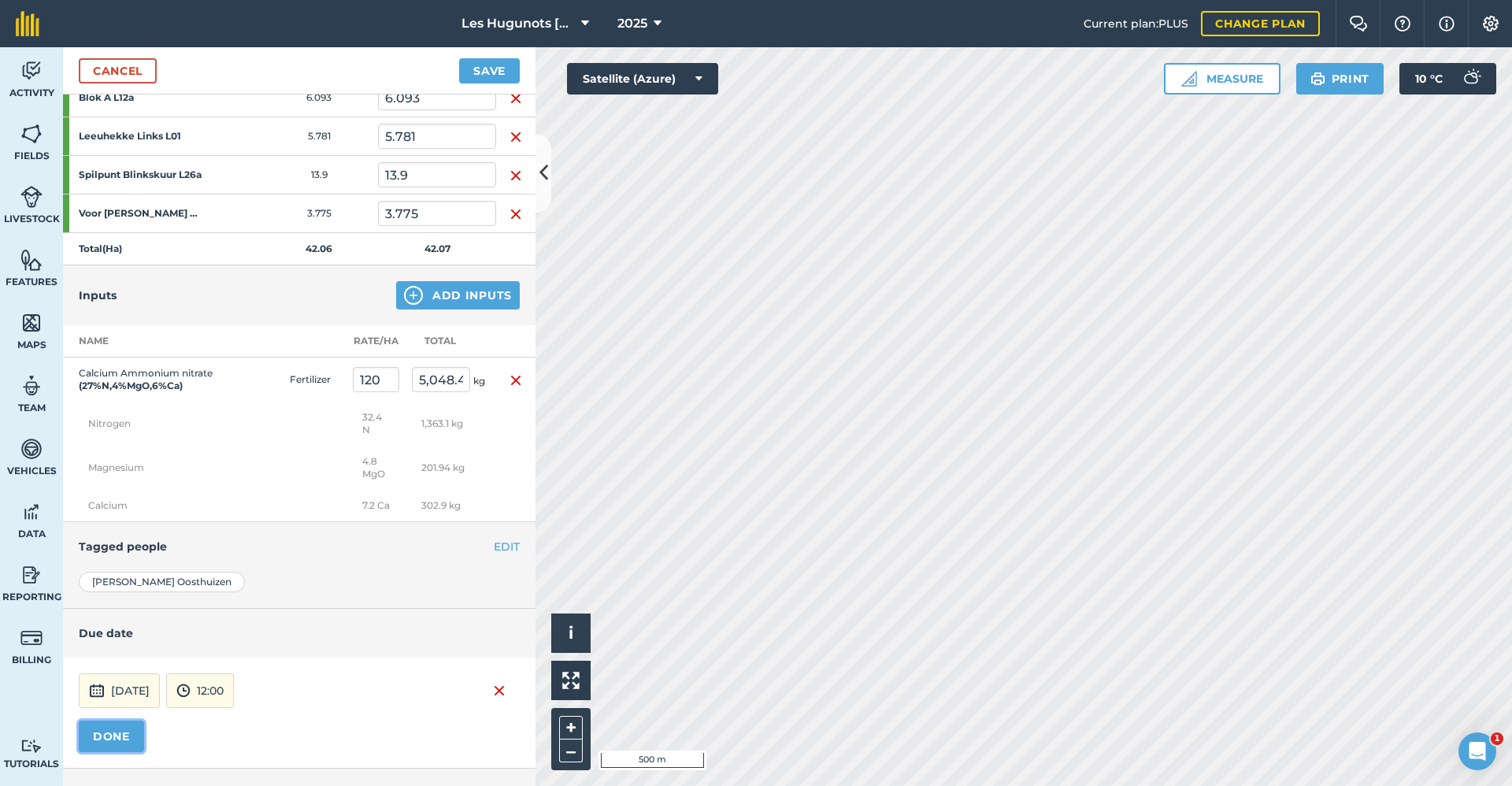
click at [117, 750] on button "DONE" at bounding box center [111, 736] width 65 height 31
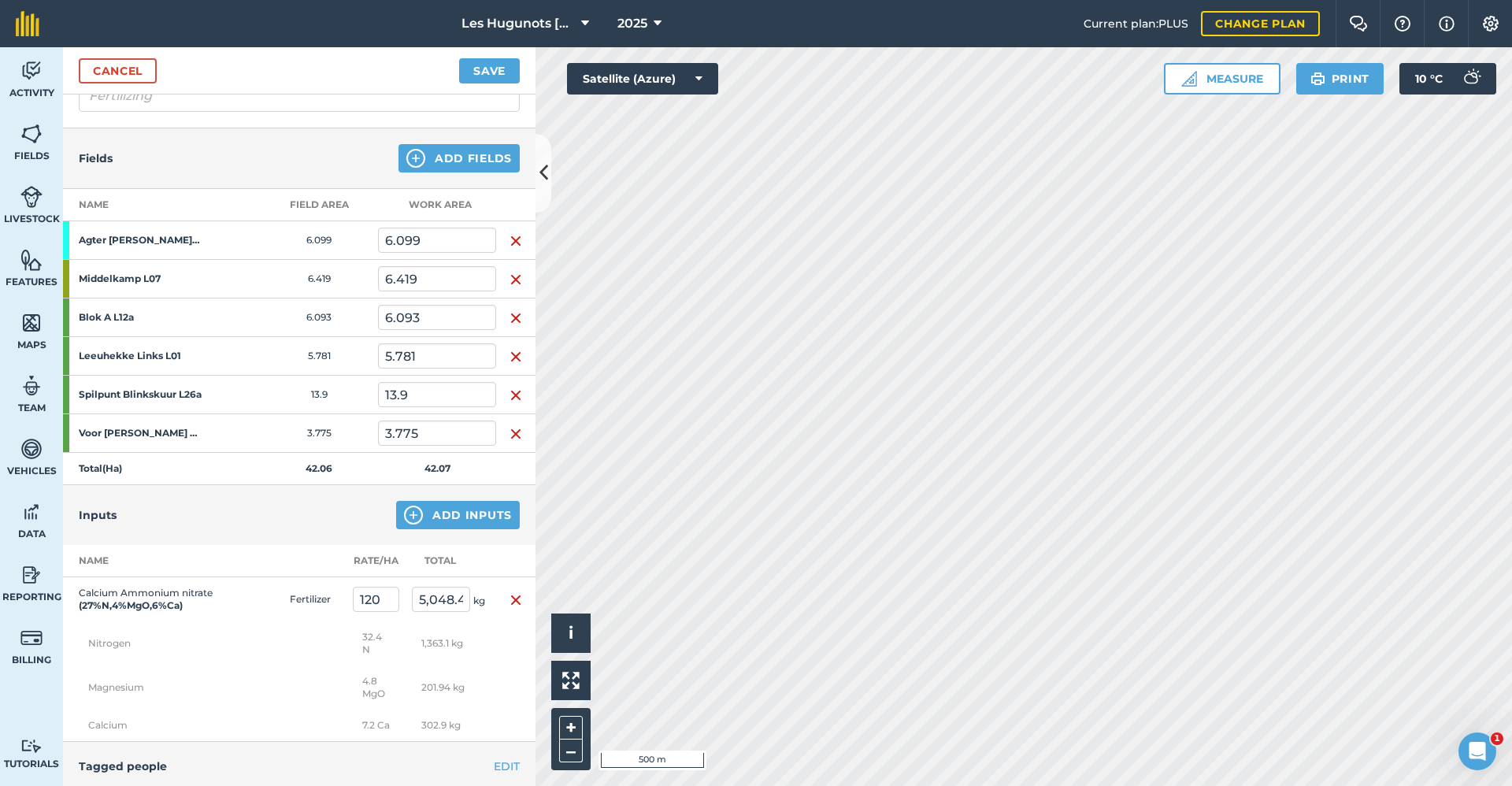
scroll to position [116, 0]
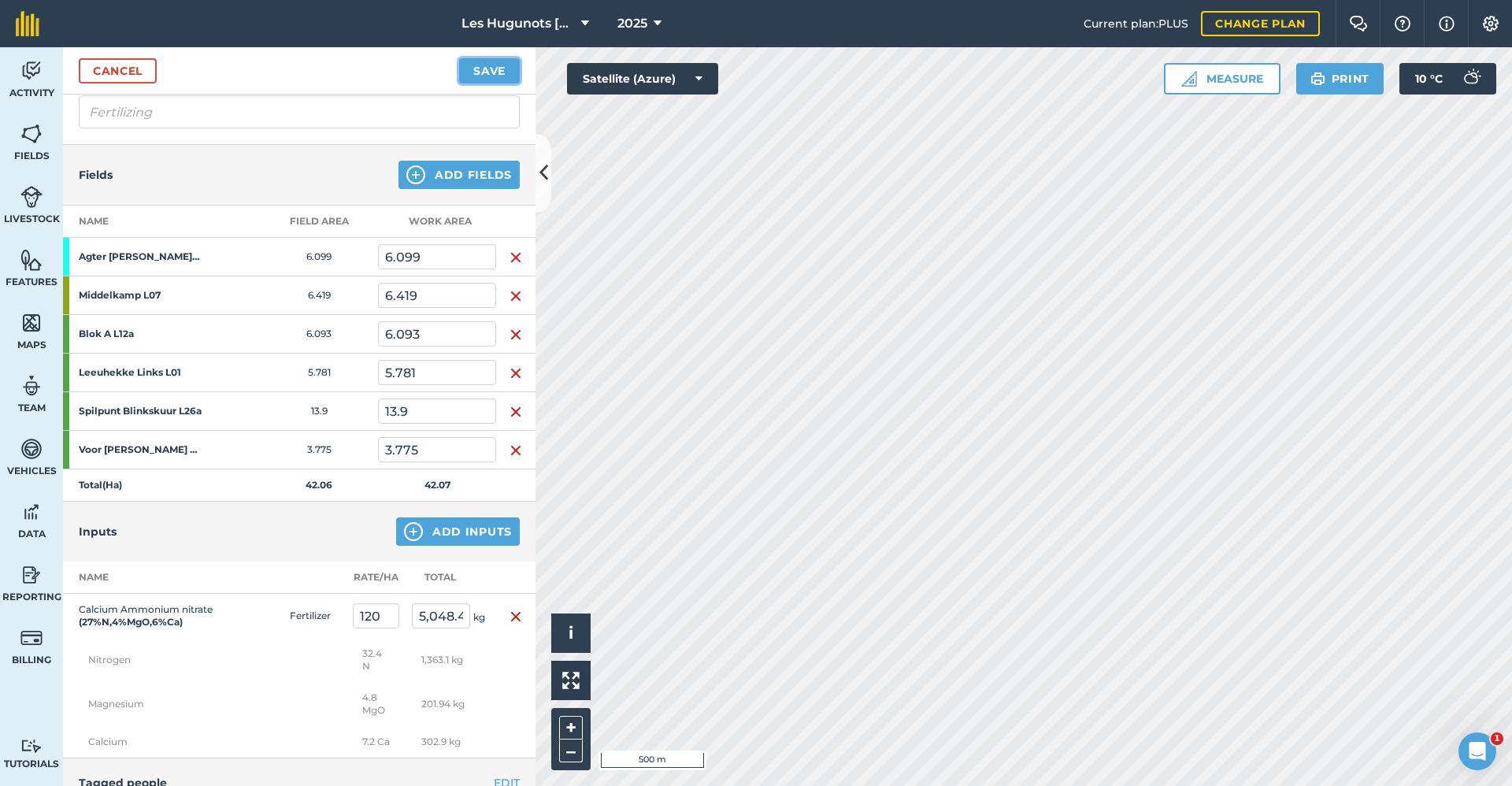
click at [492, 58] on button "Save" at bounding box center [489, 71] width 61 height 25
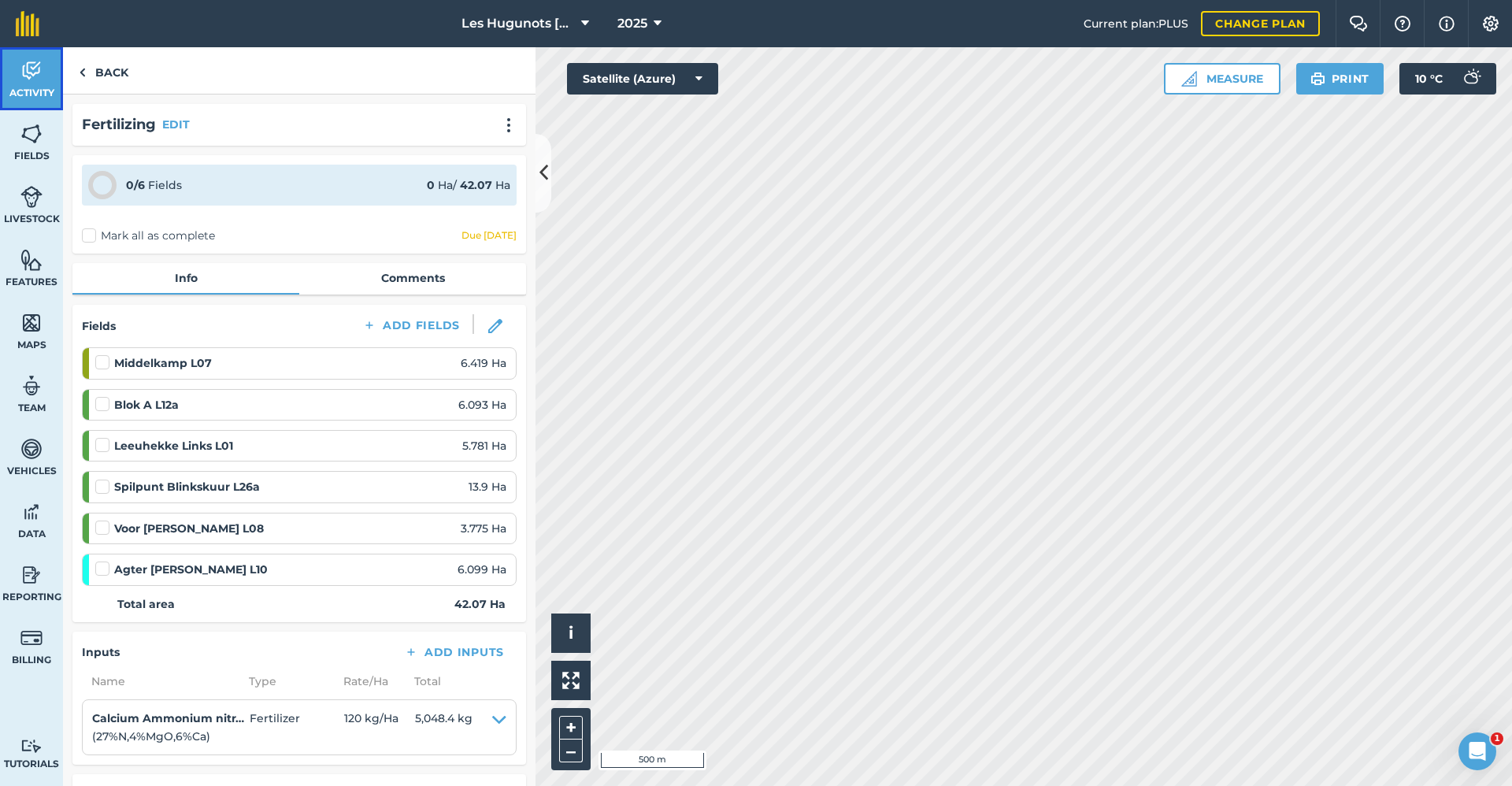
click at [17, 72] on link "Activity" at bounding box center [31, 79] width 63 height 63
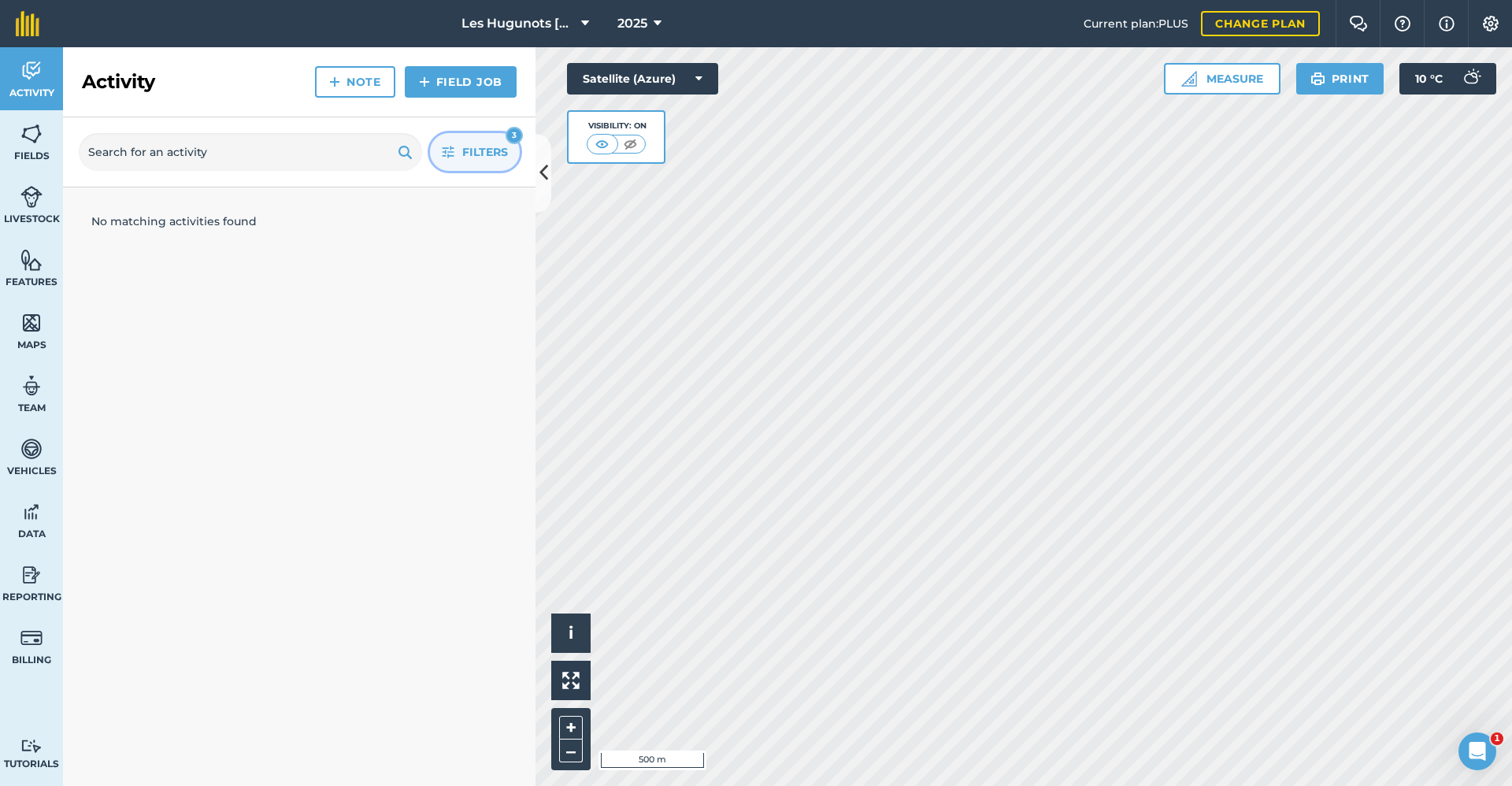
click at [467, 149] on span "Filters" at bounding box center [485, 152] width 46 height 18
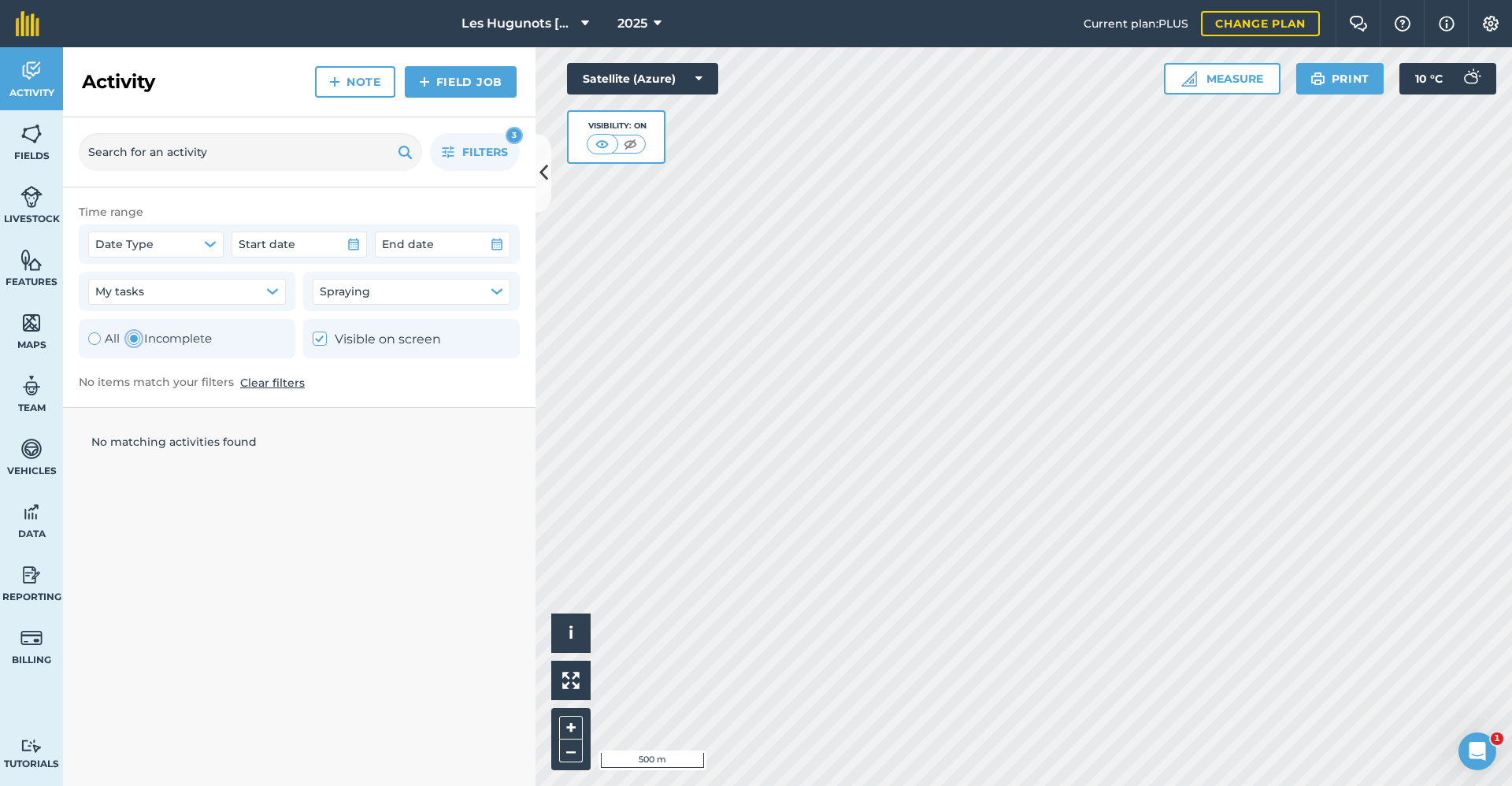
click at [151, 342] on label "Incomplete" at bounding box center [170, 339] width 85 height 19
click at [403, 289] on button "Spraying" at bounding box center [412, 292] width 198 height 25
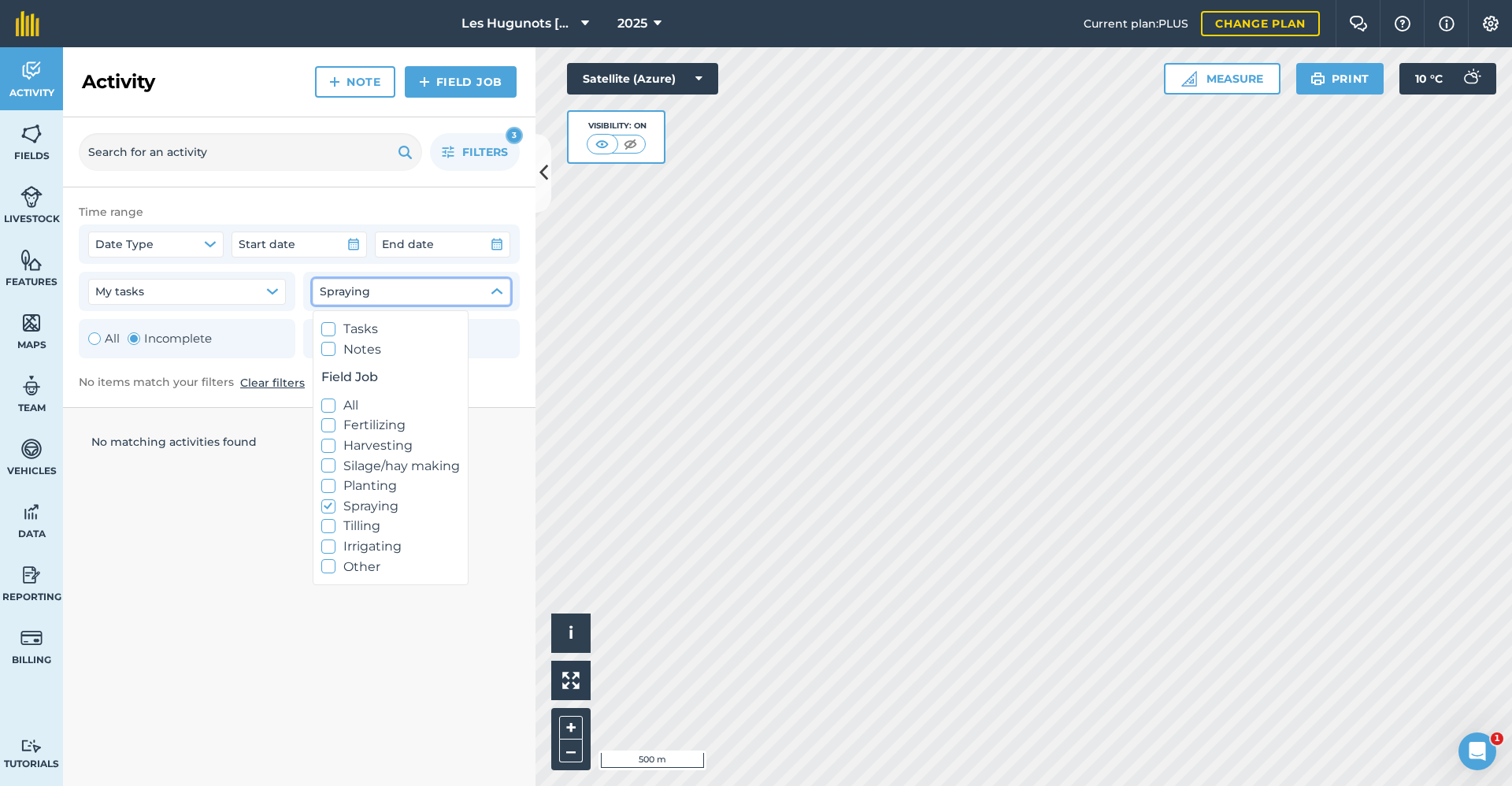
click at [364, 330] on label "Tasks" at bounding box center [390, 329] width 139 height 20
checkbox input "true"
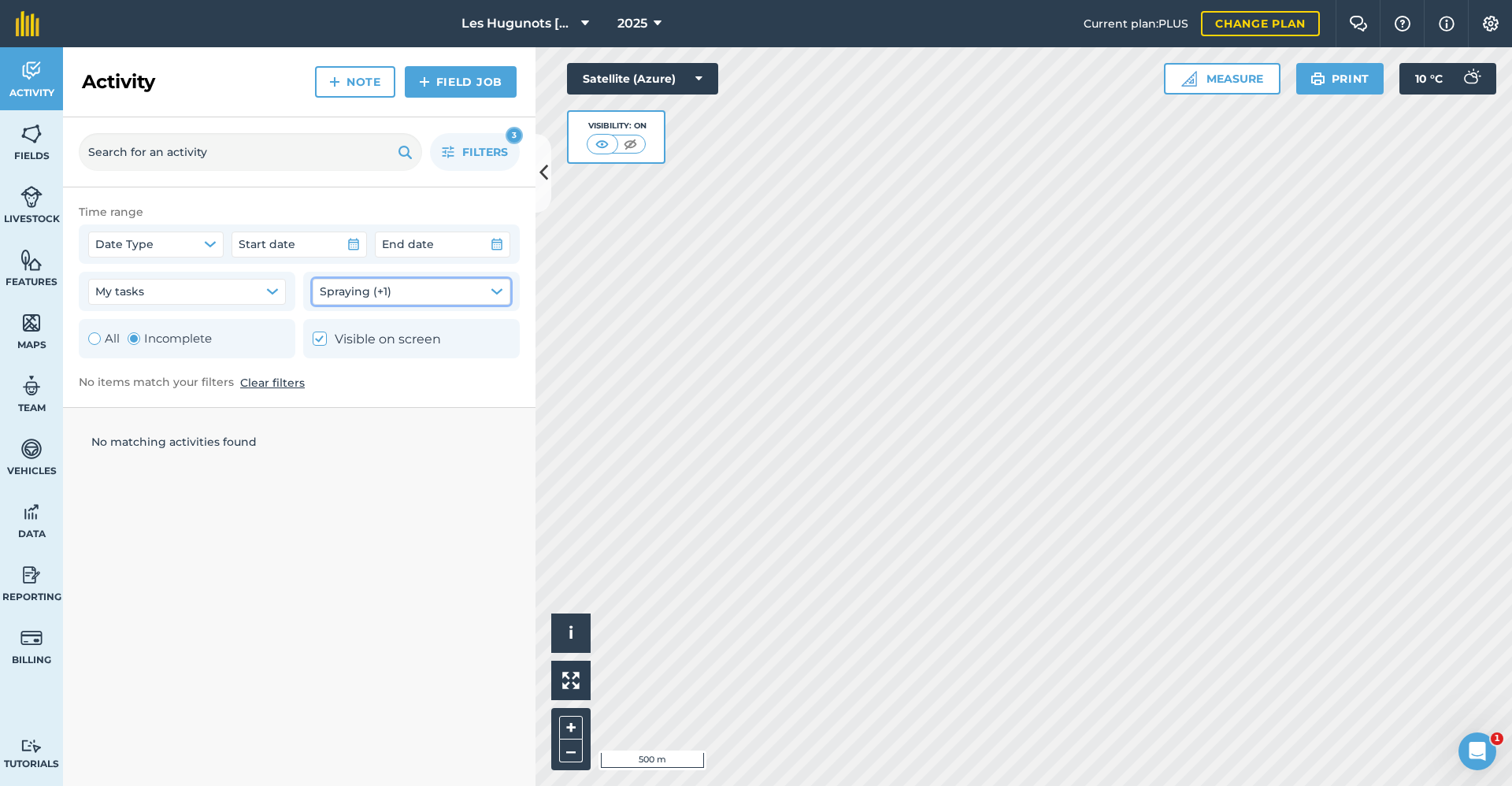
click at [402, 298] on button "Spraying (+1)" at bounding box center [412, 292] width 198 height 25
click at [481, 145] on span "Filters" at bounding box center [485, 152] width 46 height 18
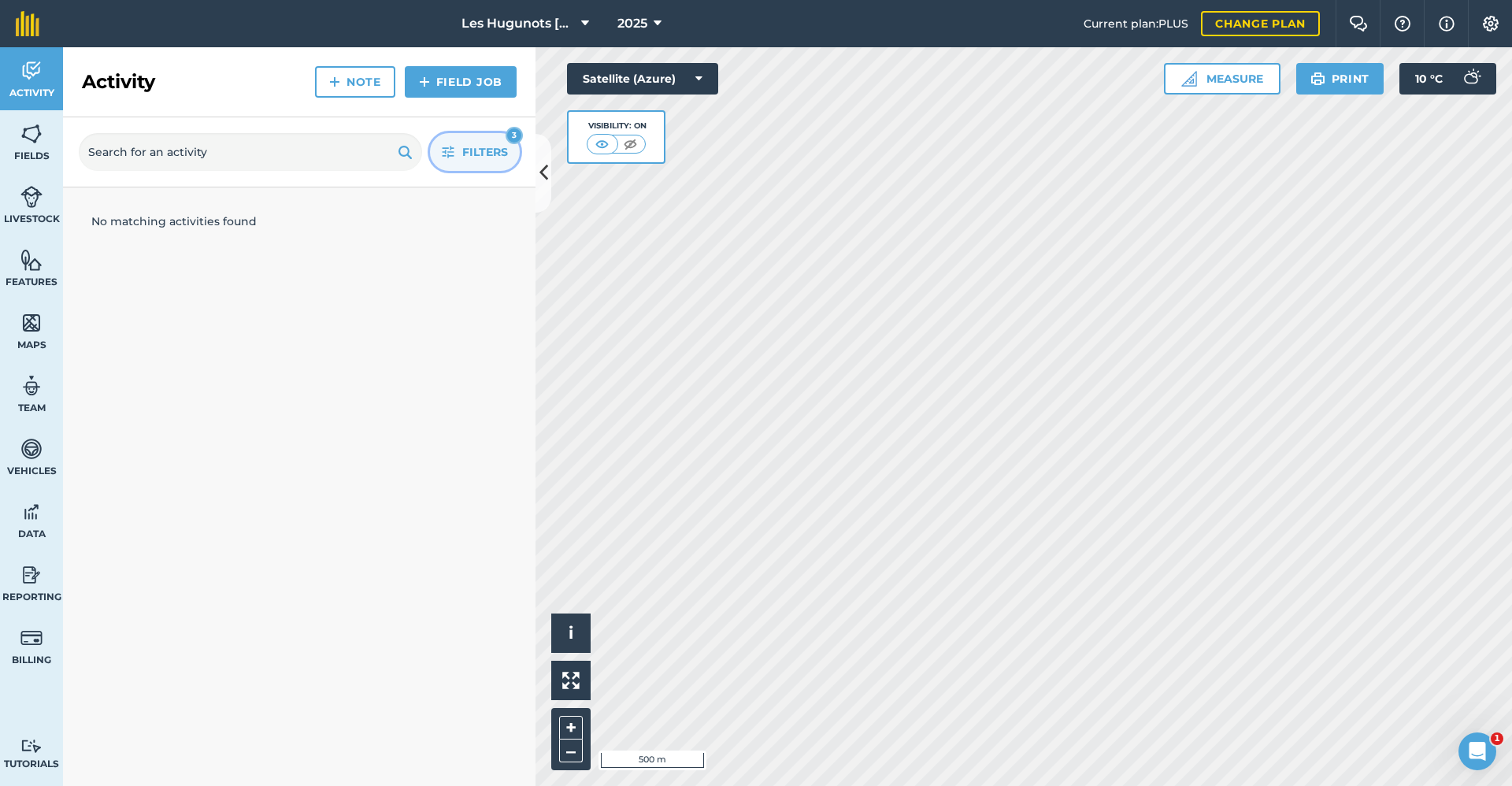
click at [485, 154] on span "Filters" at bounding box center [485, 152] width 46 height 18
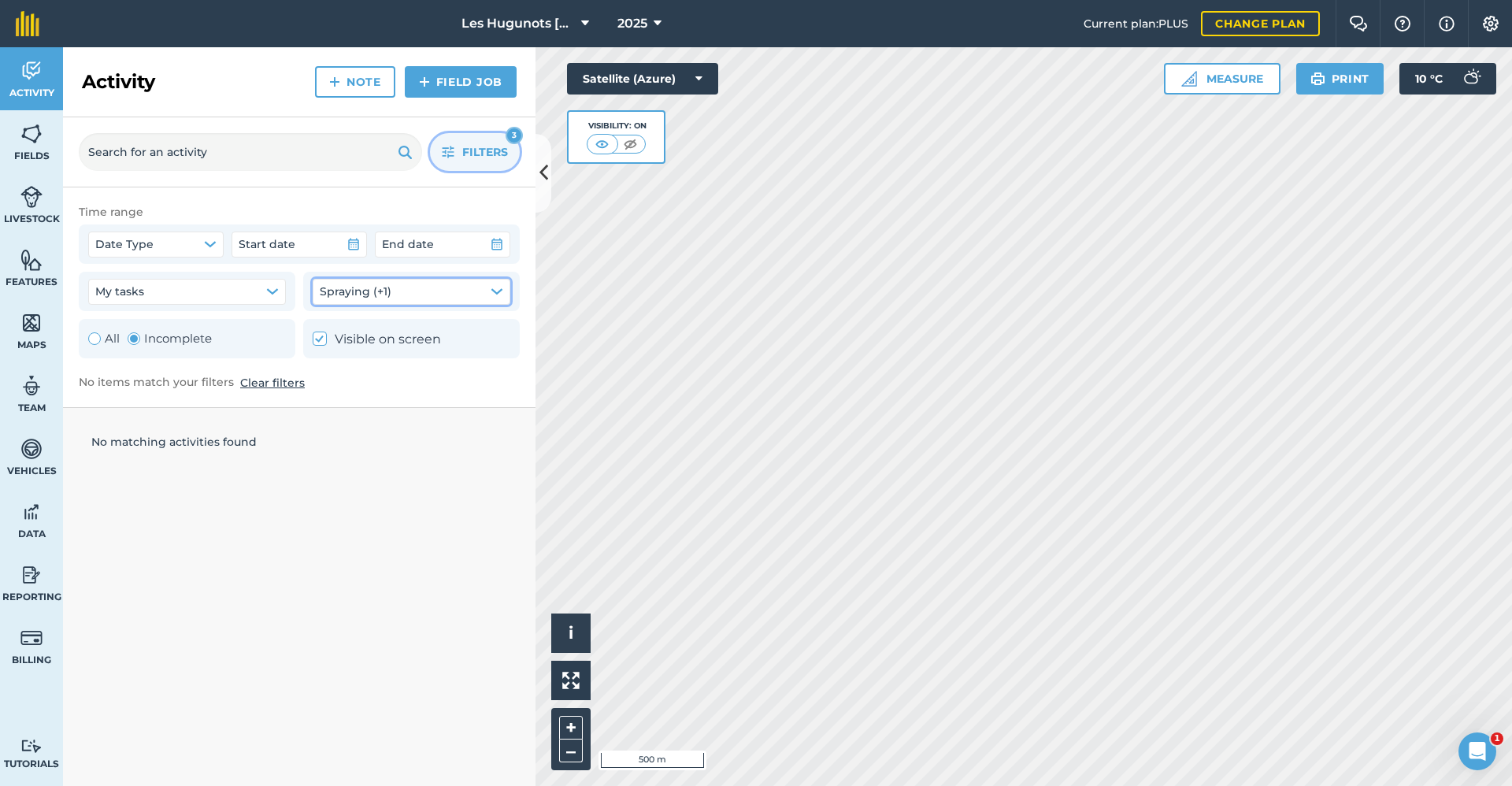
click at [388, 298] on span "Spraying (+1)" at bounding box center [355, 292] width 72 height 18
click at [396, 339] on label "Visible on screen" at bounding box center [377, 340] width 128 height 20
click at [395, 332] on label "Visible on screen" at bounding box center [377, 340] width 128 height 20
checkbox input "true"
click at [388, 295] on span "Spraying (+1)" at bounding box center [355, 292] width 72 height 18
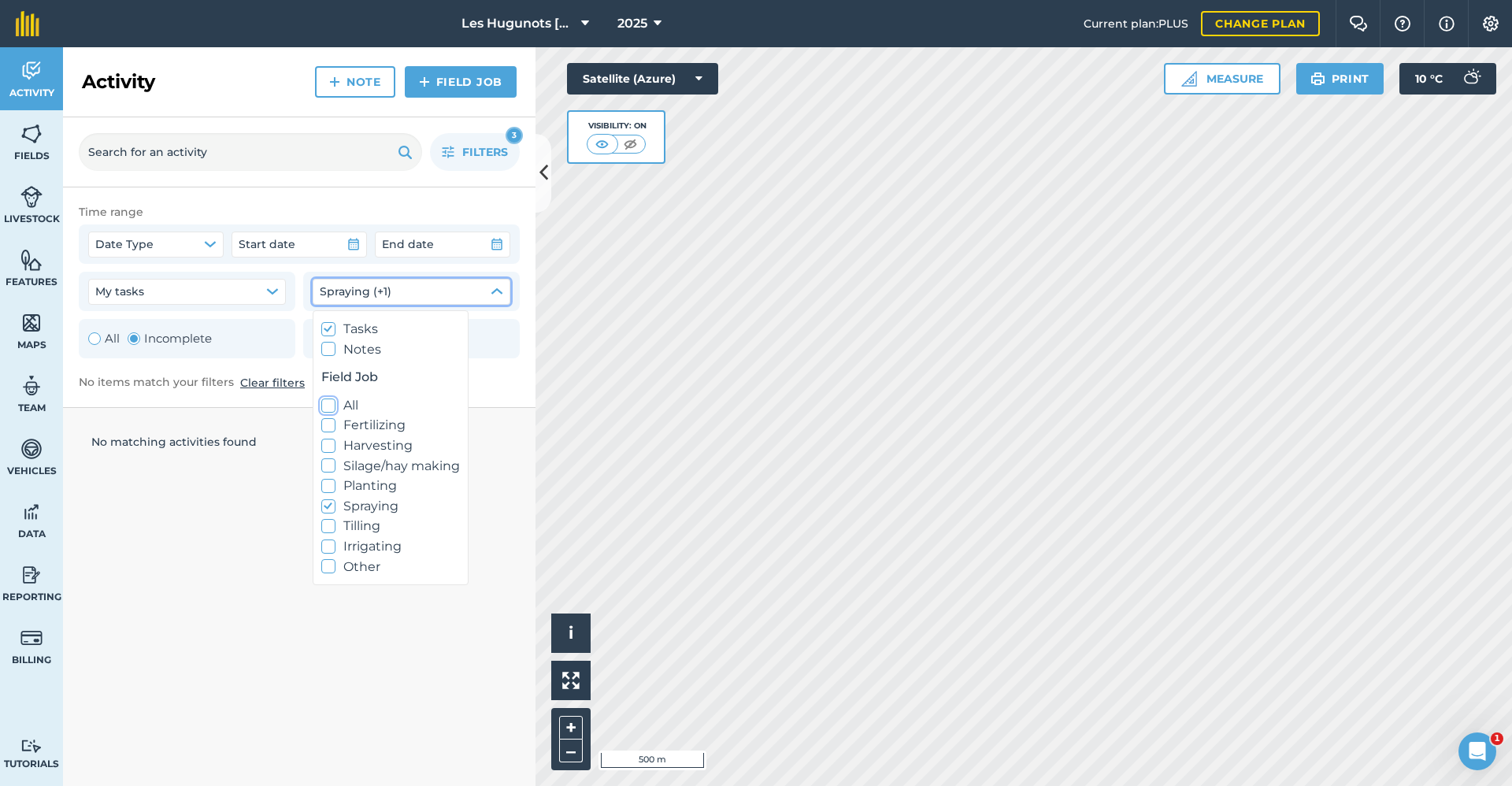
click at [345, 411] on label "All" at bounding box center [390, 406] width 139 height 20
checkbox input "true"
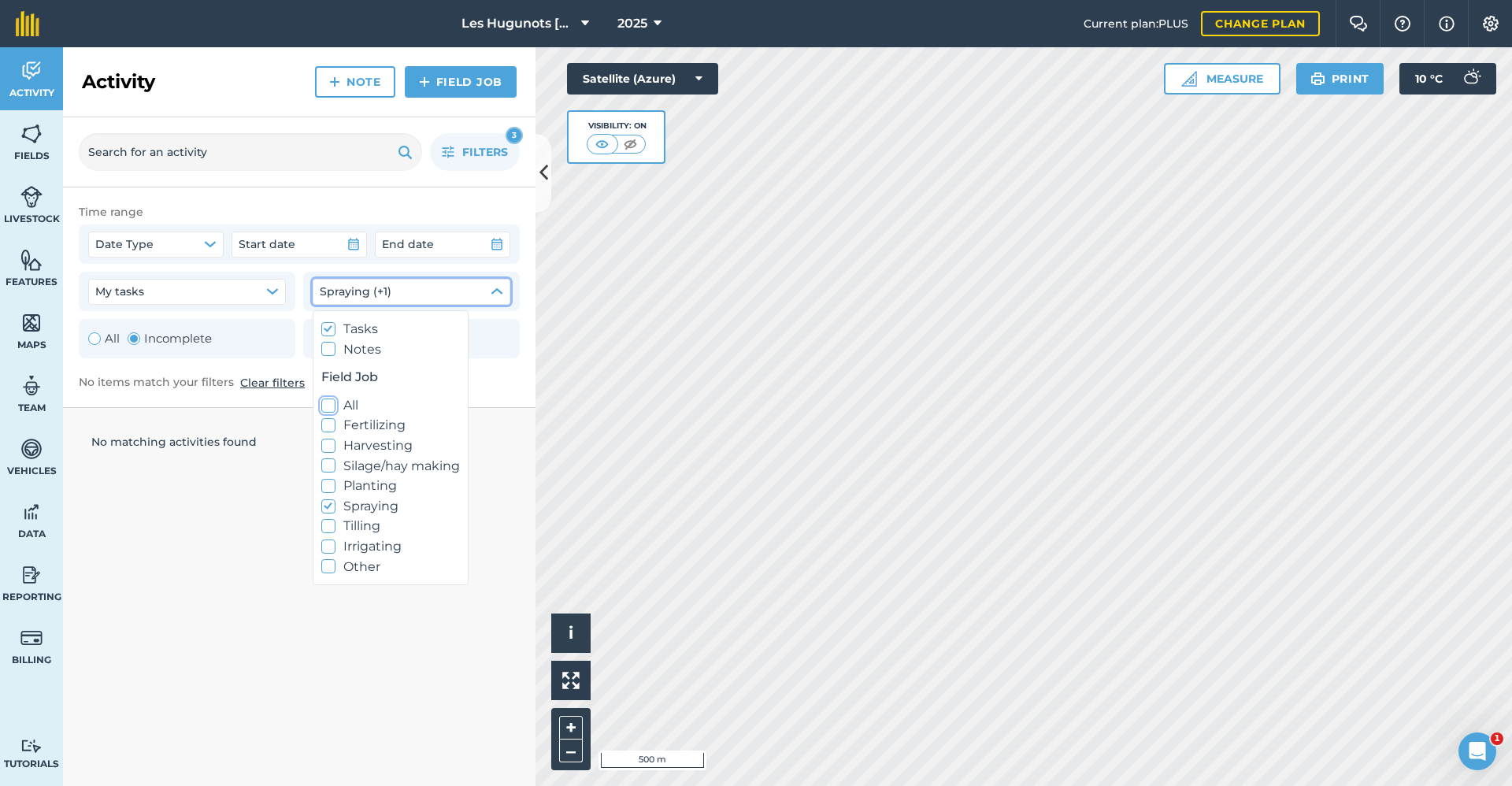
checkbox input "true"
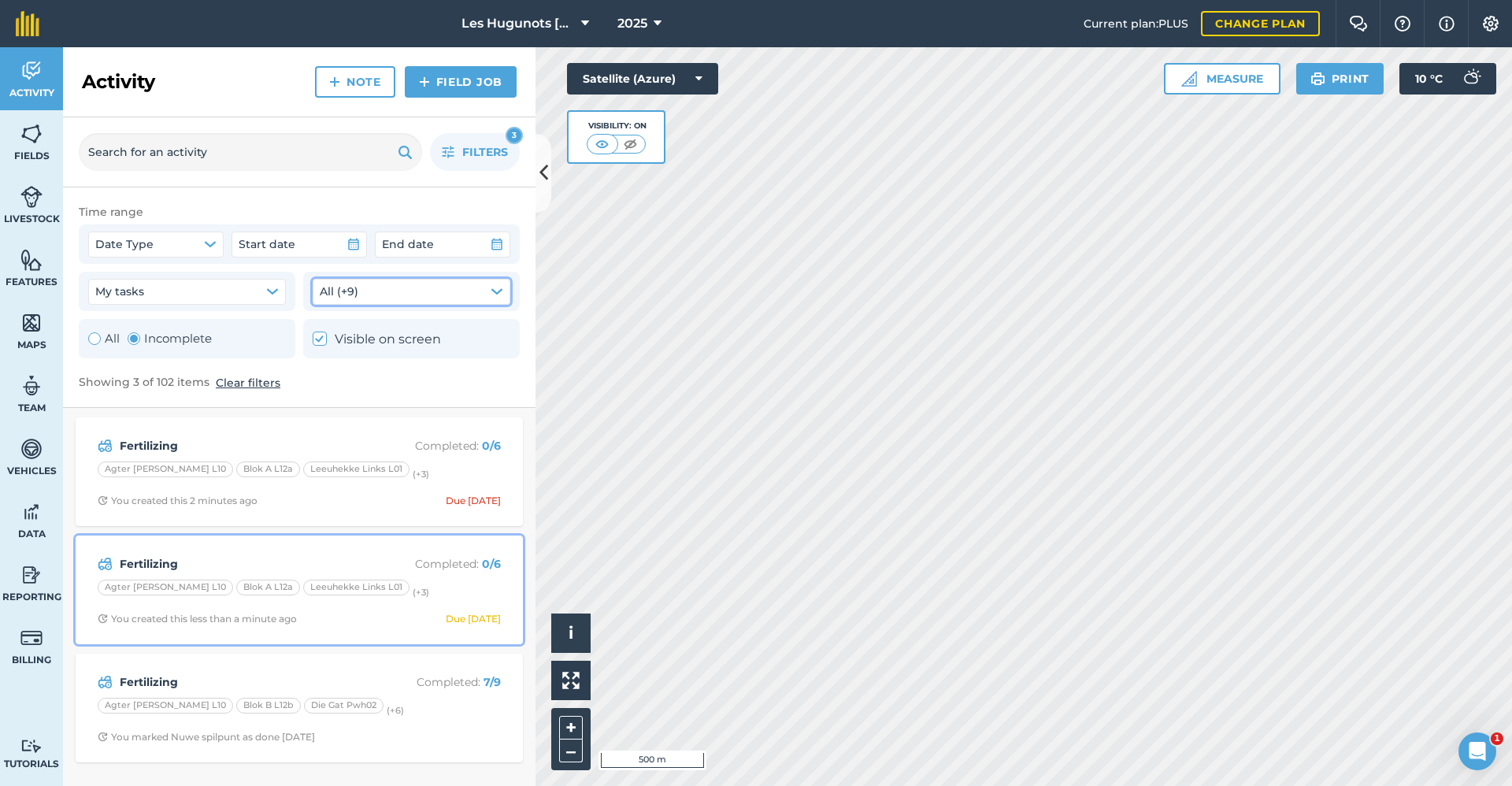
click at [466, 580] on div "Agter [PERSON_NAME] L10 Blok A L12a Leeuhekke Links L01 (+ 3 )" at bounding box center [299, 590] width 403 height 20
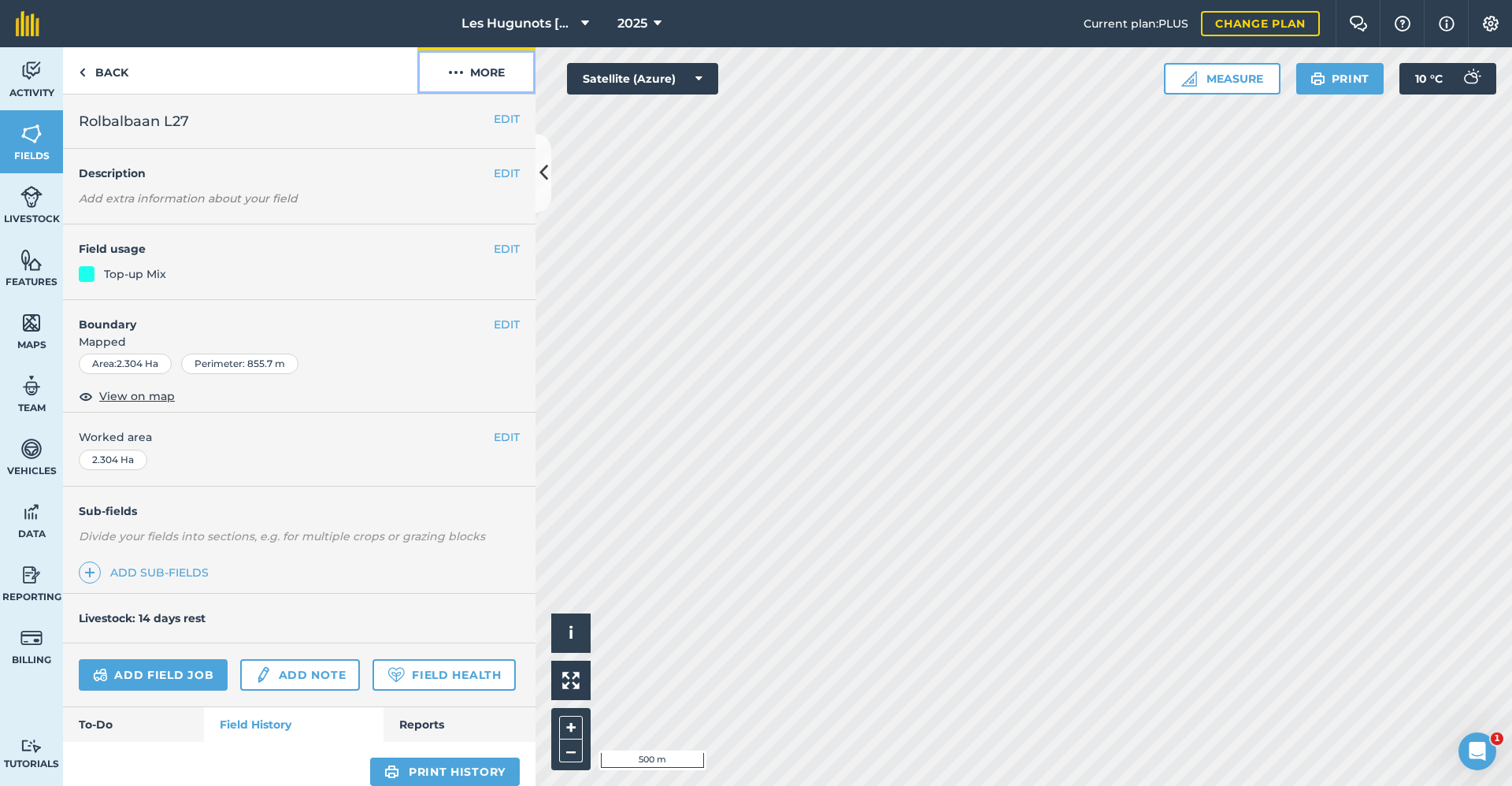
click at [489, 72] on button "More" at bounding box center [477, 70] width 118 height 46
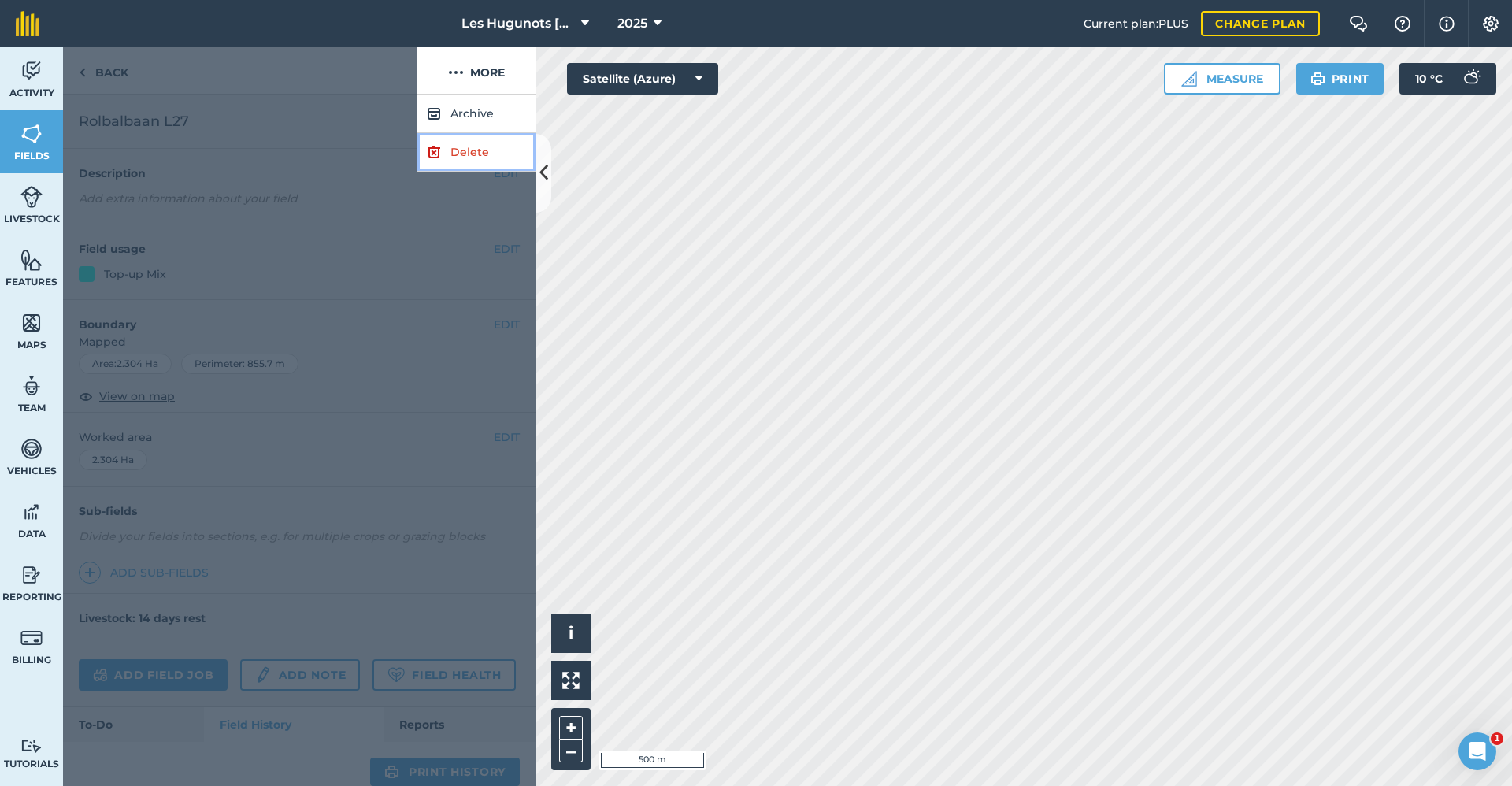
click at [467, 156] on link "Delete" at bounding box center [477, 153] width 118 height 39
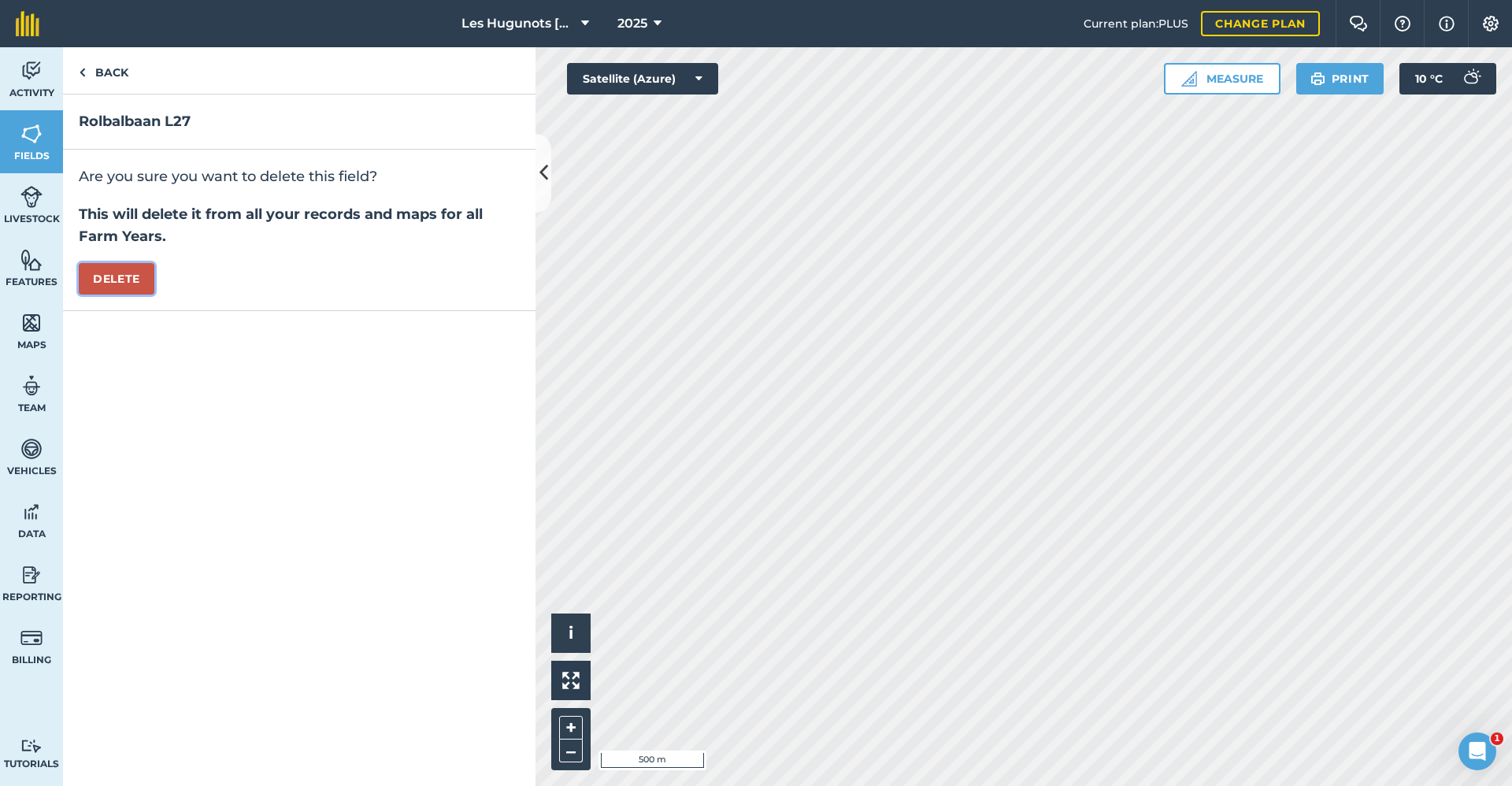
click at [128, 275] on button "Delete" at bounding box center [116, 278] width 75 height 31
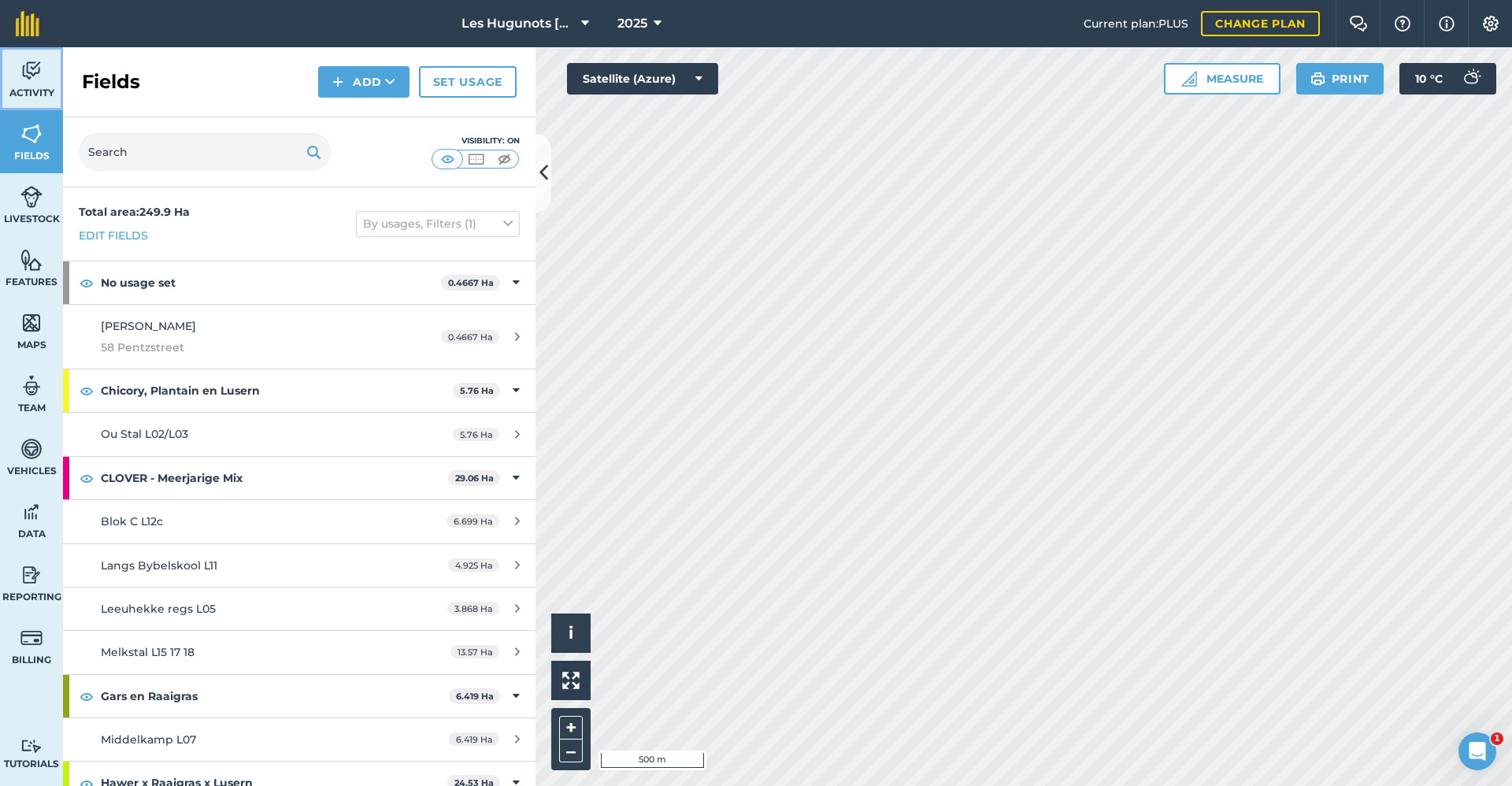
click at [39, 83] on link "Activity" at bounding box center [31, 79] width 63 height 63
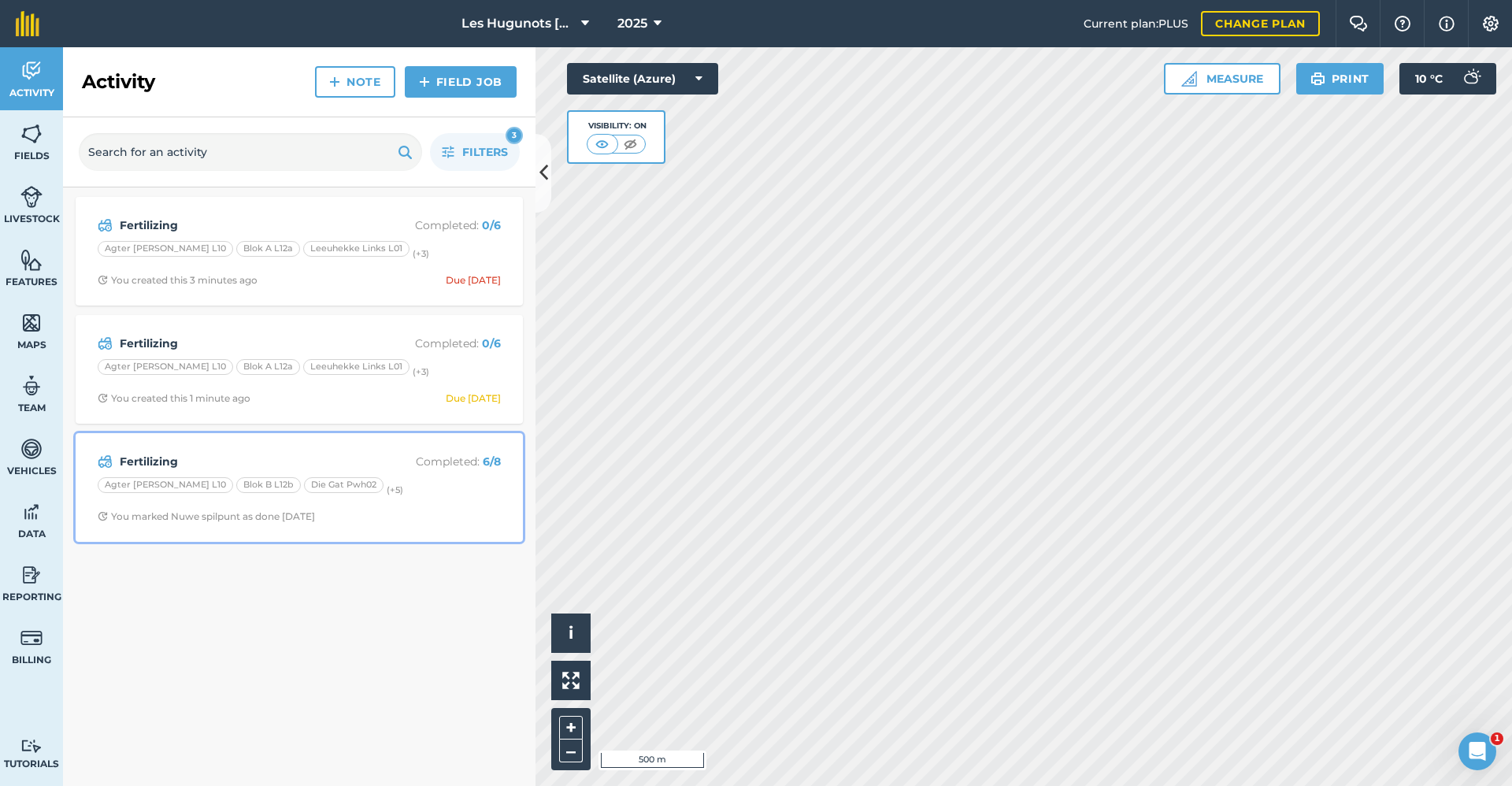
click at [416, 467] on p "Completed : 6 / 8" at bounding box center [439, 461] width 125 height 18
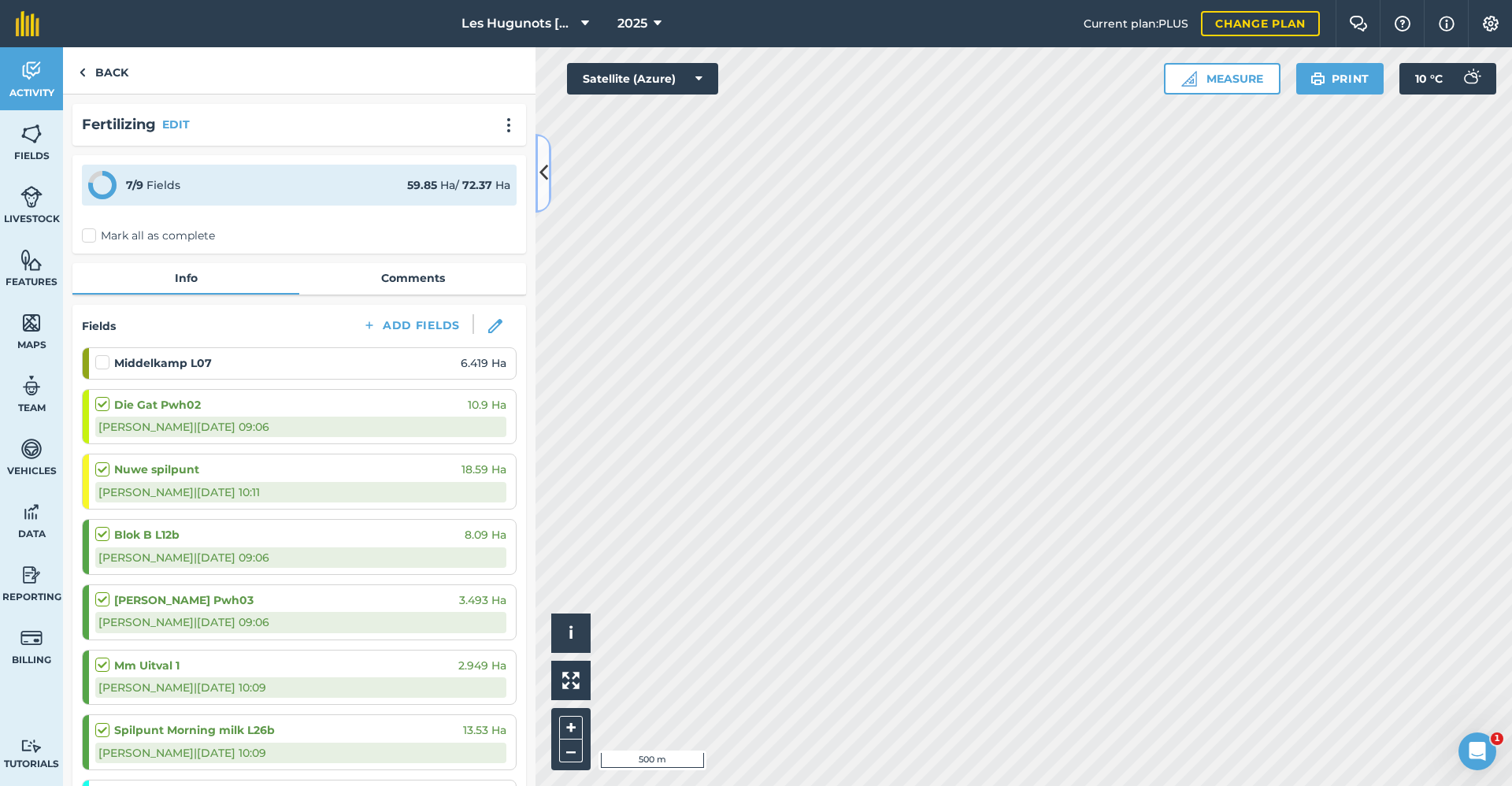
click at [549, 187] on button at bounding box center [543, 172] width 16 height 79
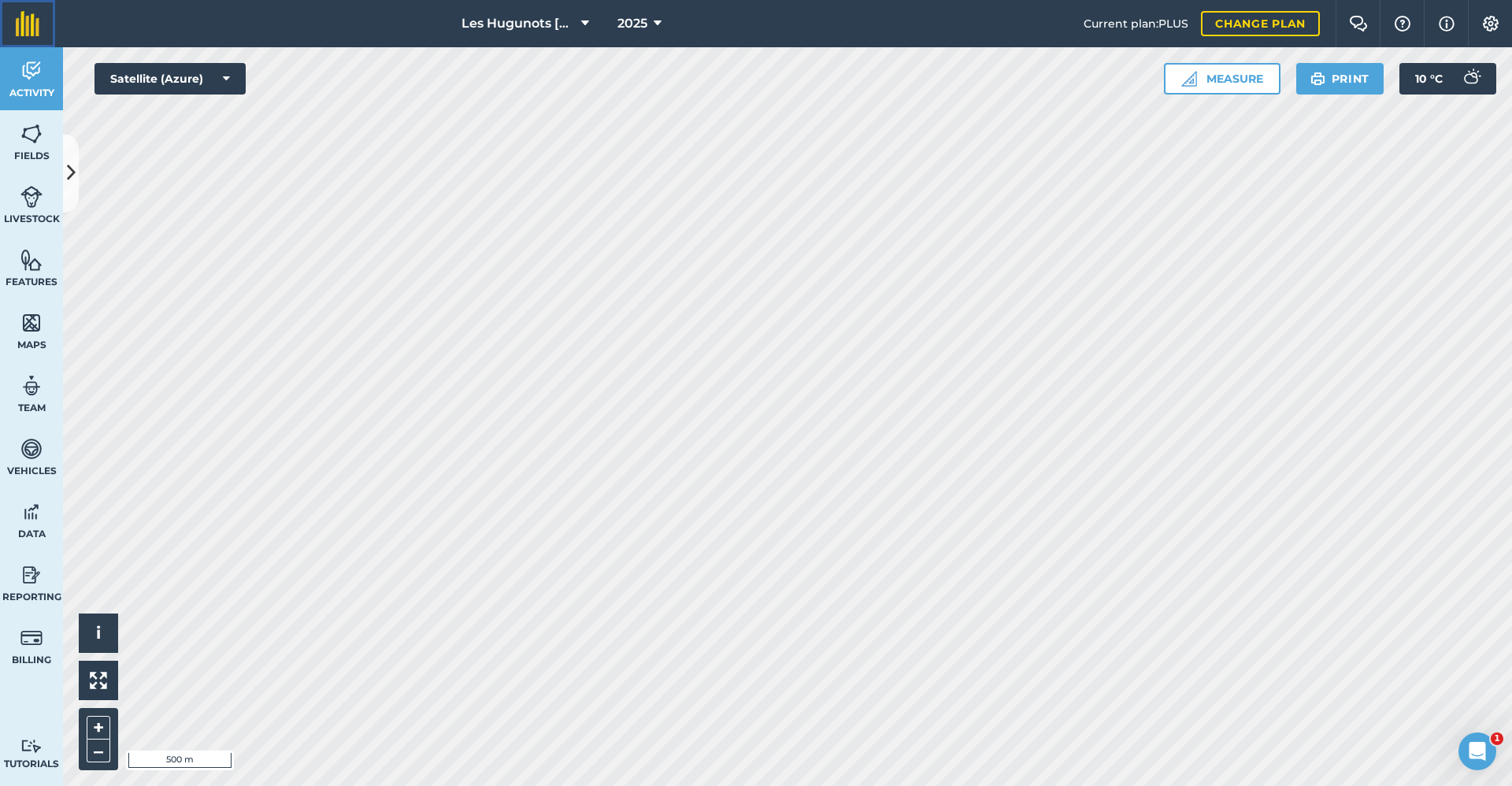
click at [39, 42] on link at bounding box center [27, 24] width 55 height 47
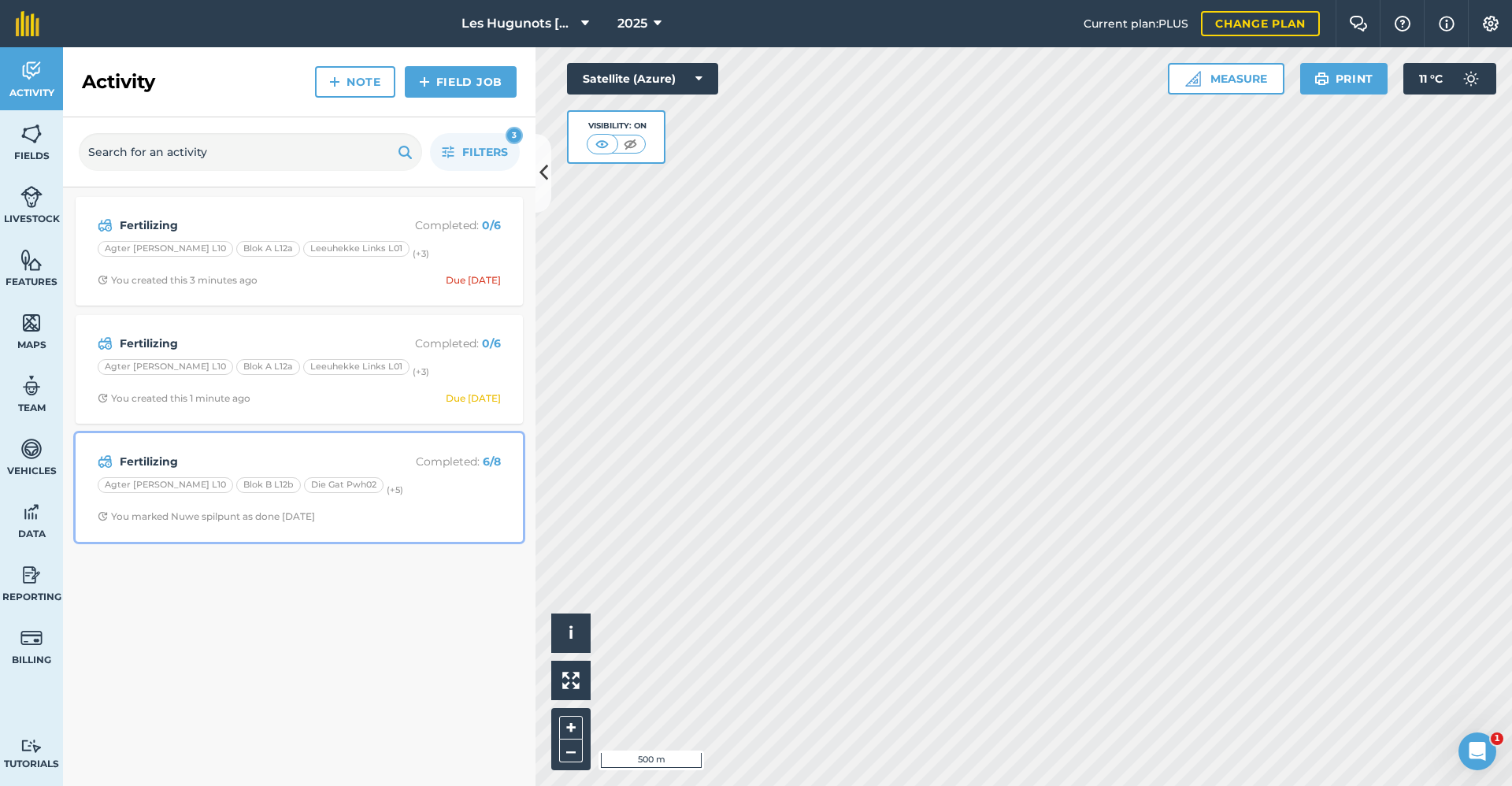
click at [220, 472] on div "Fertilizing Completed : 6 / 8 Agter [PERSON_NAME] L10 Blok B L12b Die Gat Pwh02…" at bounding box center [299, 488] width 428 height 90
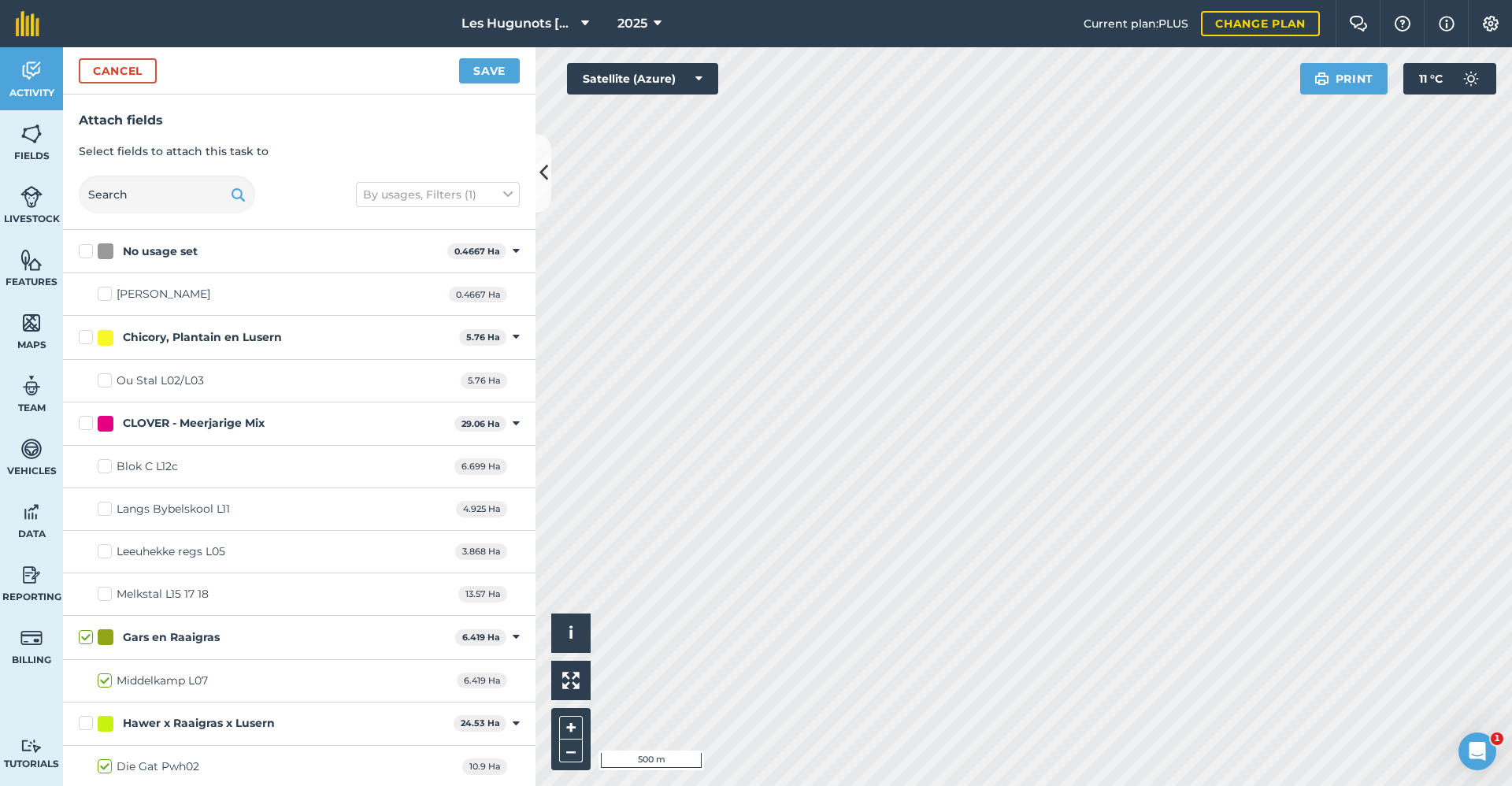
checkbox input "false"
click at [486, 76] on button "Save" at bounding box center [489, 71] width 61 height 25
checkbox input "true"
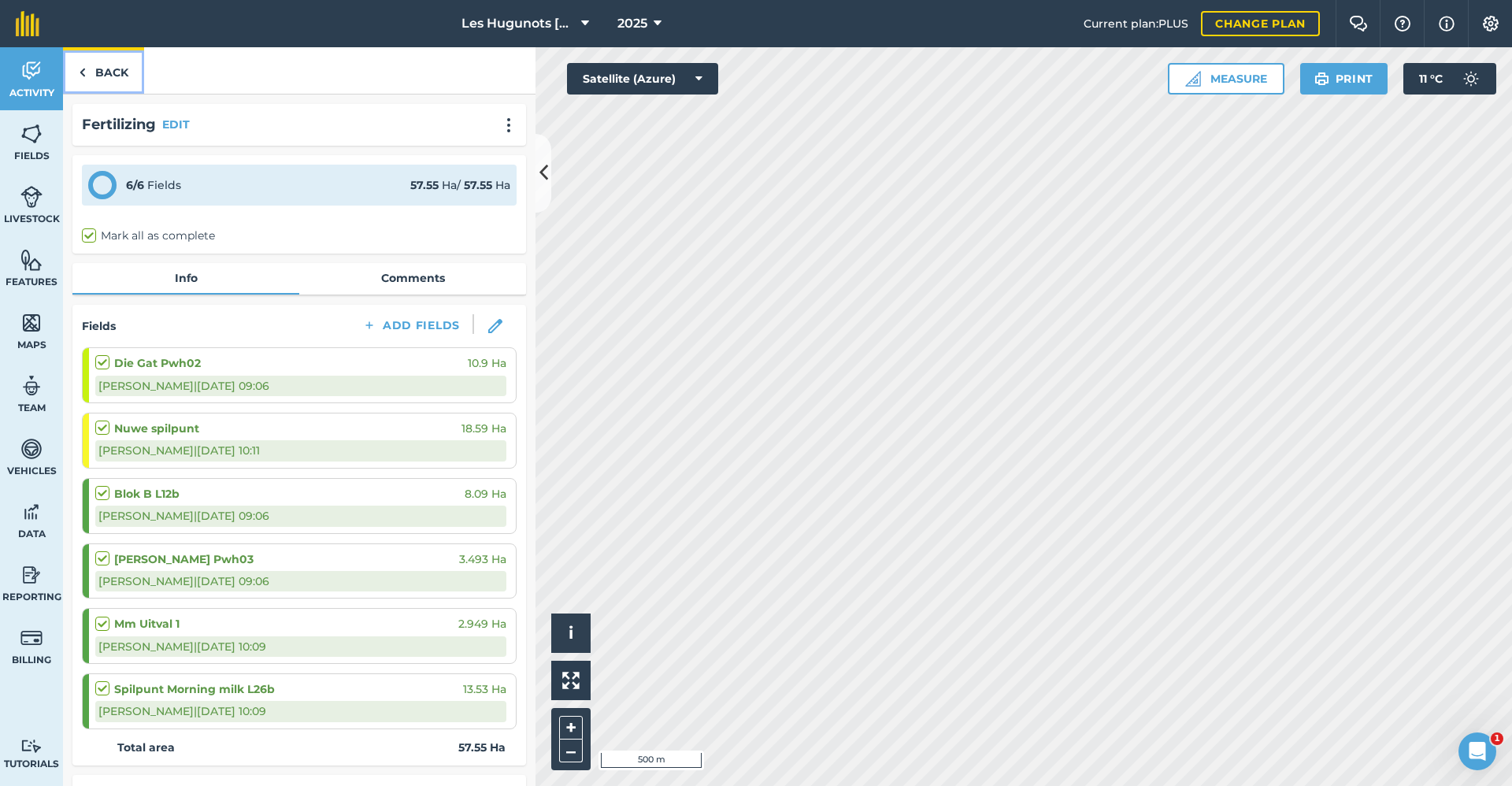
click at [104, 70] on link "Back" at bounding box center [104, 70] width 81 height 46
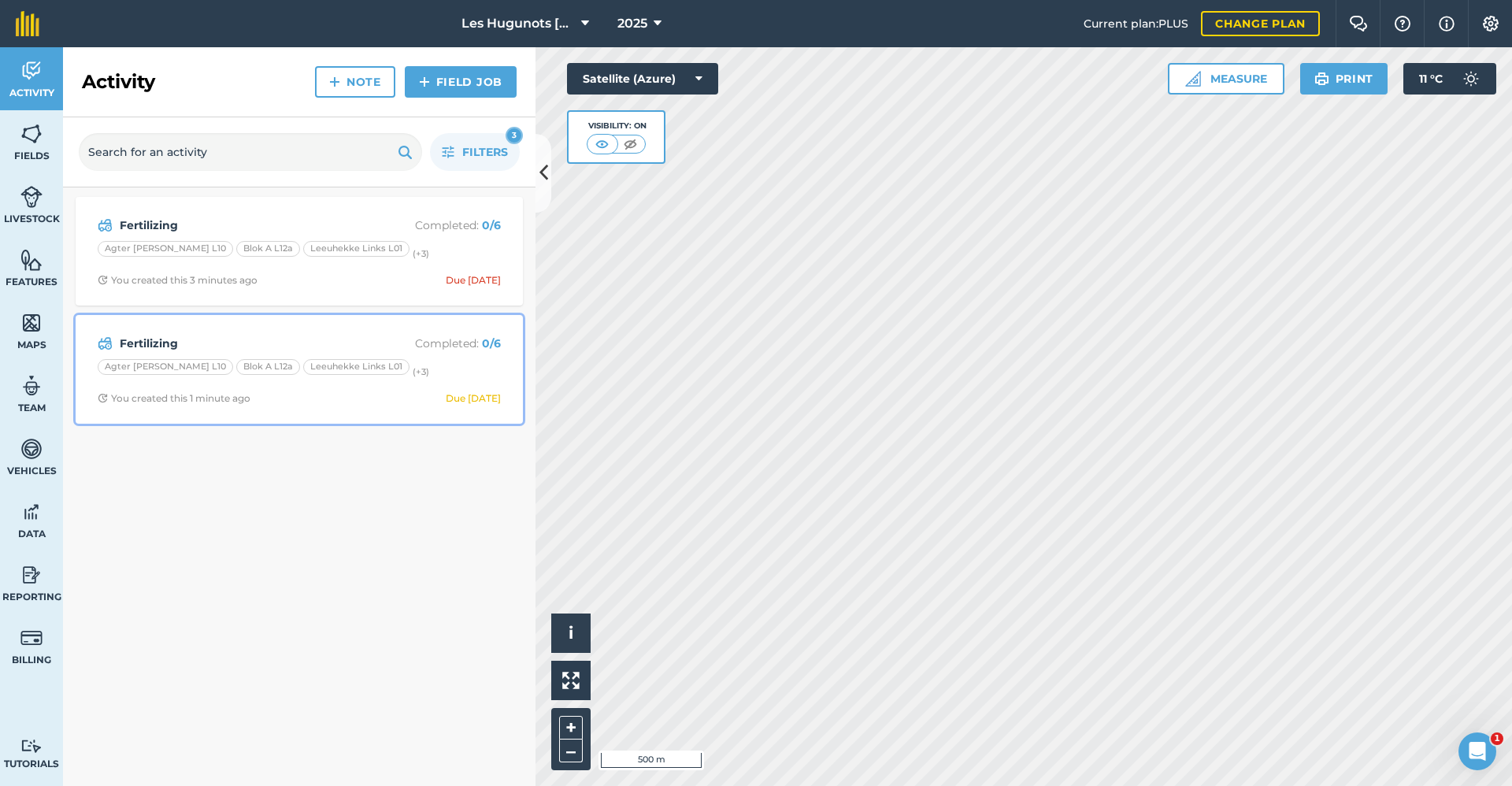
click at [237, 341] on strong "Fertilizing" at bounding box center [244, 343] width 249 height 18
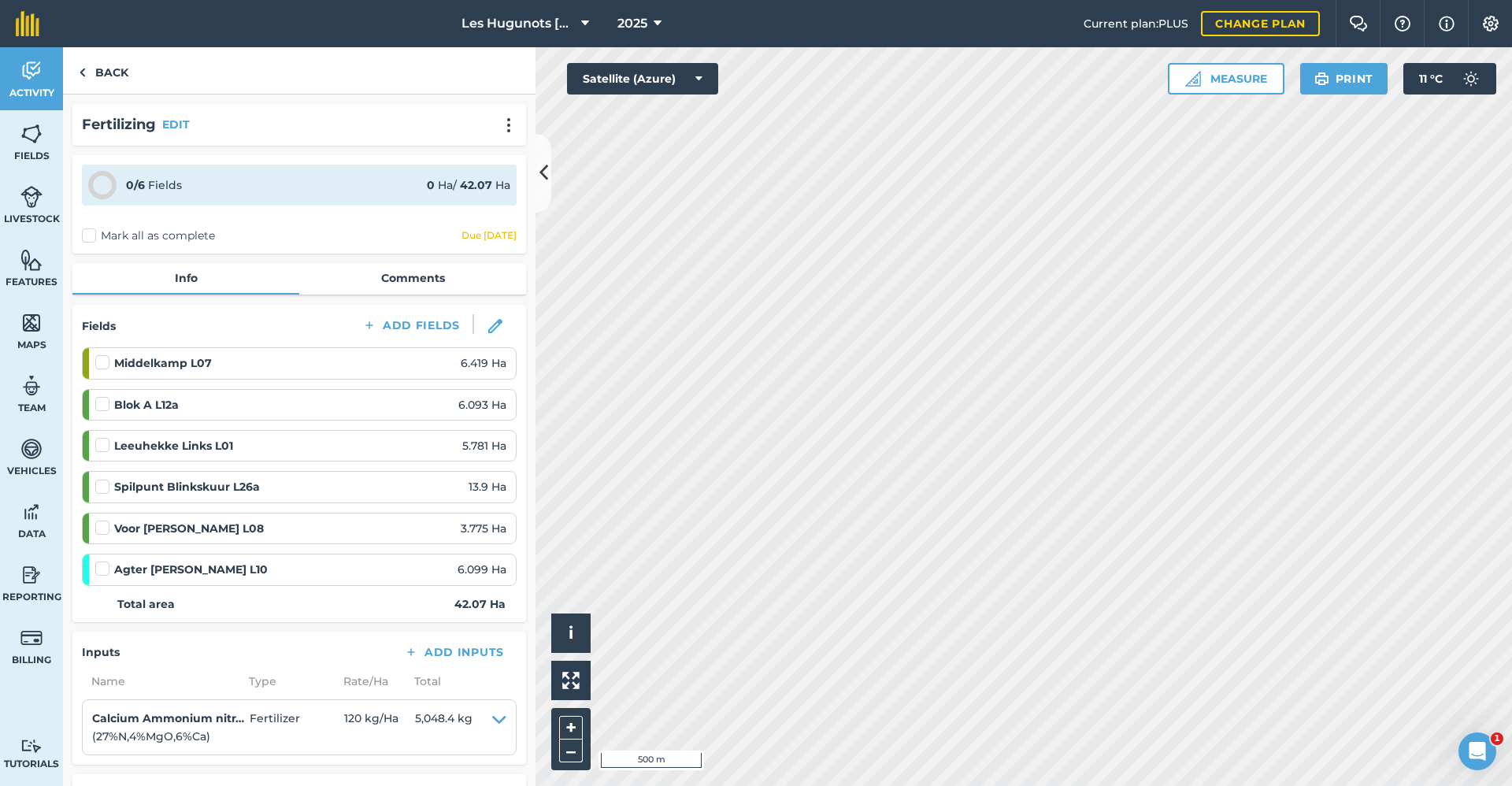
click at [489, 114] on div "Fertilizing EDIT" at bounding box center [299, 124] width 434 height 23
click at [499, 123] on img at bounding box center [509, 125] width 19 height 16
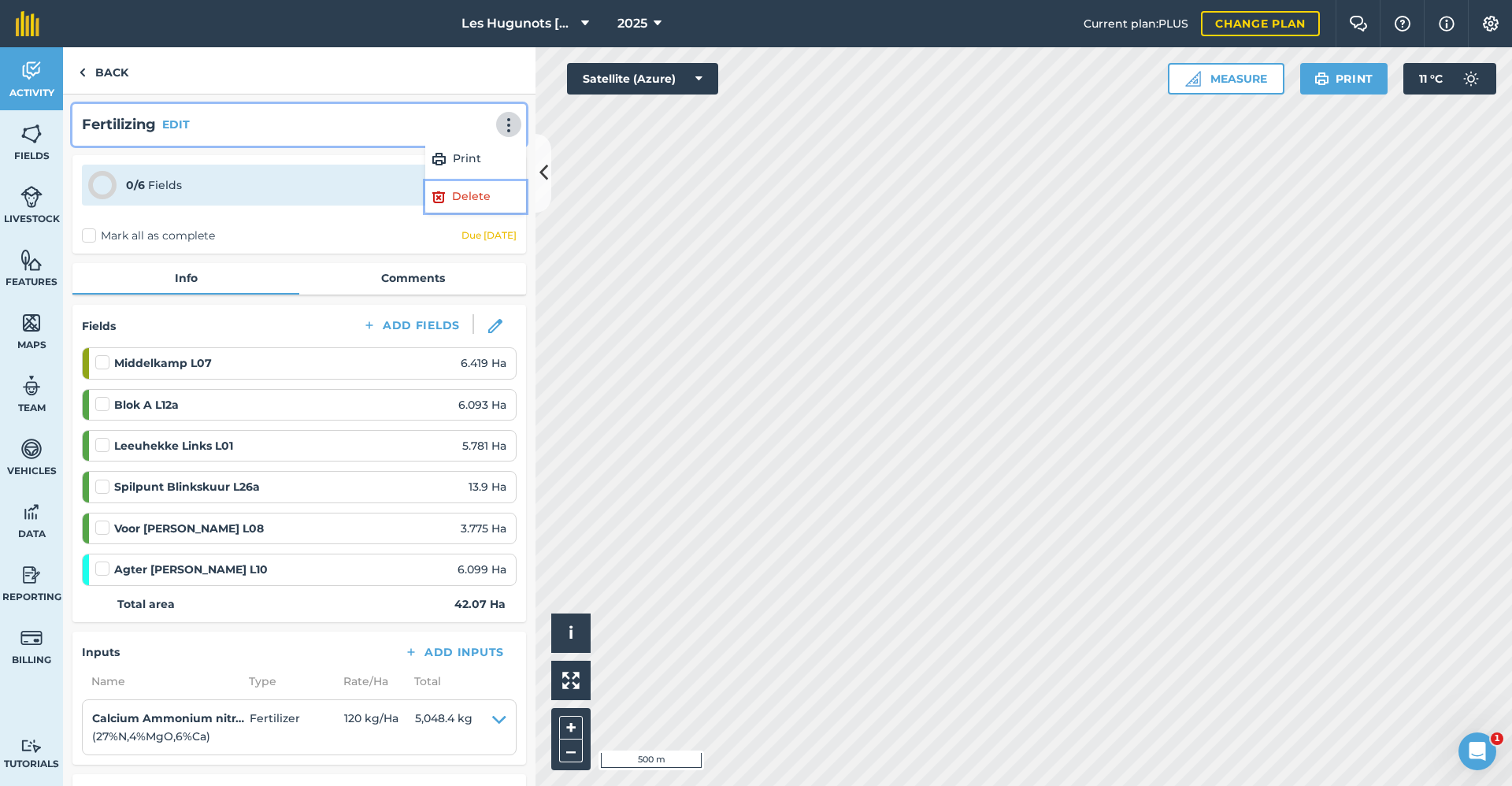
click at [461, 200] on link "Delete" at bounding box center [475, 196] width 101 height 31
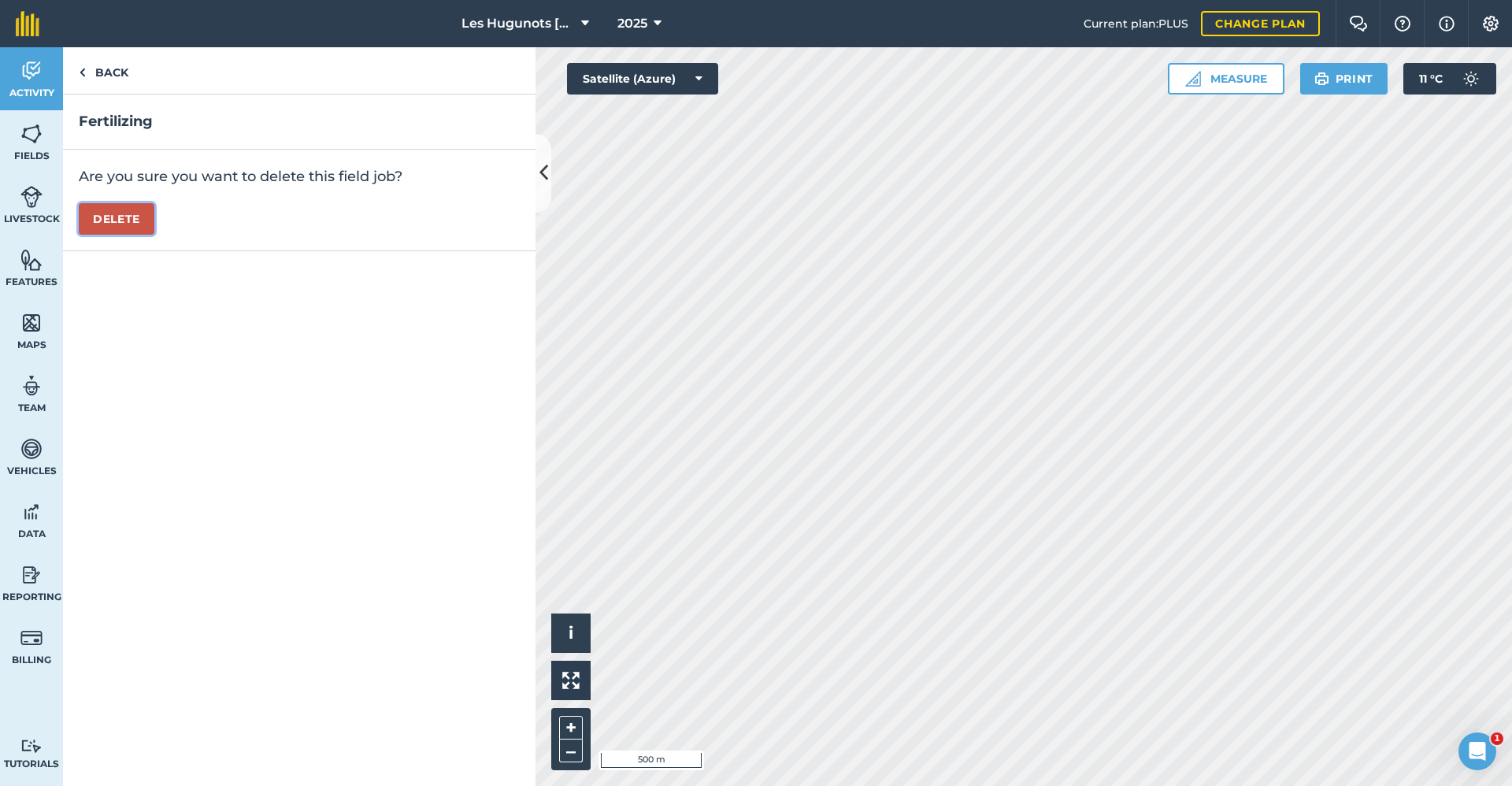
click at [123, 215] on button "Delete" at bounding box center [116, 218] width 75 height 31
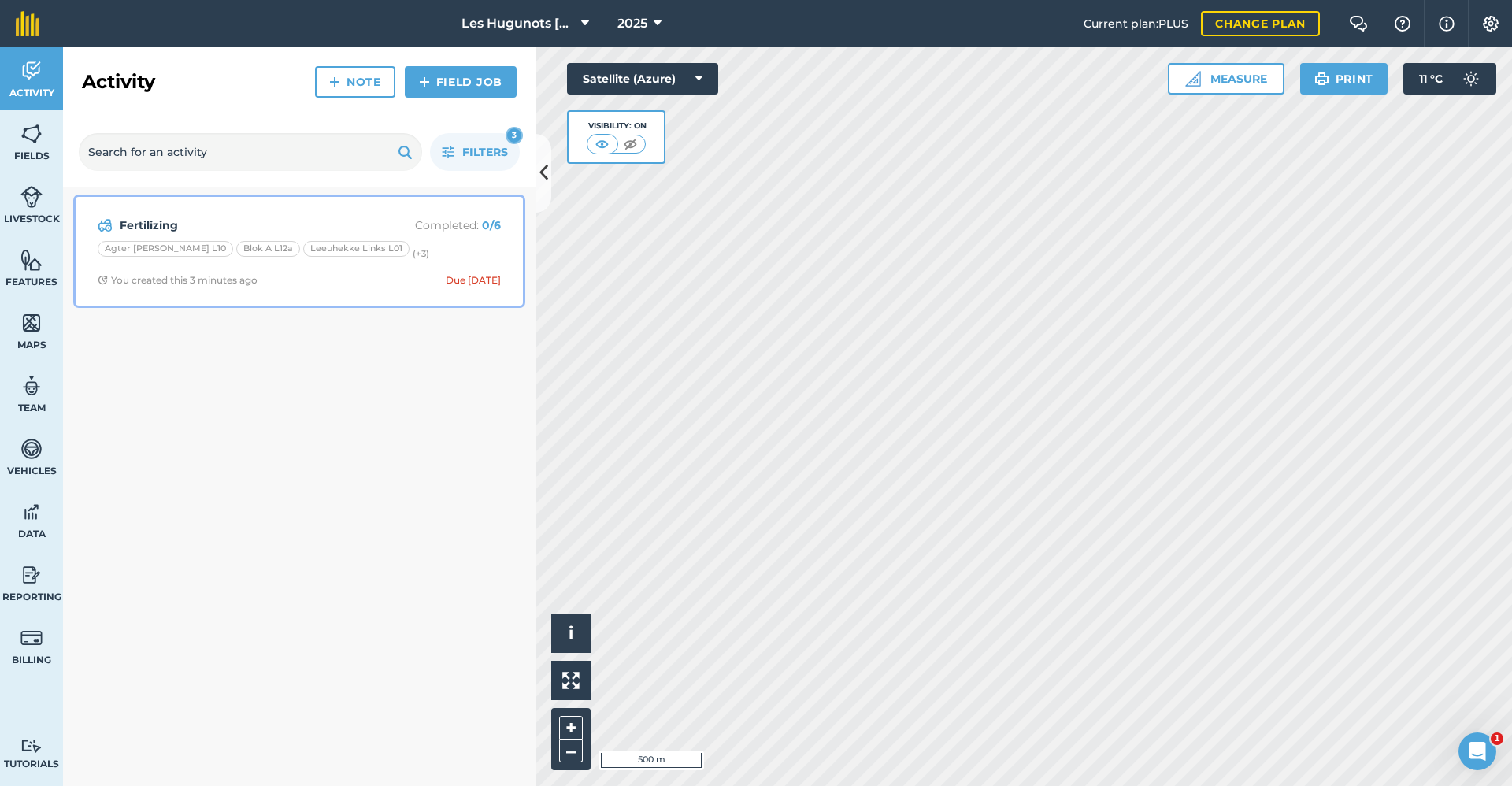
click at [287, 262] on div "Fertilizing Completed : 0 / 6 Agter [PERSON_NAME] L10 Blok A L12a Leeuhekke Lin…" at bounding box center [299, 251] width 428 height 90
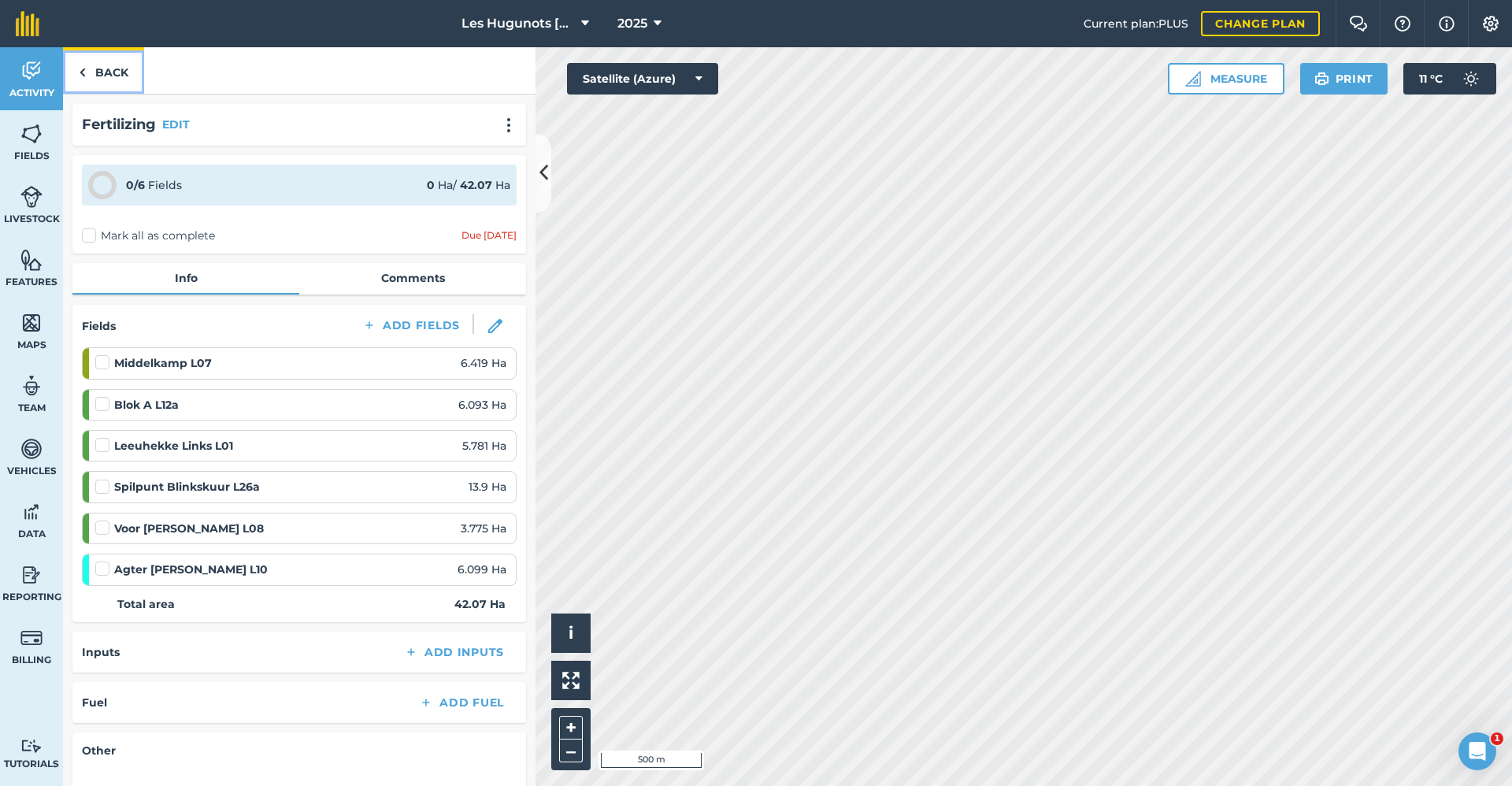
click at [84, 64] on img at bounding box center [82, 73] width 7 height 19
